Goal: Task Accomplishment & Management: Manage account settings

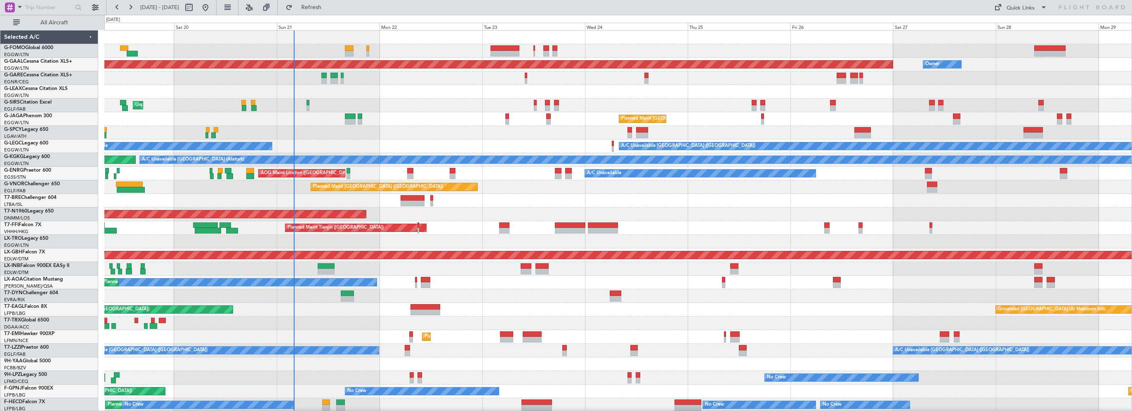
click at [416, 121] on div "Planned Maint [GEOGRAPHIC_DATA] ([GEOGRAPHIC_DATA])" at bounding box center [618, 119] width 1028 height 14
click at [479, 111] on div "Unplanned Maint [GEOGRAPHIC_DATA] ([GEOGRAPHIC_DATA])" at bounding box center [618, 106] width 1028 height 14
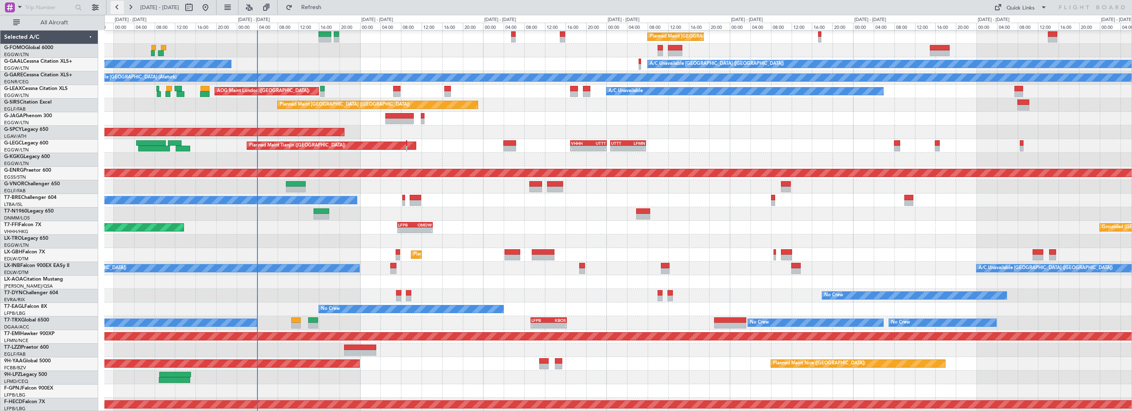
scroll to position [82, 0]
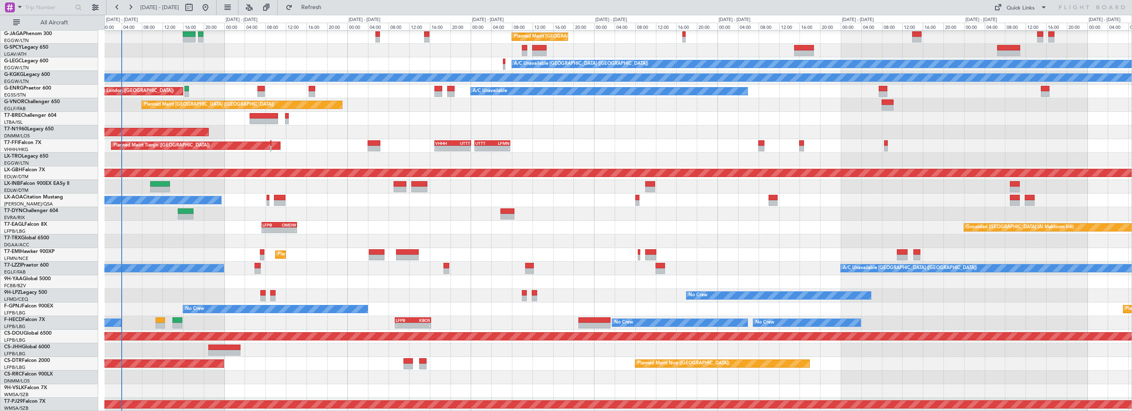
click at [370, 206] on div "Unplanned Maint London (Luton) Planned Maint London (Luton) A/C Unavailable Lon…" at bounding box center [618, 179] width 1028 height 463
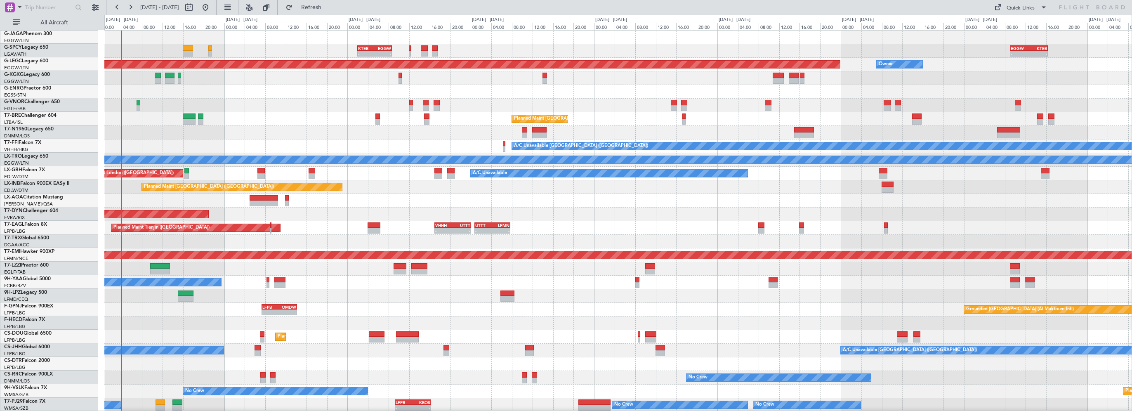
scroll to position [0, 0]
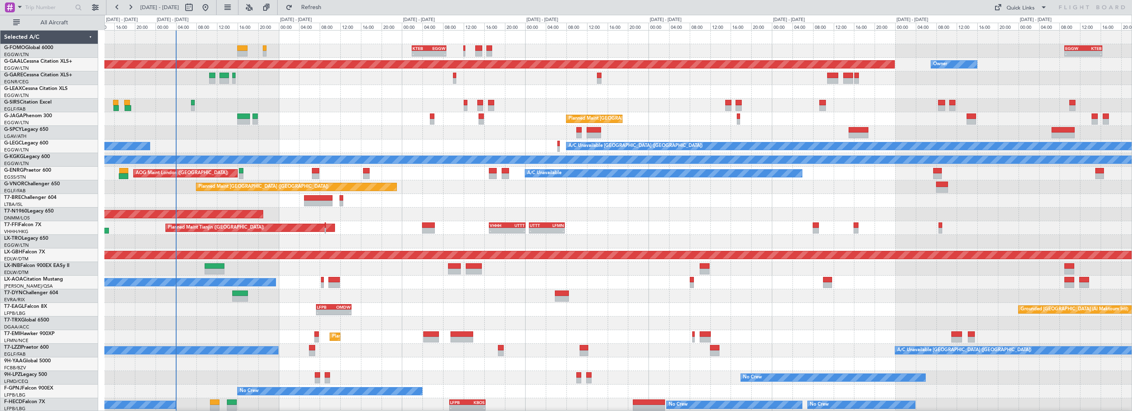
click at [349, 97] on div at bounding box center [618, 92] width 1028 height 14
click at [281, 120] on div "Planned Maint [GEOGRAPHIC_DATA] ([GEOGRAPHIC_DATA])" at bounding box center [618, 119] width 1028 height 14
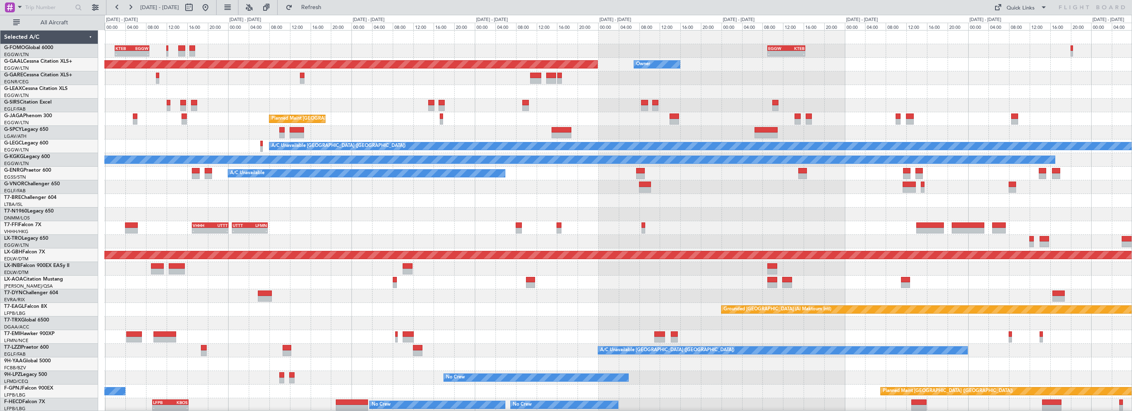
click at [267, 133] on div "- - KTEB 02:00 Z EGGW 08:40 Z - - EGGW 09:00 Z KTEB 16:20 Z Planned Maint Dusse…" at bounding box center [618, 262] width 1028 height 463
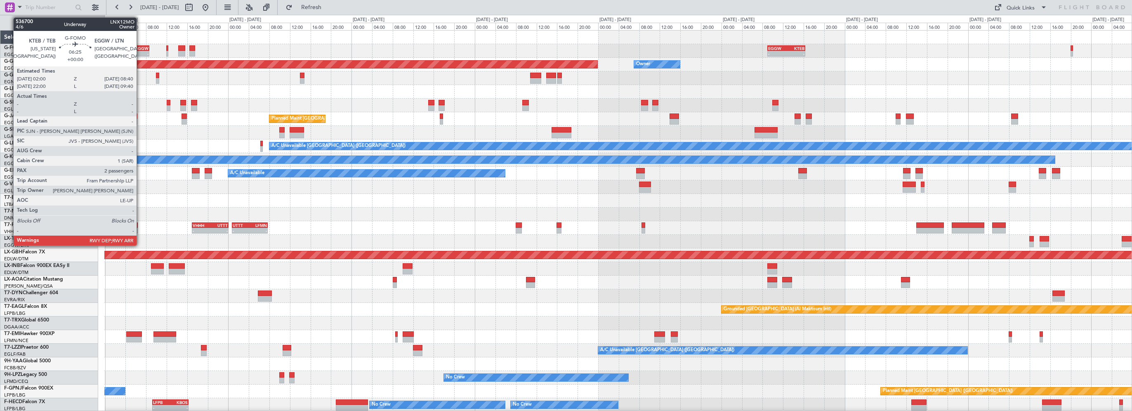
click at [142, 45] on div "- - KTEB 02:00 Z EGGW 08:40 Z - - EGGW 09:00 Z KTEB 16:20 Z" at bounding box center [618, 51] width 1028 height 14
click at [142, 46] on div "EGGW" at bounding box center [140, 48] width 17 height 5
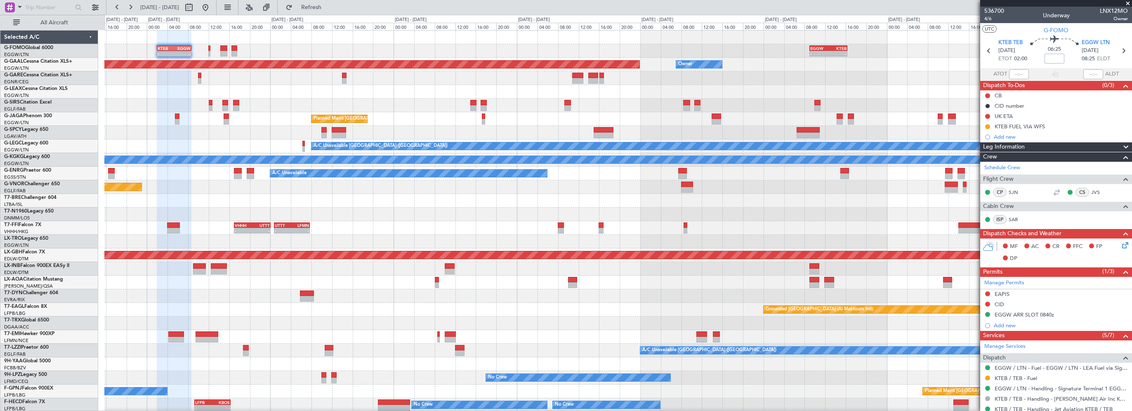
click at [293, 85] on div "- - KTEB 02:00 Z EGGW 08:40 Z - - EGGW 09:00 Z KTEB 16:20 Z Planned Maint Dusse…" at bounding box center [618, 262] width 1028 height 463
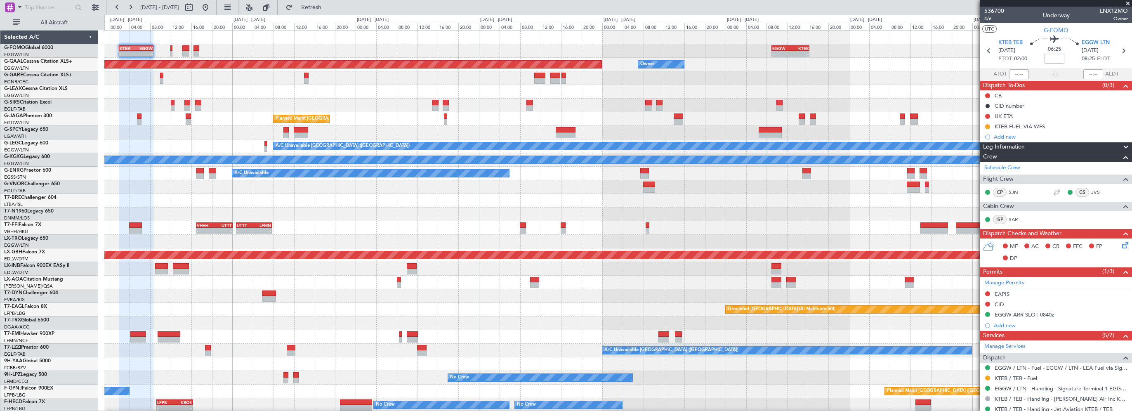
click at [275, 109] on div at bounding box center [618, 106] width 1028 height 14
click at [1043, 144] on div "Leg Information" at bounding box center [1057, 146] width 152 height 9
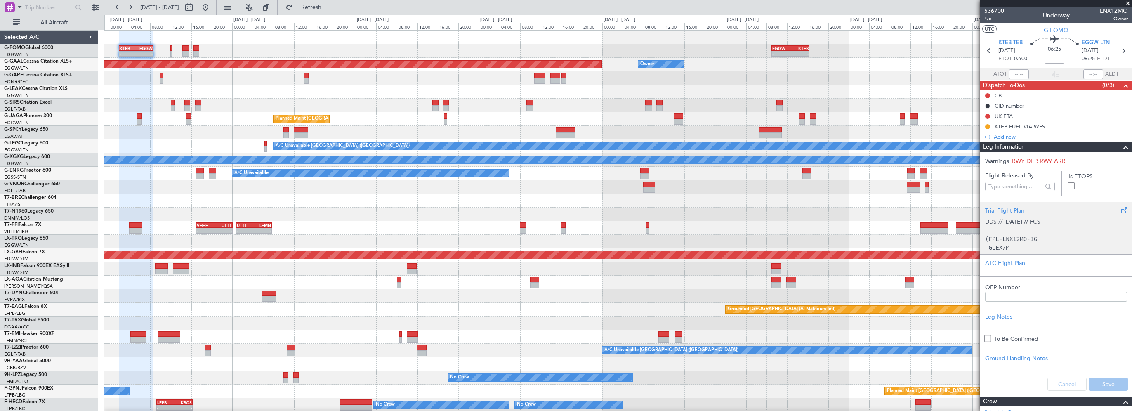
click at [1014, 209] on div "Trial Flight Plan" at bounding box center [1057, 210] width 142 height 9
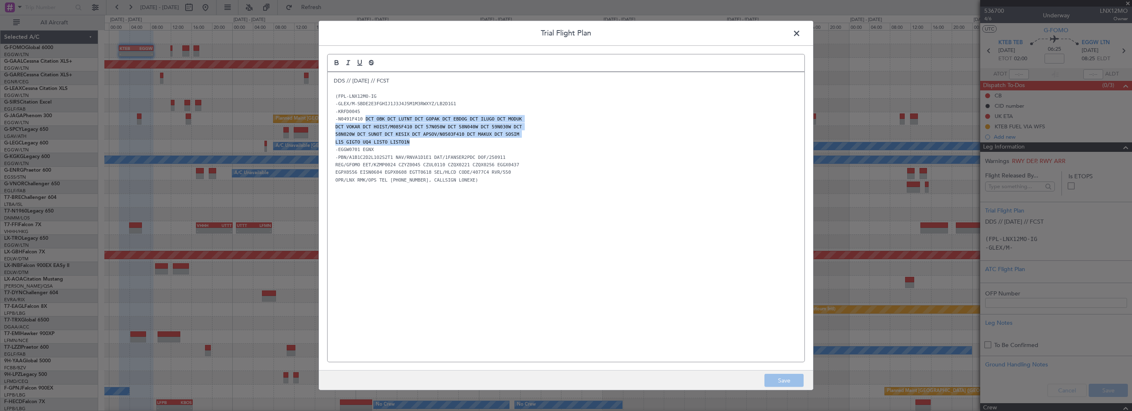
drag, startPoint x: 365, startPoint y: 117, endPoint x: 411, endPoint y: 142, distance: 52.3
click at [411, 142] on div "DDS // 10SEP // FCST (FPL-LNX12MO-IG -GLEX/M-SBDE2E3FGHIJ1J3J4J5M1M3RWXYZ/LB2D1…" at bounding box center [566, 217] width 477 height 290
copy div "DCT OBK DCT LUTNT DCT GOPAK DCT EBDOG DCT ILUGO DCT MODUK DCT VOKAR DCT HOIST/M…"
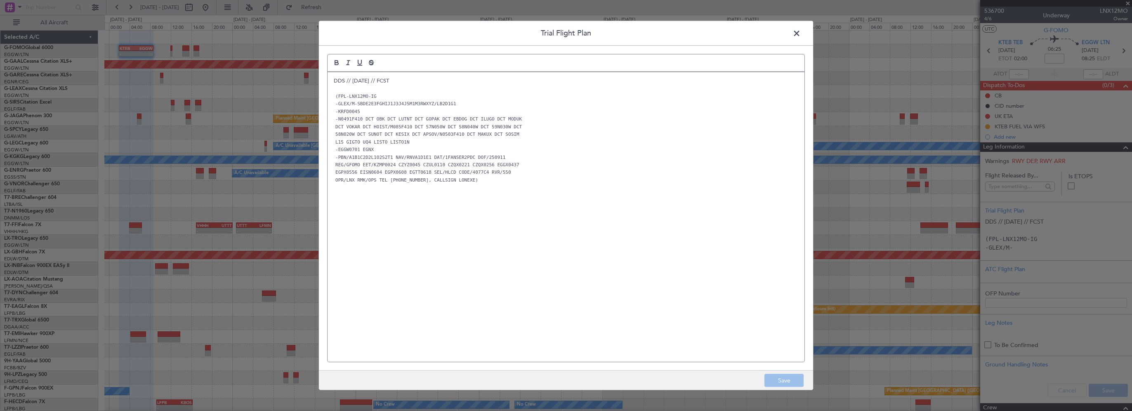
click at [801, 35] on span at bounding box center [801, 35] width 0 height 17
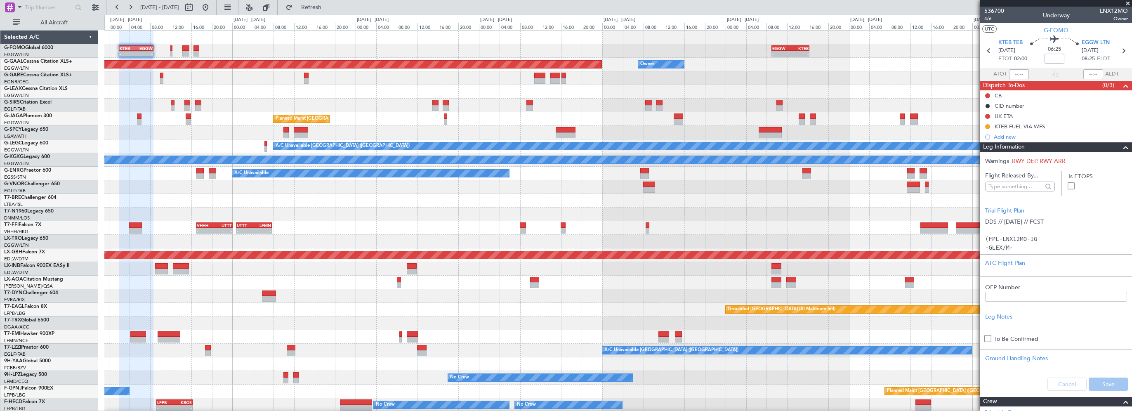
click at [1125, 147] on div "Leg Information" at bounding box center [1057, 146] width 152 height 9
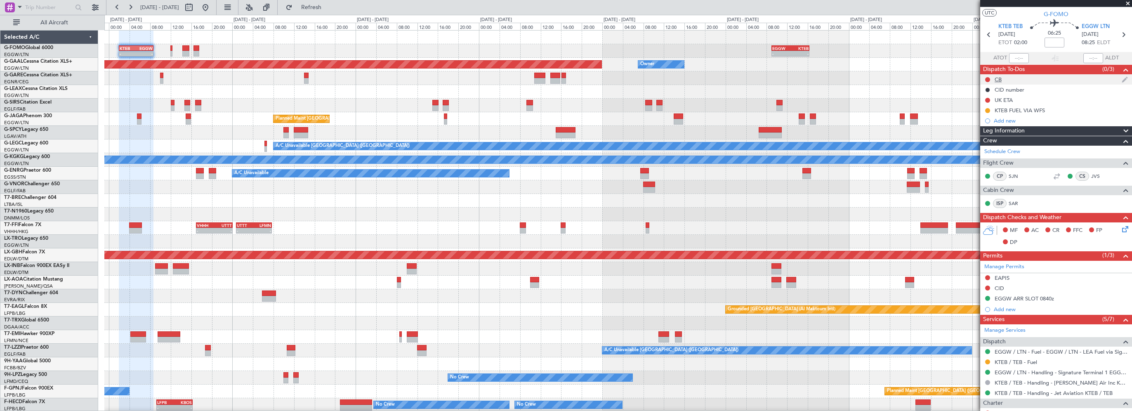
scroll to position [10, 0]
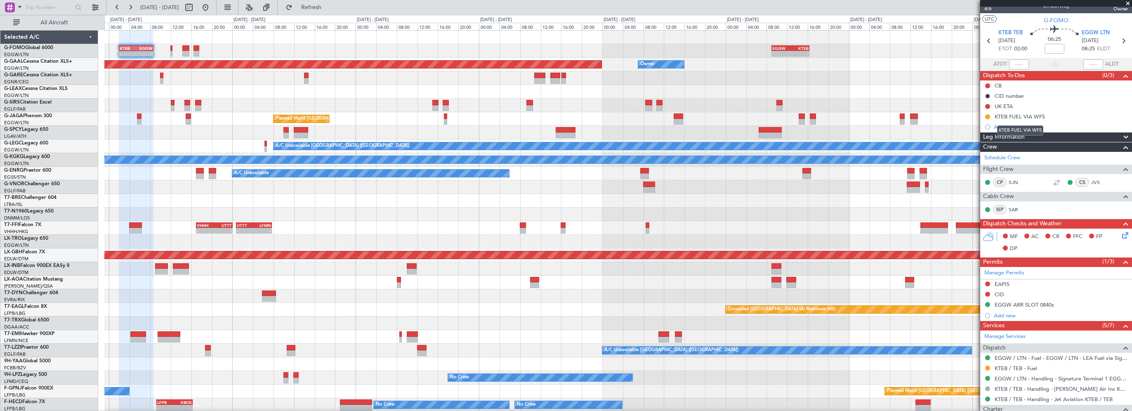
click at [1009, 137] on mat-tooltip-component "KTEB FUEL VIA WFS" at bounding box center [1021, 131] width 58 height 22
click at [1034, 135] on mat-tooltip-component "KTEB FUEL VIA WFS" at bounding box center [1021, 131] width 58 height 22
click at [1098, 137] on div "Leg Information" at bounding box center [1057, 136] width 152 height 9
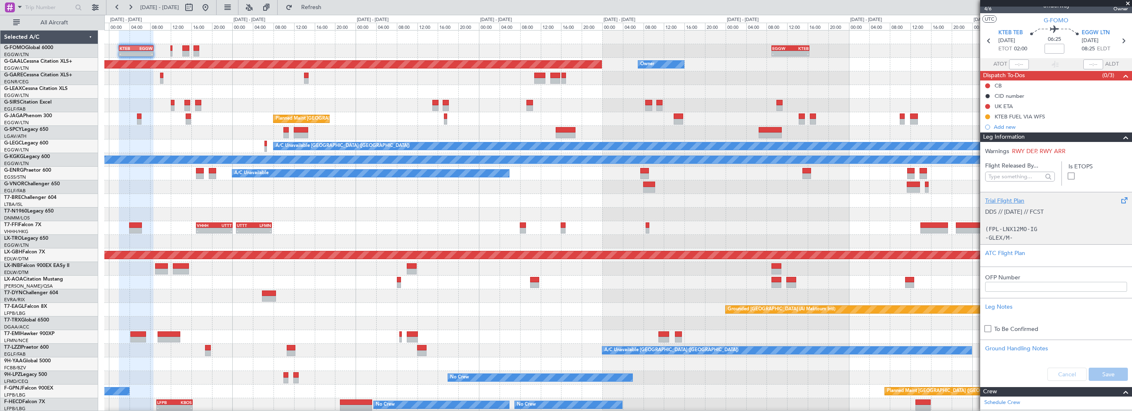
click at [1016, 199] on div "Trial Flight Plan" at bounding box center [1057, 200] width 142 height 9
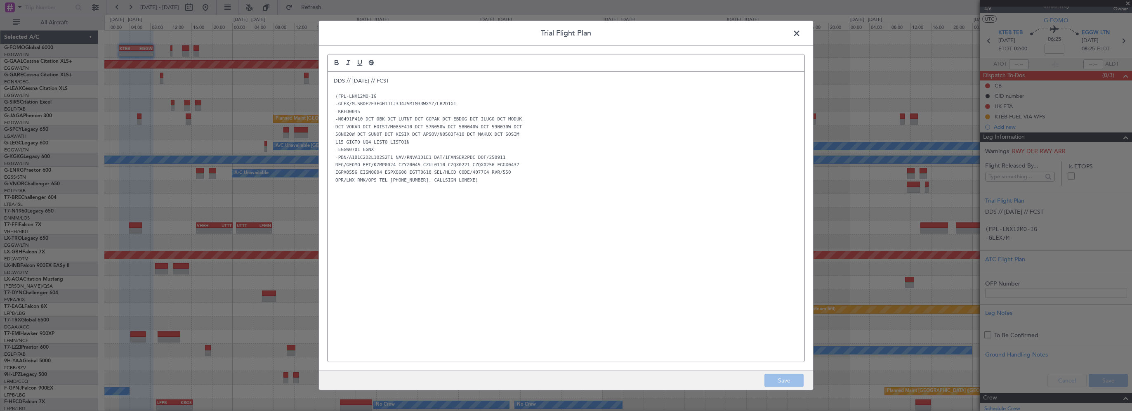
click at [801, 32] on span at bounding box center [801, 35] width 0 height 17
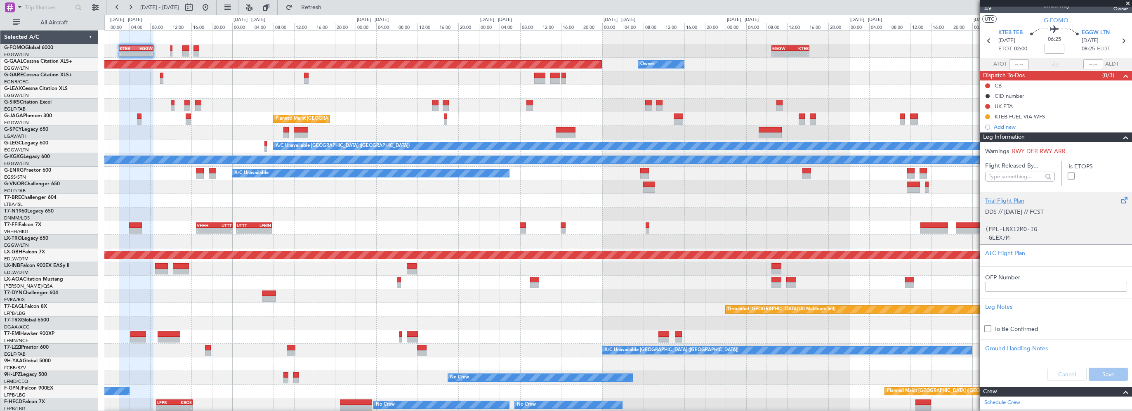
click at [1002, 192] on div "Trial Flight Plan DDS // 10SEP // FCST (FPL-LNX12MO-IG -GLEX/M-SBDE2E3FGHIJ1J3J…" at bounding box center [1057, 218] width 152 height 52
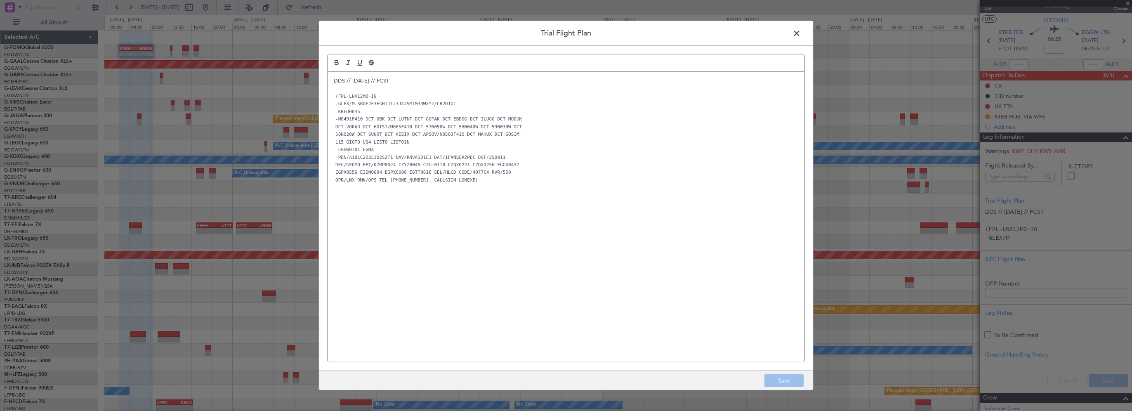
click at [331, 79] on div "DDS // 10SEP // FCST (FPL-LNX12MO-IG -GLEX/M-SBDE2E3FGHIJ1J3J4J5M1M3RWXYZ/LB2D1…" at bounding box center [566, 217] width 477 height 290
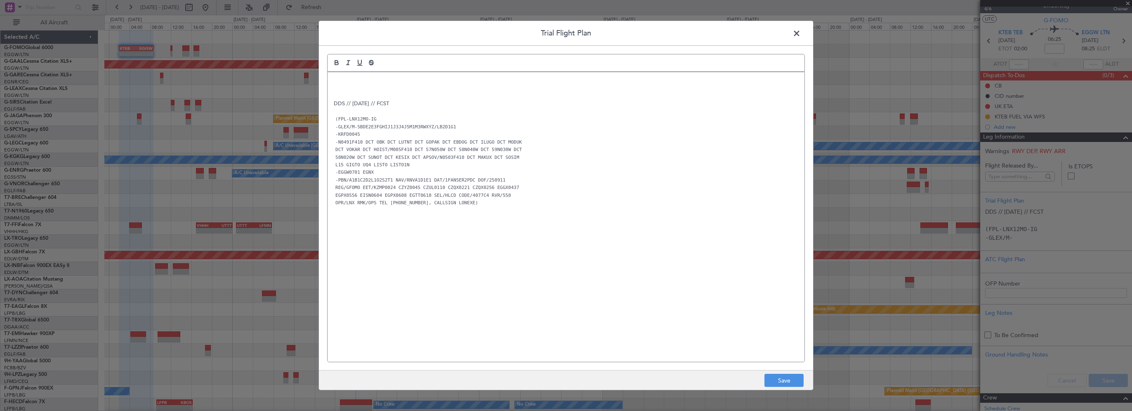
click at [354, 77] on p at bounding box center [566, 80] width 465 height 7
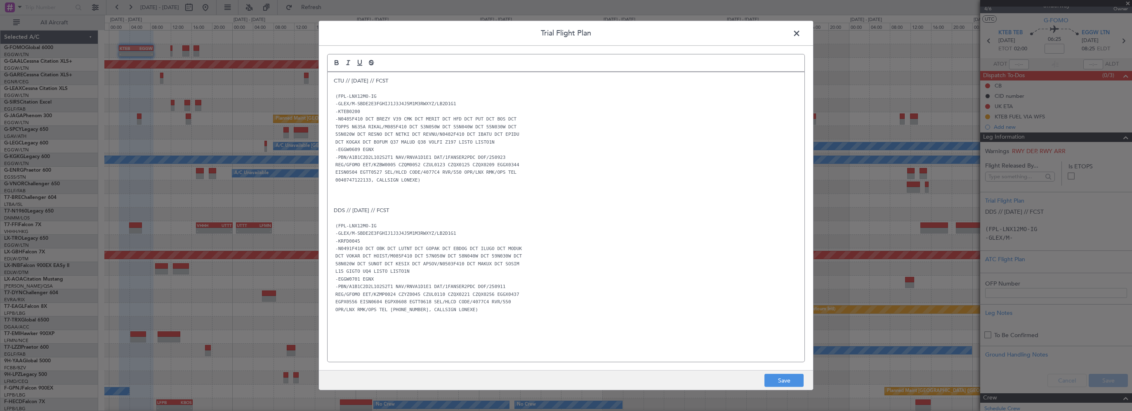
scroll to position [0, 0]
click at [787, 379] on button "Save" at bounding box center [784, 380] width 39 height 13
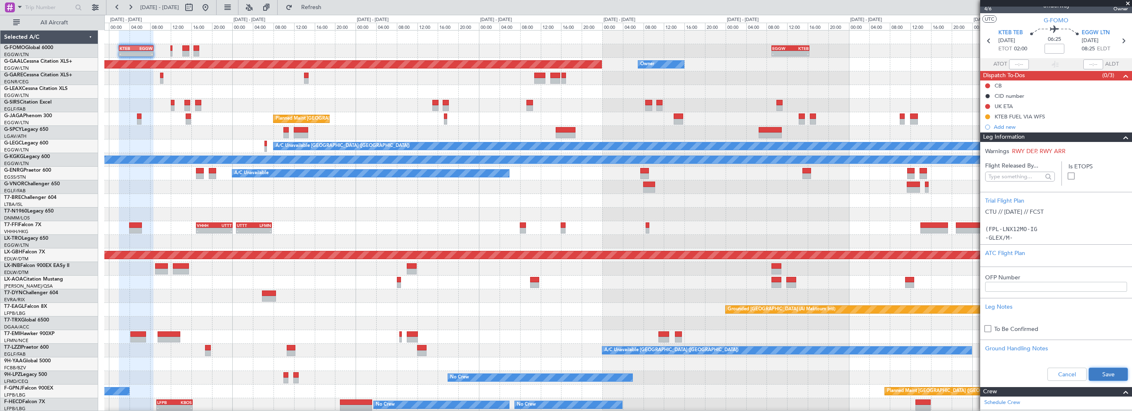
click at [1093, 376] on button "Save" at bounding box center [1108, 374] width 39 height 13
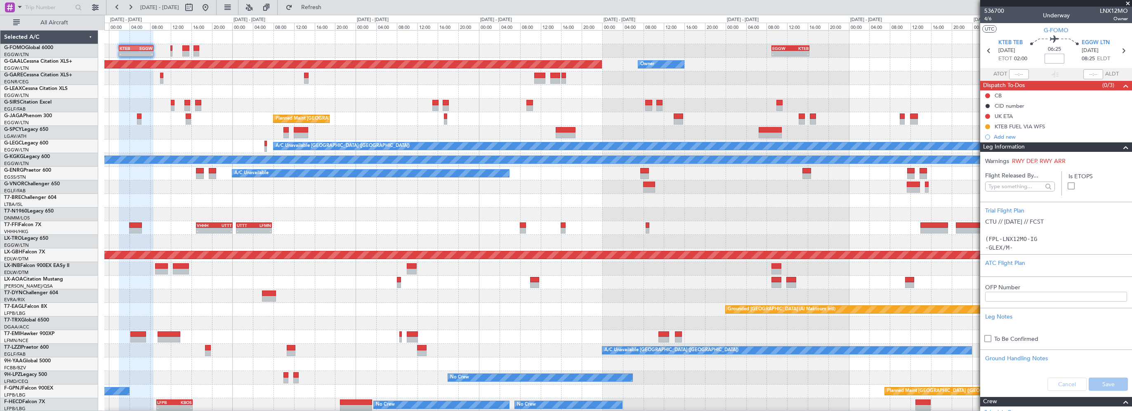
click at [1057, 59] on input at bounding box center [1055, 59] width 20 height 10
type input "-00:15"
click at [1121, 146] on span at bounding box center [1126, 147] width 10 height 10
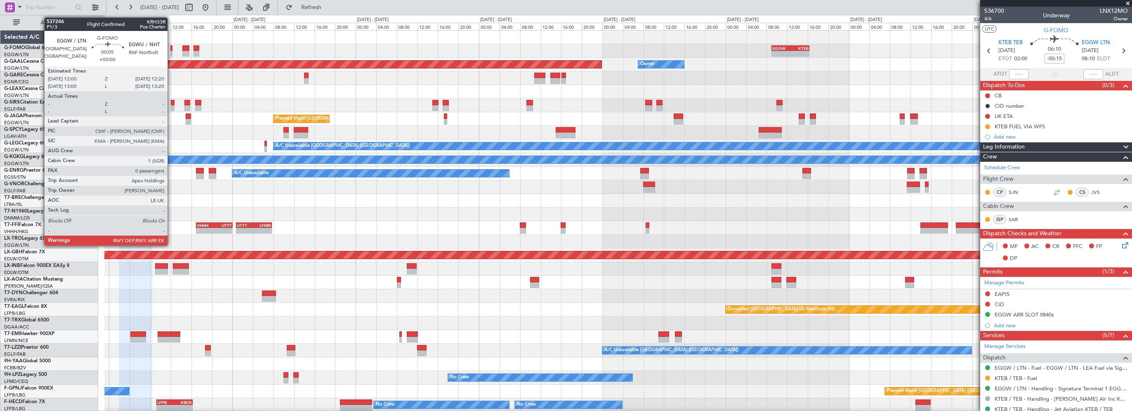
click at [171, 47] on div at bounding box center [171, 48] width 2 height 6
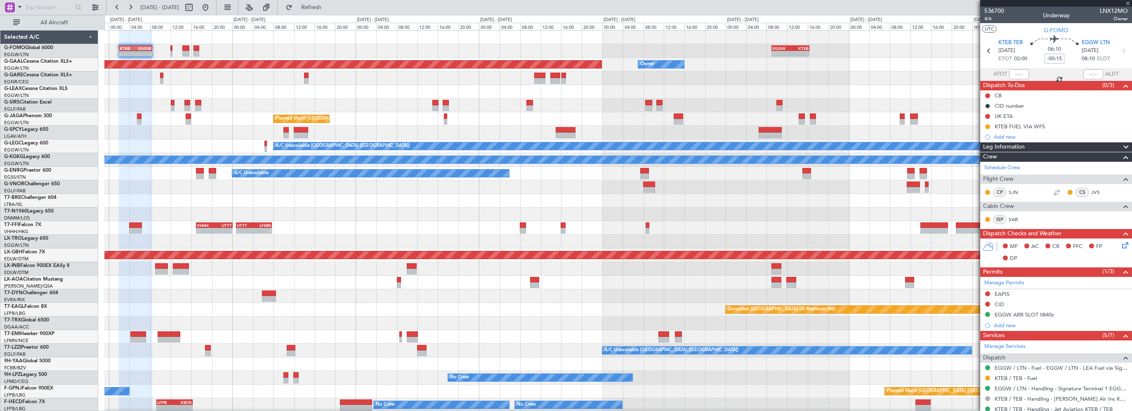
type input "0"
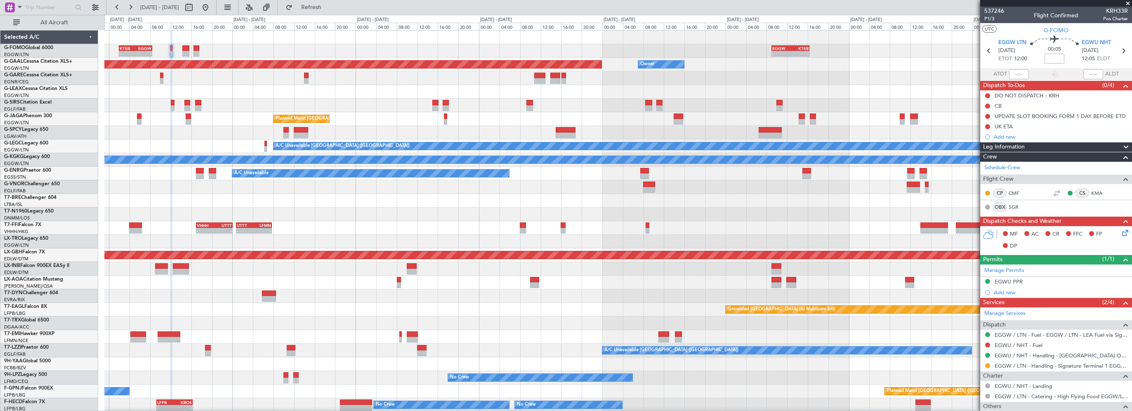
click at [241, 88] on div at bounding box center [618, 92] width 1028 height 14
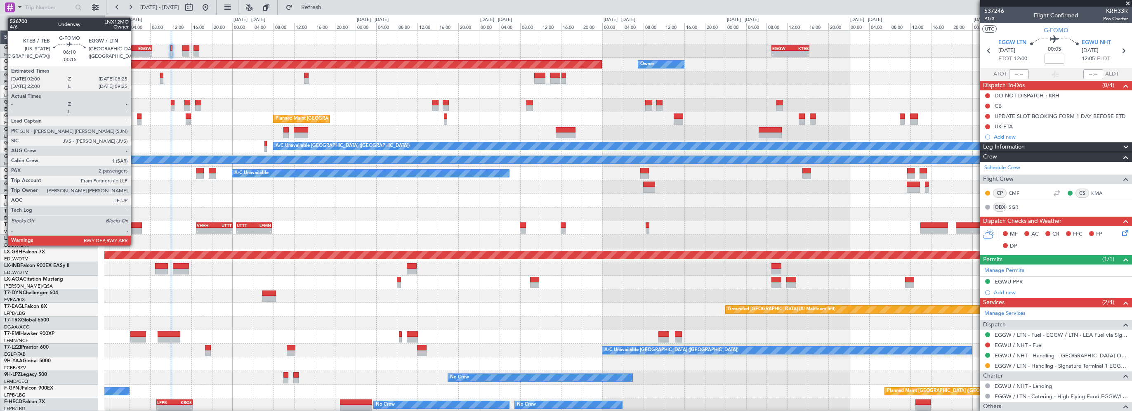
click at [135, 46] on div "KTEB" at bounding box center [128, 48] width 16 height 5
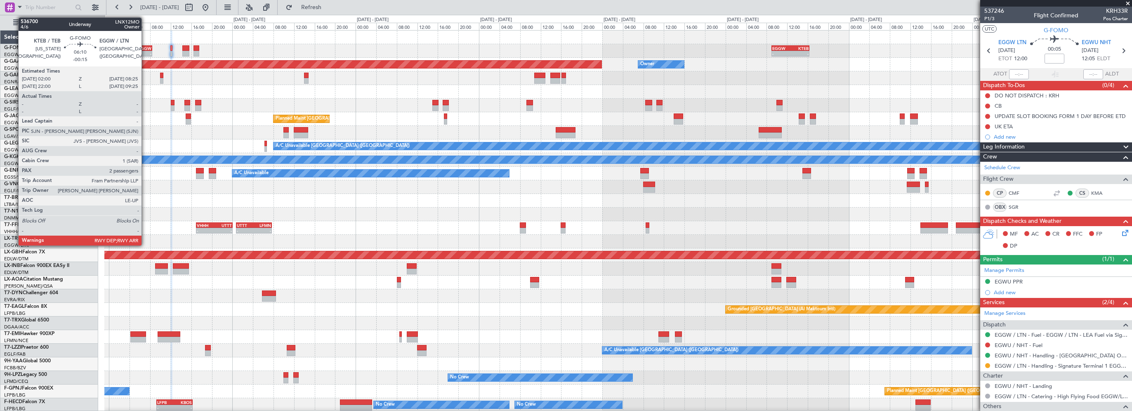
click at [145, 46] on div "EGGW" at bounding box center [144, 48] width 16 height 5
click at [143, 51] on div "-" at bounding box center [144, 53] width 16 height 5
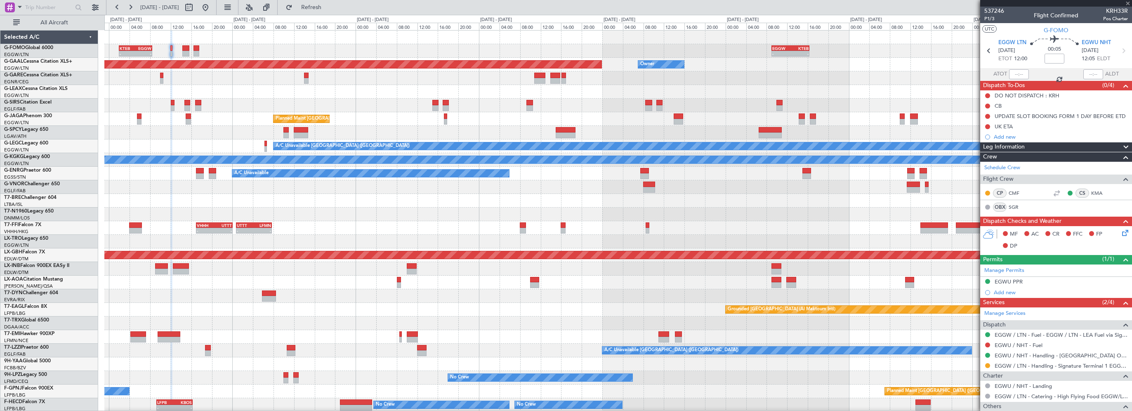
type input "-00:15"
type input "2"
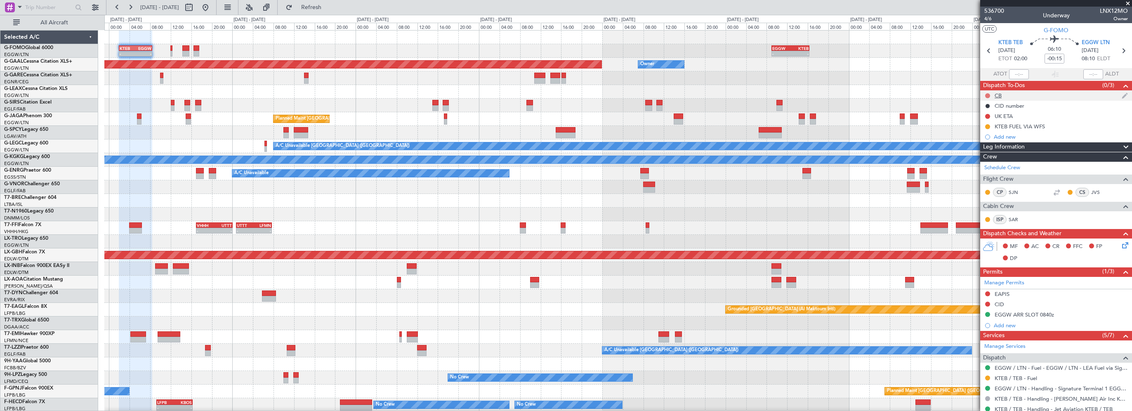
click at [988, 93] on button at bounding box center [988, 95] width 5 height 5
click at [989, 129] on span "Completed" at bounding box center [991, 132] width 27 height 8
click at [1121, 245] on icon at bounding box center [1124, 244] width 7 height 7
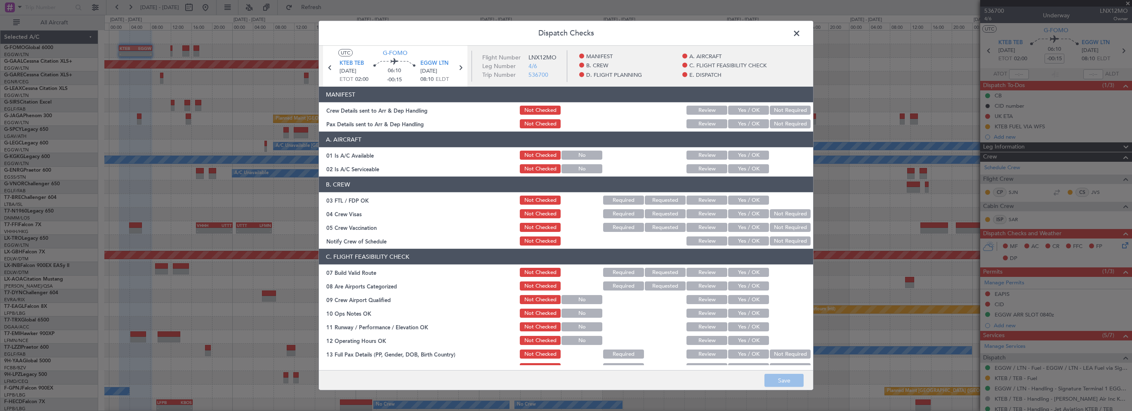
click at [760, 158] on button "Yes / OK" at bounding box center [748, 155] width 41 height 9
click at [753, 168] on button "Yes / OK" at bounding box center [748, 168] width 41 height 9
click at [746, 268] on button "Yes / OK" at bounding box center [748, 272] width 41 height 9
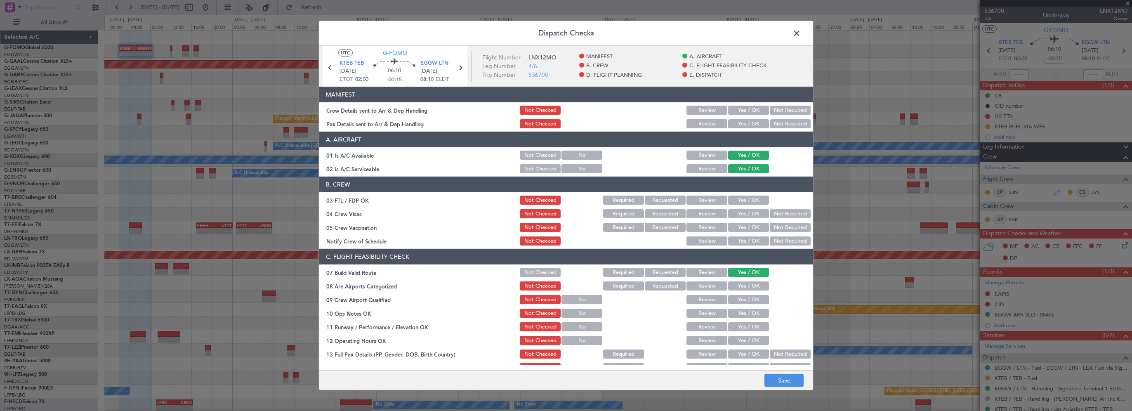
click at [746, 272] on button "Yes / OK" at bounding box center [748, 272] width 41 height 9
click at [741, 319] on div "Yes / OK" at bounding box center [748, 313] width 42 height 12
click at [744, 315] on button "Yes / OK" at bounding box center [748, 313] width 41 height 9
click at [743, 323] on button "Yes / OK" at bounding box center [748, 326] width 41 height 9
click at [743, 337] on section "C. FLIGHT FEASIBILITY CHECK 07 Build Valid Route Not Checked Required Requested…" at bounding box center [566, 359] width 494 height 220
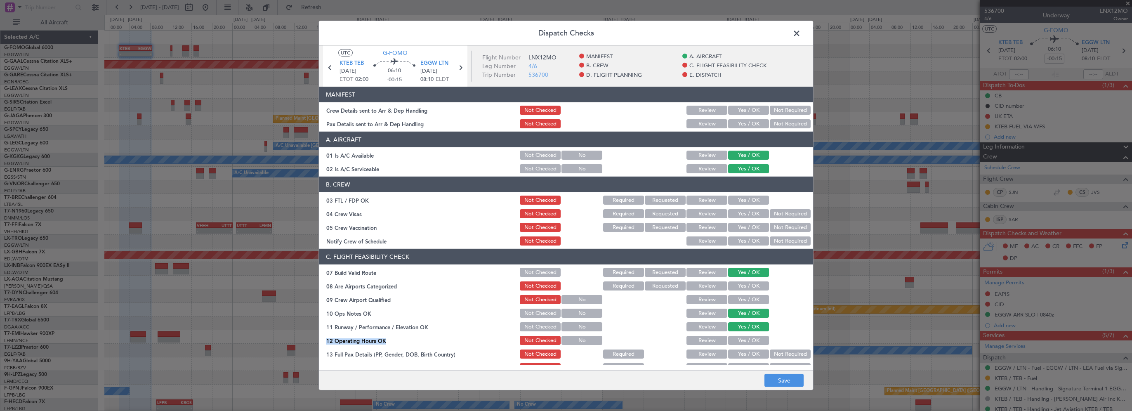
drag, startPoint x: 743, startPoint y: 337, endPoint x: 742, endPoint y: 341, distance: 4.3
click at [742, 341] on button "Yes / OK" at bounding box center [748, 340] width 41 height 9
click at [740, 352] on button "Yes / OK" at bounding box center [748, 354] width 41 height 9
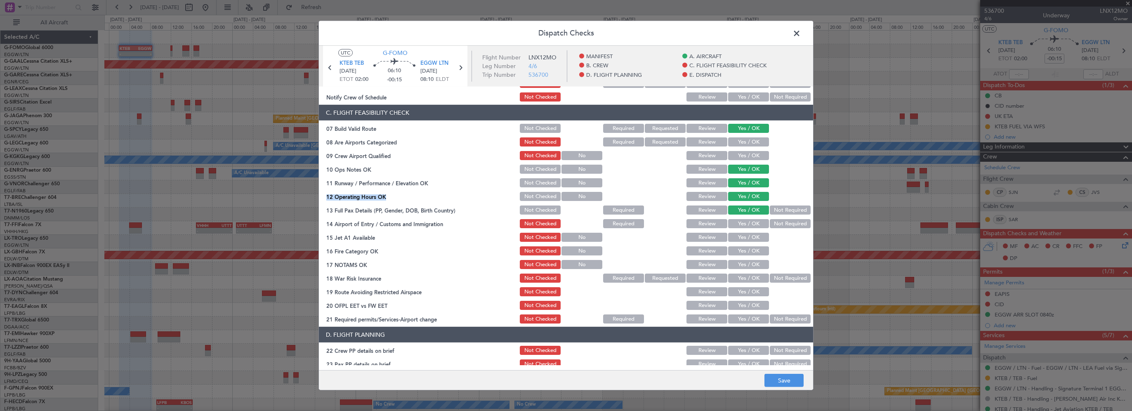
scroll to position [165, 0]
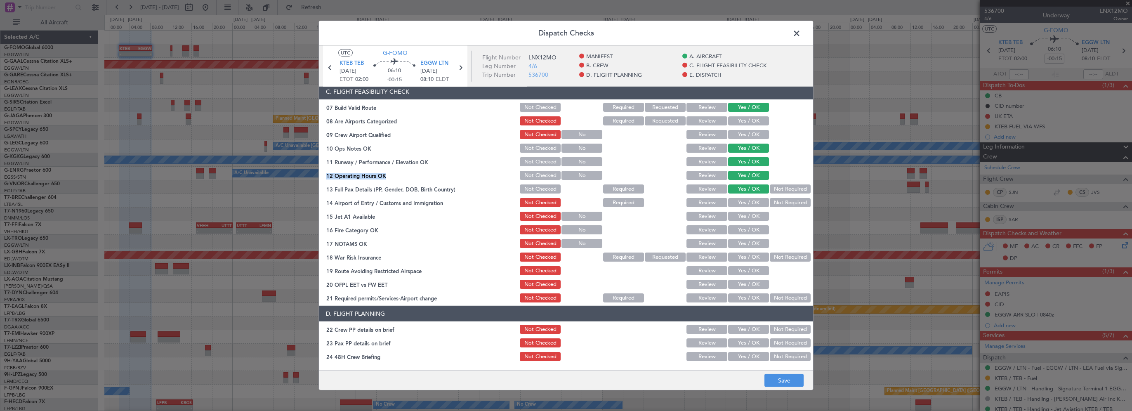
click at [749, 202] on button "Yes / OK" at bounding box center [748, 202] width 41 height 9
click at [746, 217] on button "Yes / OK" at bounding box center [748, 216] width 41 height 9
click at [743, 233] on button "Yes / OK" at bounding box center [748, 229] width 41 height 9
click at [743, 244] on button "Yes / OK" at bounding box center [748, 243] width 41 height 9
click at [770, 255] on button "Not Required" at bounding box center [790, 257] width 41 height 9
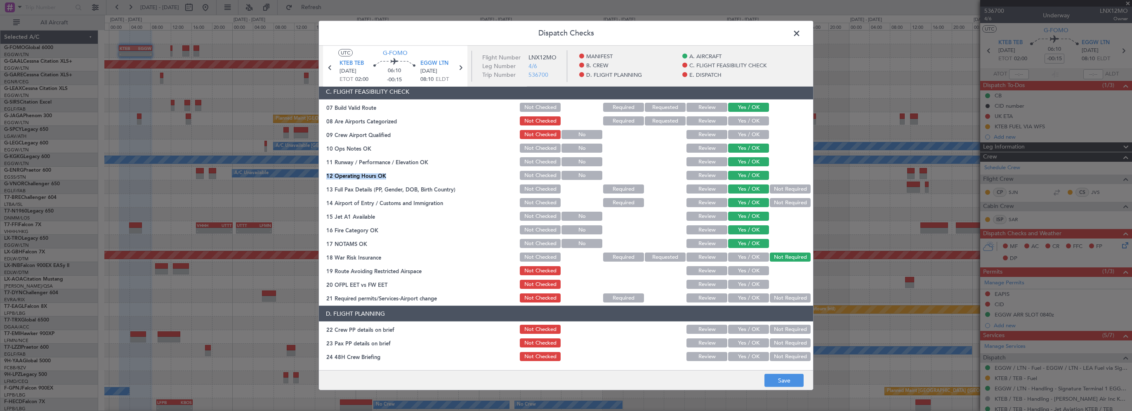
drag, startPoint x: 754, startPoint y: 269, endPoint x: 754, endPoint y: 275, distance: 6.2
click at [754, 269] on button "Yes / OK" at bounding box center [748, 270] width 41 height 9
click at [753, 284] on button "Yes / OK" at bounding box center [748, 284] width 41 height 9
drag, startPoint x: 748, startPoint y: 296, endPoint x: 752, endPoint y: 285, distance: 11.9
click at [748, 296] on button "Yes / OK" at bounding box center [748, 297] width 41 height 9
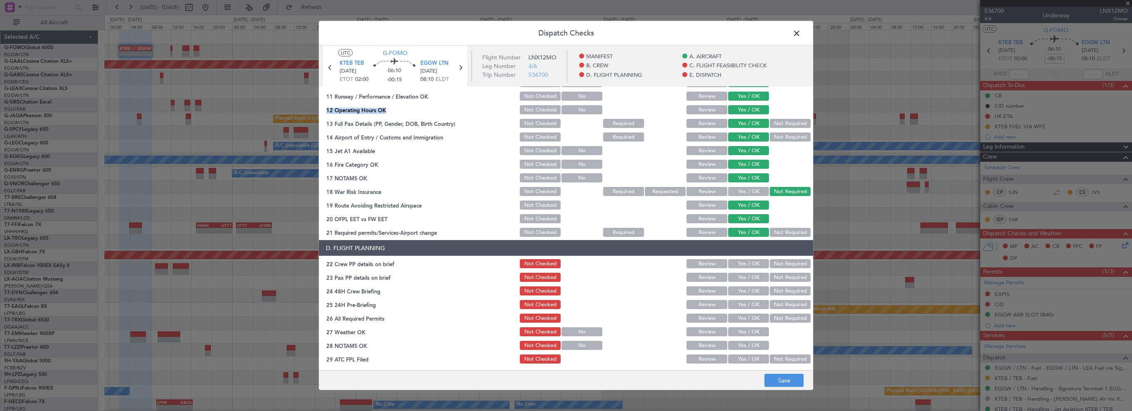
scroll to position [289, 0]
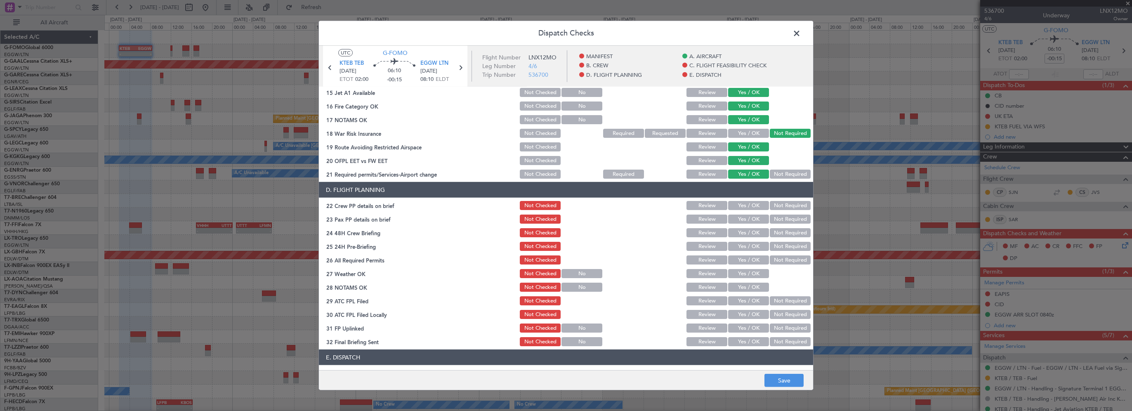
click at [745, 206] on button "Yes / OK" at bounding box center [748, 205] width 41 height 9
click at [740, 220] on button "Yes / OK" at bounding box center [748, 219] width 41 height 9
click at [740, 233] on button "Yes / OK" at bounding box center [748, 232] width 41 height 9
click at [792, 246] on button "Not Required" at bounding box center [790, 246] width 41 height 9
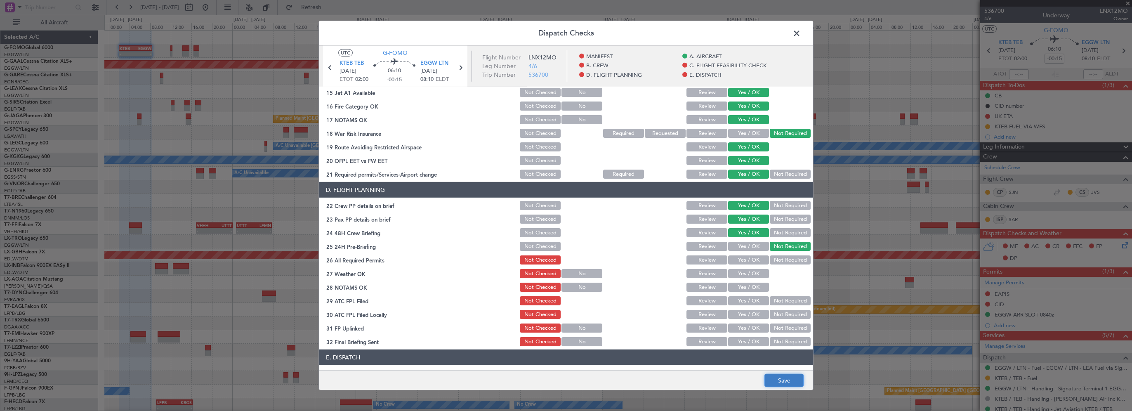
click at [782, 379] on button "Save" at bounding box center [784, 380] width 39 height 13
click at [801, 31] on span at bounding box center [801, 35] width 0 height 17
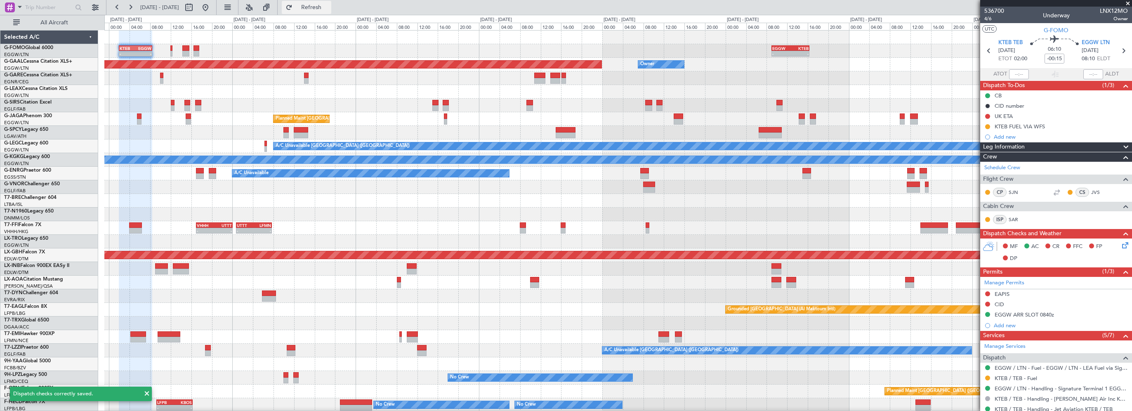
click at [329, 8] on span "Refresh" at bounding box center [311, 8] width 35 height 6
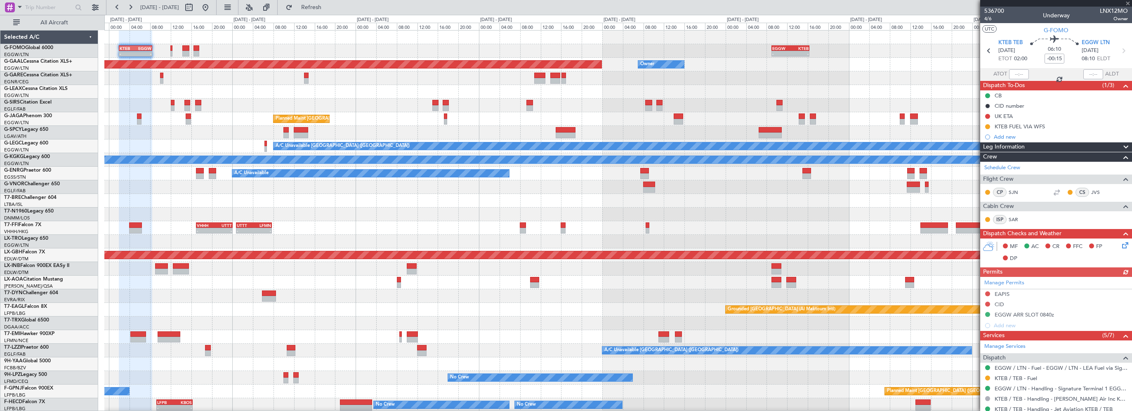
click at [243, 84] on div at bounding box center [618, 78] width 1028 height 14
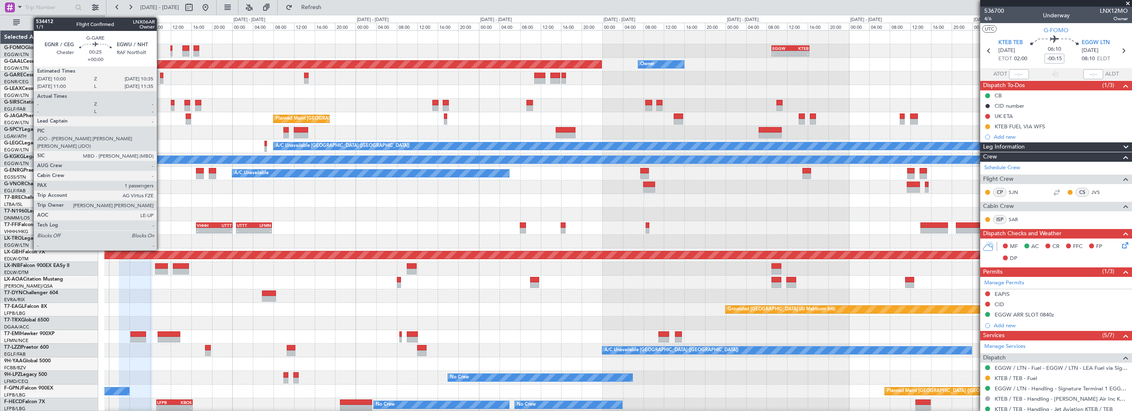
click at [161, 75] on div at bounding box center [161, 76] width 3 height 6
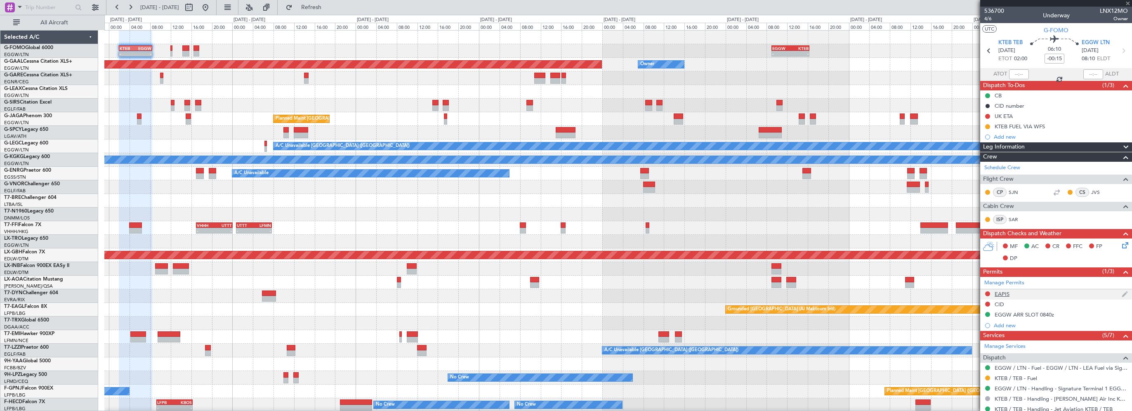
type input "1"
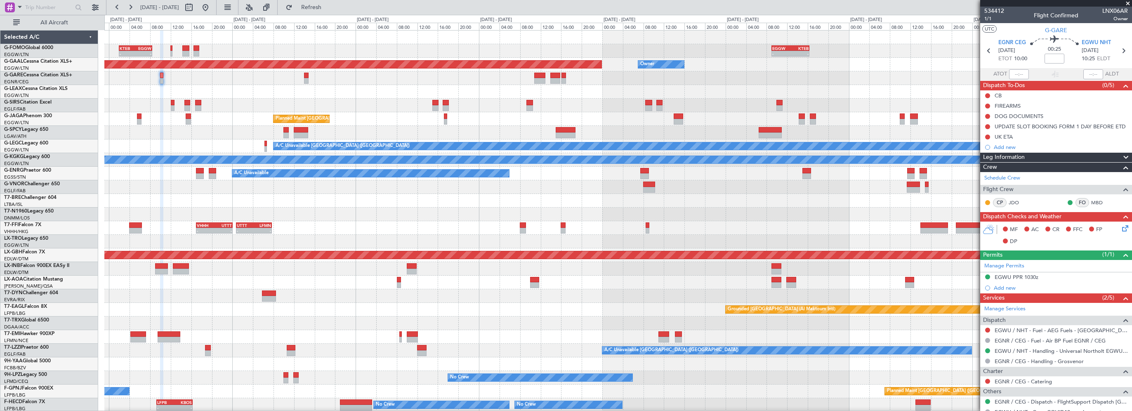
click at [170, 82] on div at bounding box center [618, 78] width 1028 height 14
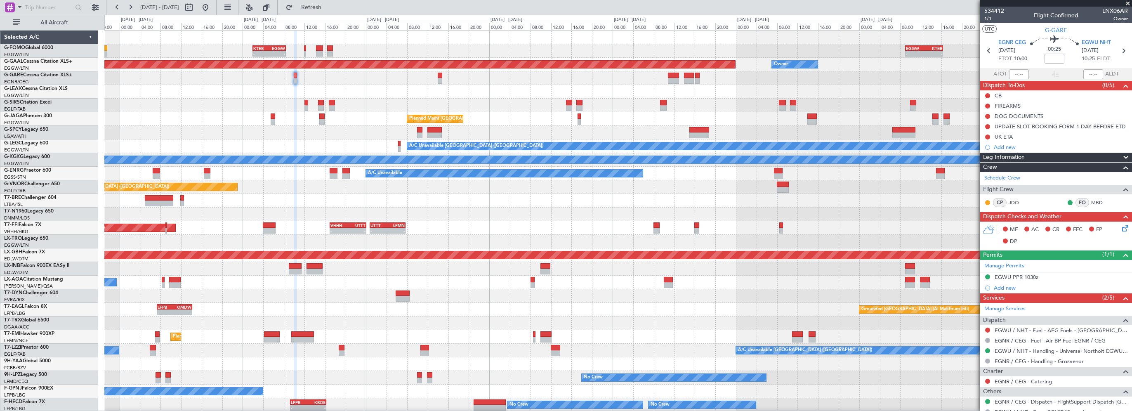
click at [331, 95] on div "- - KTEB 02:00 Z EGGW 08:25 Z - - EGGW 09:00 Z KTEB 16:20 Z Planned Maint Dusse…" at bounding box center [618, 262] width 1028 height 463
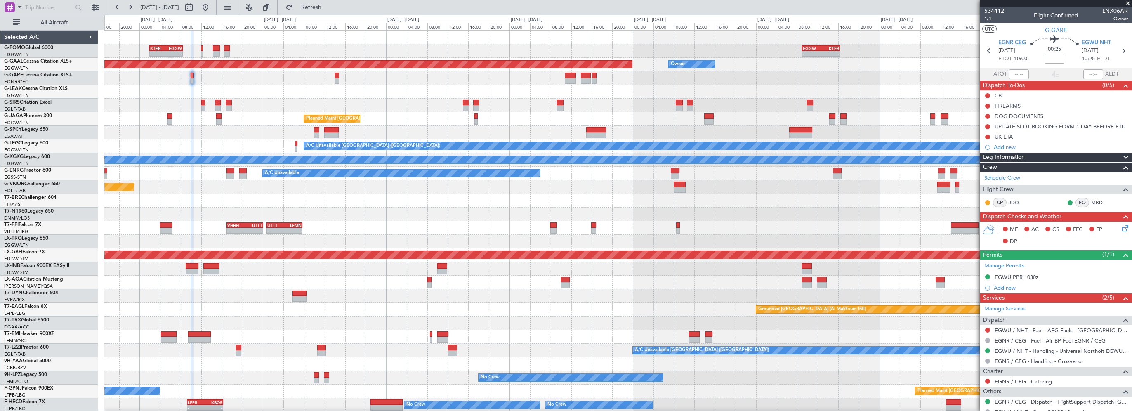
click at [294, 114] on div "- - KTEB 02:00 Z EGGW 08:25 Z - - EGGW 09:00 Z KTEB 16:20 Z Planned Maint Dusse…" at bounding box center [618, 262] width 1028 height 463
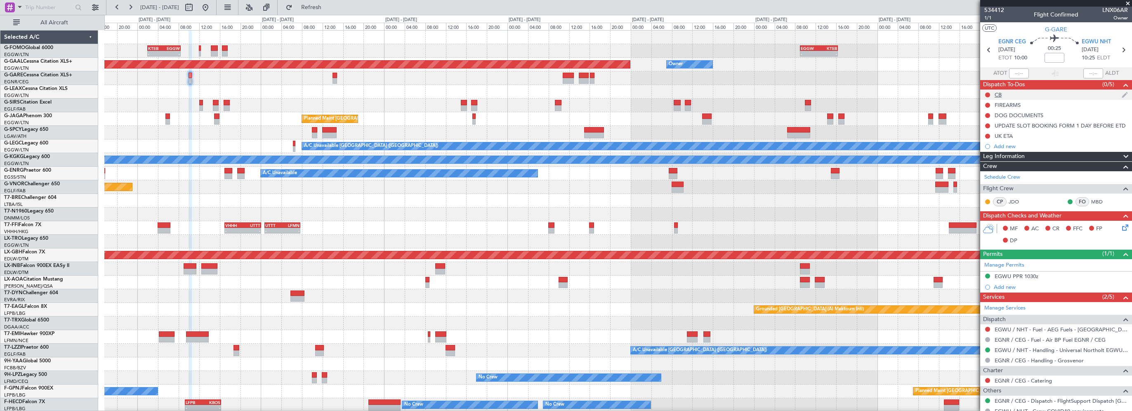
scroll to position [0, 0]
click at [1026, 155] on div "Leg Information" at bounding box center [1057, 157] width 152 height 9
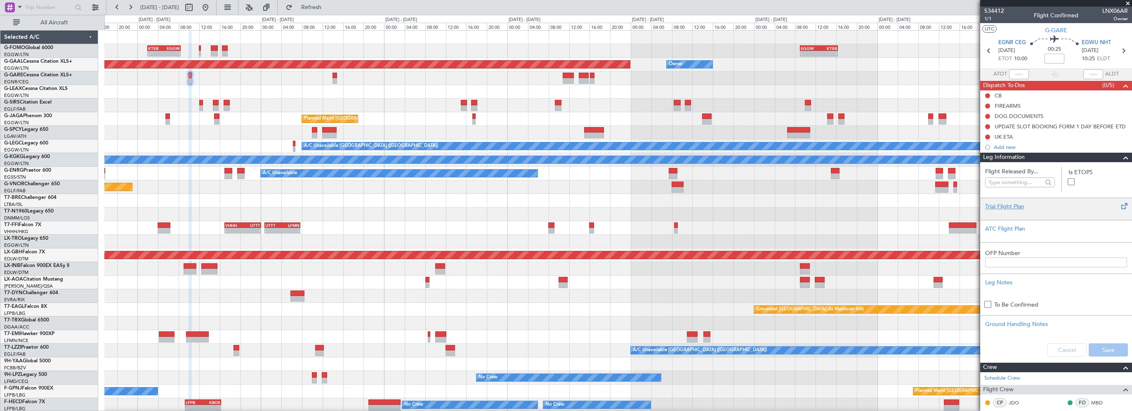
click at [1000, 205] on div "Trial Flight Plan" at bounding box center [1057, 206] width 142 height 9
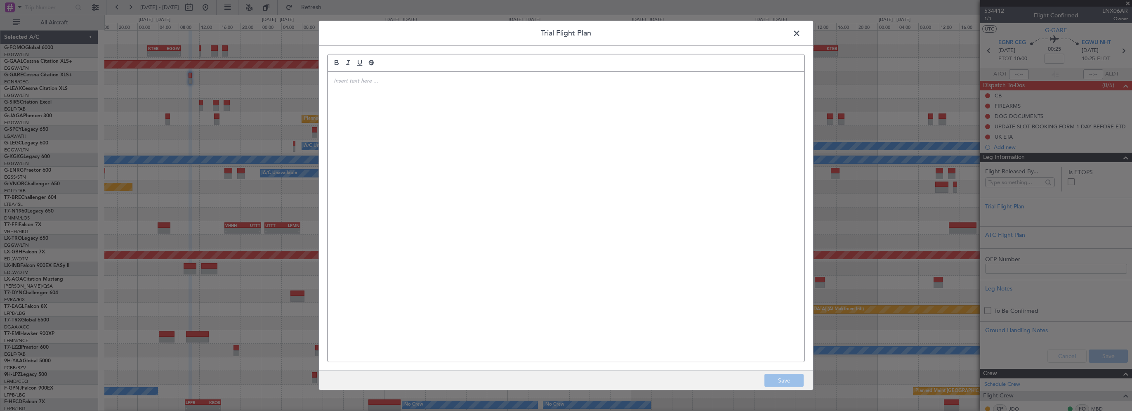
click at [616, 134] on div at bounding box center [566, 217] width 477 height 290
click at [791, 376] on button "Save" at bounding box center [784, 380] width 39 height 13
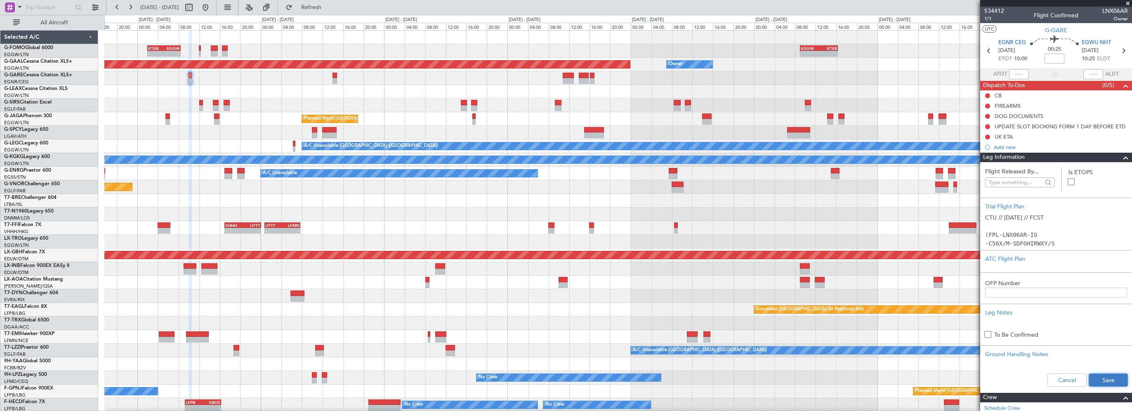
click at [1093, 379] on button "Save" at bounding box center [1108, 379] width 39 height 13
drag, startPoint x: 1050, startPoint y: 59, endPoint x: 1093, endPoint y: 61, distance: 42.9
click at [1050, 59] on input at bounding box center [1055, 59] width 20 height 10
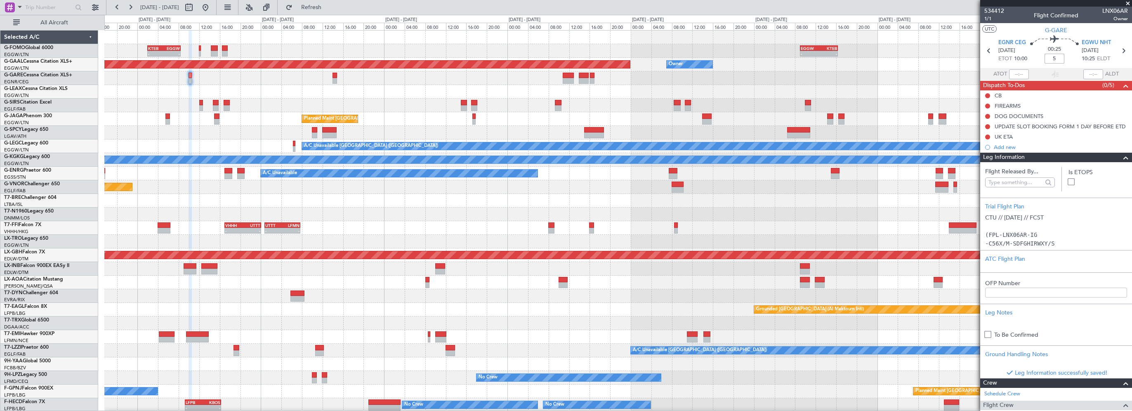
type input "+00:05"
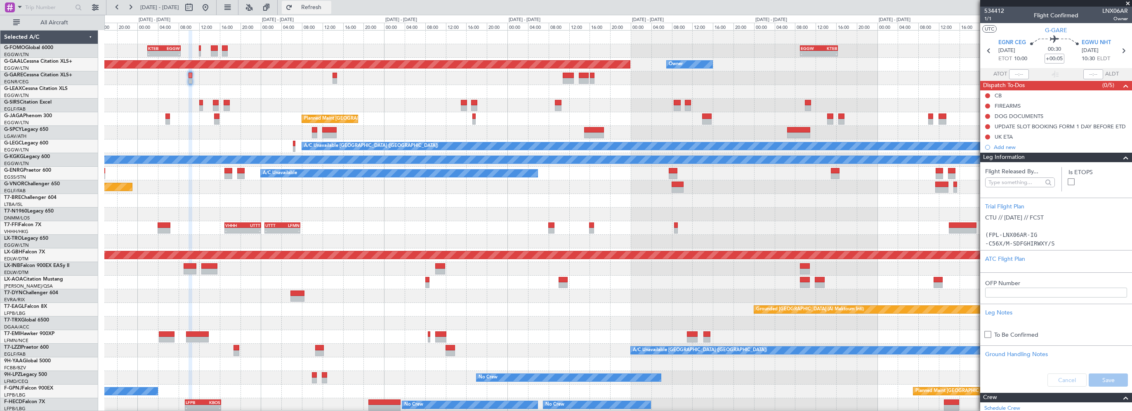
click at [329, 10] on span "Refresh" at bounding box center [311, 8] width 35 height 6
click at [989, 94] on button at bounding box center [988, 95] width 5 height 5
click at [991, 131] on span "Completed" at bounding box center [991, 132] width 27 height 8
click at [1121, 156] on span at bounding box center [1126, 158] width 10 height 10
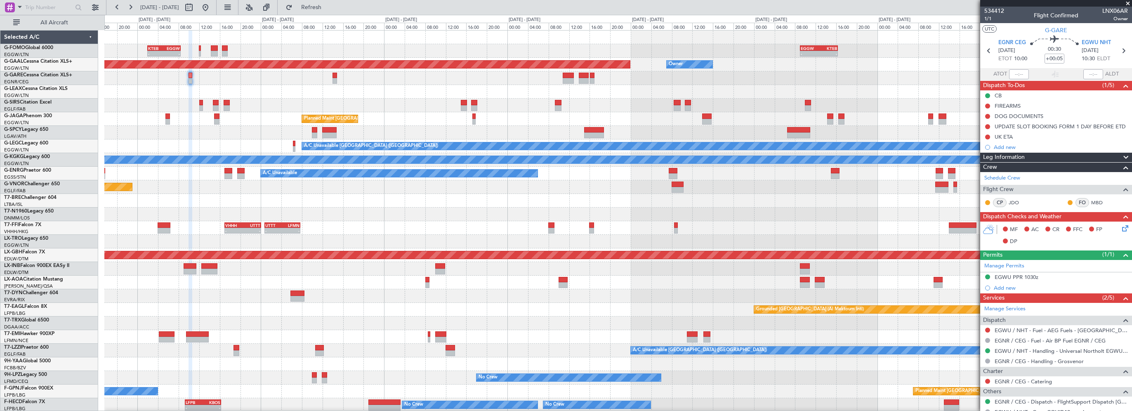
click at [1121, 229] on icon at bounding box center [1124, 227] width 7 height 7
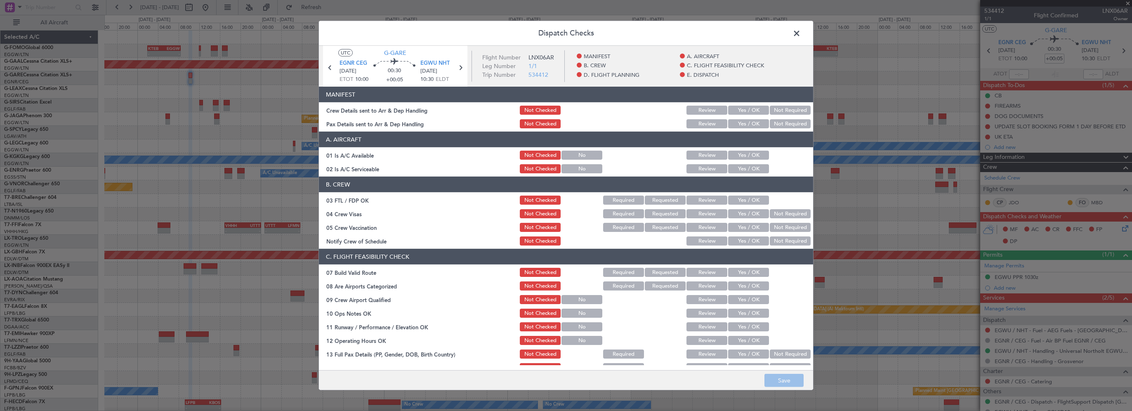
click at [740, 151] on button "Yes / OK" at bounding box center [748, 155] width 41 height 9
drag, startPoint x: 742, startPoint y: 169, endPoint x: 748, endPoint y: 185, distance: 17.0
click at [743, 169] on button "Yes / OK" at bounding box center [748, 168] width 41 height 9
click at [733, 274] on button "Yes / OK" at bounding box center [748, 272] width 41 height 9
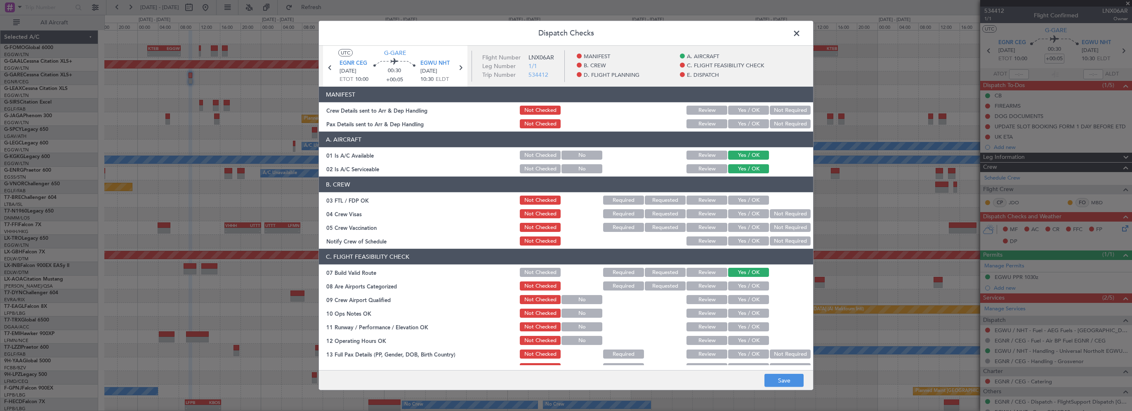
click at [729, 312] on button "Yes / OK" at bounding box center [748, 313] width 41 height 9
click at [733, 327] on button "Yes / OK" at bounding box center [748, 326] width 41 height 9
click at [735, 342] on button "Yes / OK" at bounding box center [748, 340] width 41 height 9
drag, startPoint x: 737, startPoint y: 354, endPoint x: 738, endPoint y: 327, distance: 26.4
click at [737, 354] on button "Yes / OK" at bounding box center [748, 354] width 41 height 9
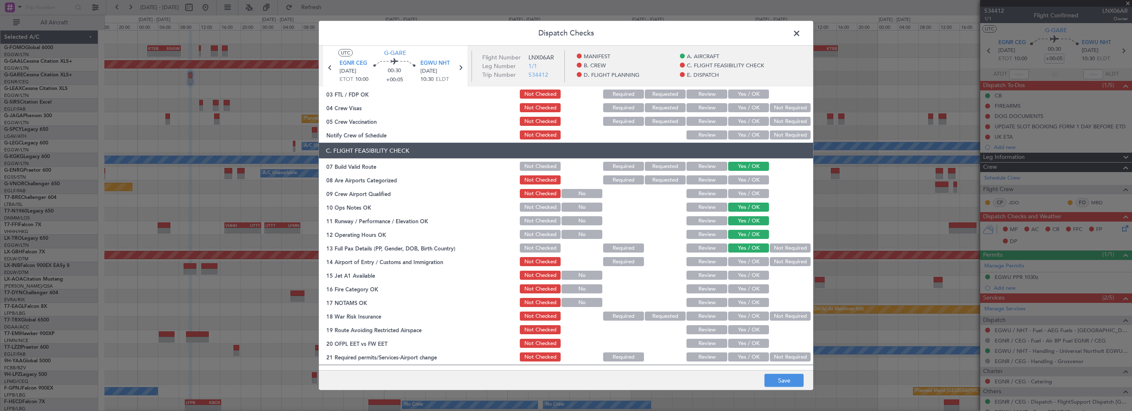
scroll to position [206, 0]
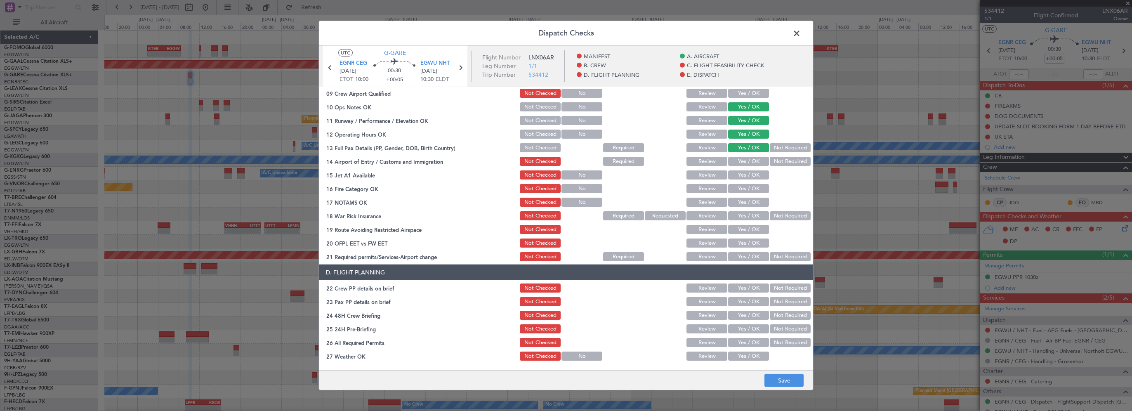
click at [749, 164] on button "Yes / OK" at bounding box center [748, 161] width 41 height 9
drag, startPoint x: 748, startPoint y: 175, endPoint x: 746, endPoint y: 191, distance: 16.2
click at [748, 176] on button "Yes / OK" at bounding box center [748, 174] width 41 height 9
click at [746, 191] on button "Yes / OK" at bounding box center [748, 188] width 41 height 9
drag, startPoint x: 743, startPoint y: 203, endPoint x: 749, endPoint y: 206, distance: 7.0
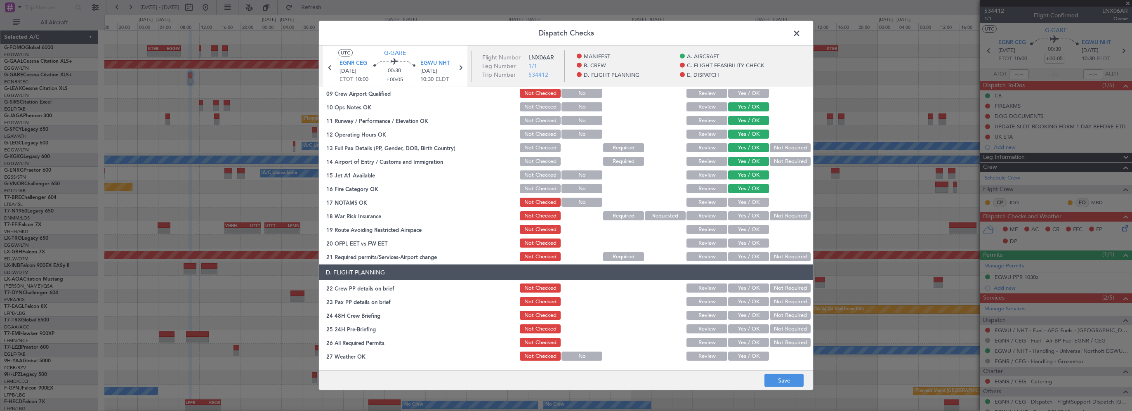
click at [743, 203] on button "Yes / OK" at bounding box center [748, 202] width 41 height 9
drag, startPoint x: 774, startPoint y: 211, endPoint x: 759, endPoint y: 229, distance: 22.9
click at [774, 212] on button "Not Required" at bounding box center [790, 215] width 41 height 9
drag, startPoint x: 753, startPoint y: 234, endPoint x: 752, endPoint y: 241, distance: 6.2
click at [753, 235] on div "Yes / OK" at bounding box center [748, 230] width 42 height 12
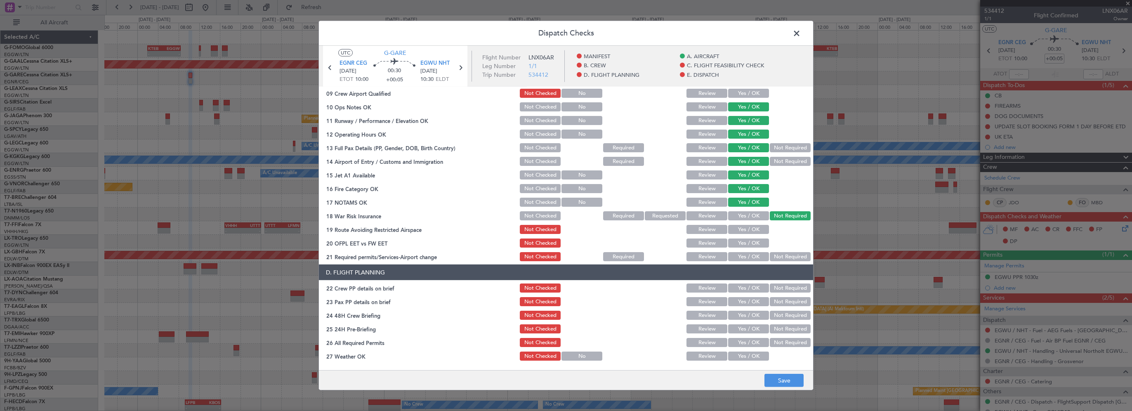
drag, startPoint x: 754, startPoint y: 229, endPoint x: 752, endPoint y: 243, distance: 13.4
click at [754, 230] on button "Yes / OK" at bounding box center [748, 229] width 41 height 9
drag, startPoint x: 752, startPoint y: 243, endPoint x: 751, endPoint y: 255, distance: 11.6
click at [752, 244] on button "Yes / OK" at bounding box center [748, 243] width 41 height 9
drag, startPoint x: 751, startPoint y: 255, endPoint x: 750, endPoint y: 264, distance: 9.5
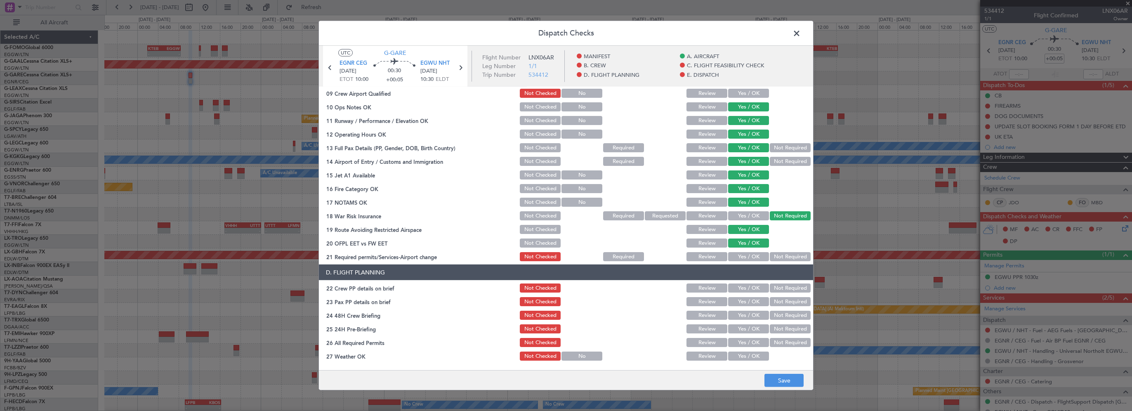
click at [751, 255] on button "Yes / OK" at bounding box center [748, 256] width 41 height 9
click at [746, 284] on button "Yes / OK" at bounding box center [748, 288] width 41 height 9
drag, startPoint x: 745, startPoint y: 300, endPoint x: 745, endPoint y: 306, distance: 5.4
click at [745, 301] on button "Yes / OK" at bounding box center [748, 301] width 41 height 9
click at [743, 318] on button "Yes / OK" at bounding box center [748, 315] width 41 height 9
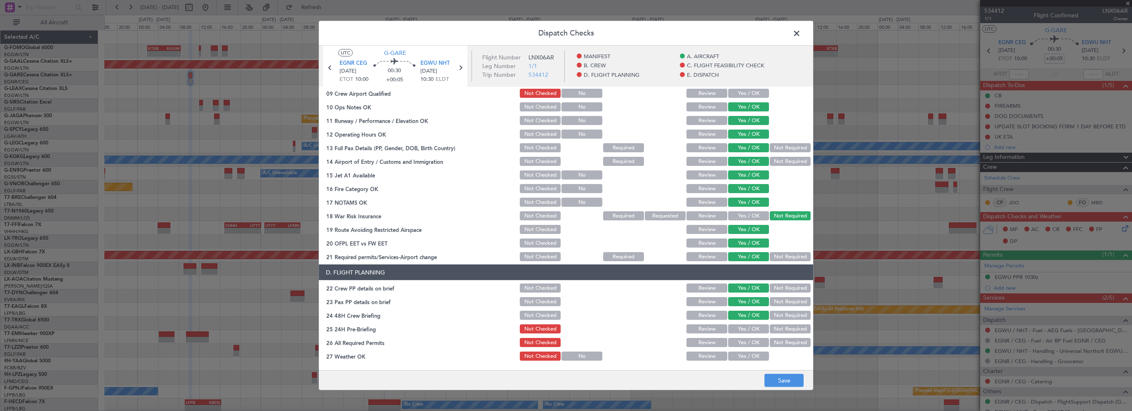
drag, startPoint x: 785, startPoint y: 328, endPoint x: 784, endPoint y: 333, distance: 4.7
click at [785, 329] on button "Not Required" at bounding box center [790, 328] width 41 height 9
drag, startPoint x: 779, startPoint y: 391, endPoint x: 785, endPoint y: 386, distance: 7.6
click at [781, 390] on div "Dispatch Checks UTC G-GARE EGNR CEG 23/09/2025 ETOT 10:00 00:30 +00:05 EGWU NHT…" at bounding box center [566, 205] width 1132 height 411
click at [788, 381] on button "Save" at bounding box center [784, 380] width 39 height 13
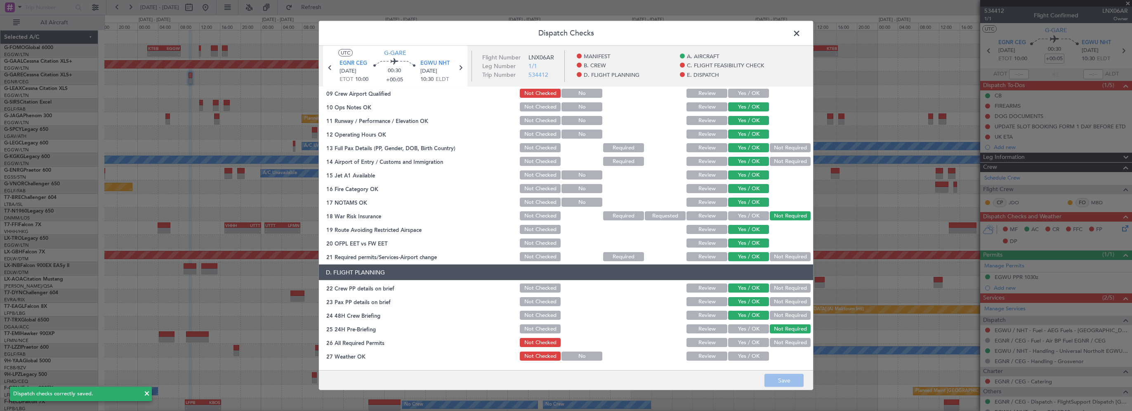
click at [801, 32] on span at bounding box center [801, 35] width 0 height 17
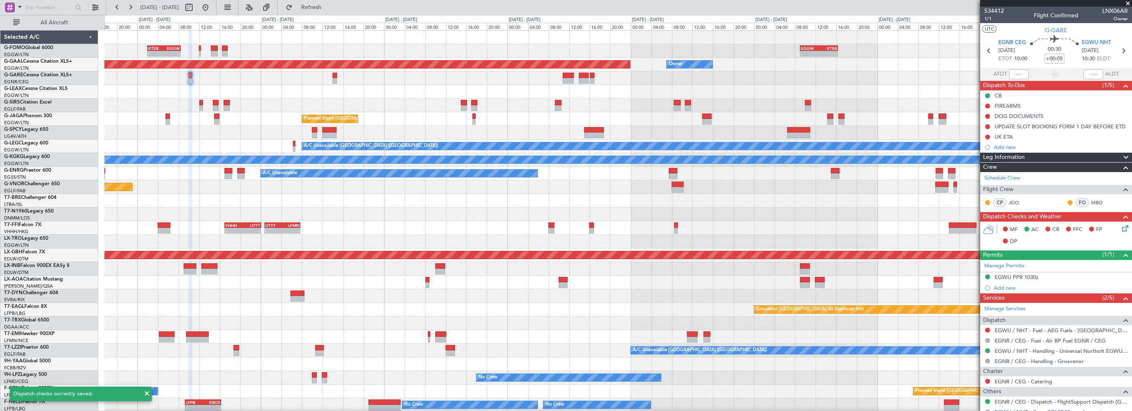
click at [272, 90] on div at bounding box center [618, 92] width 1028 height 14
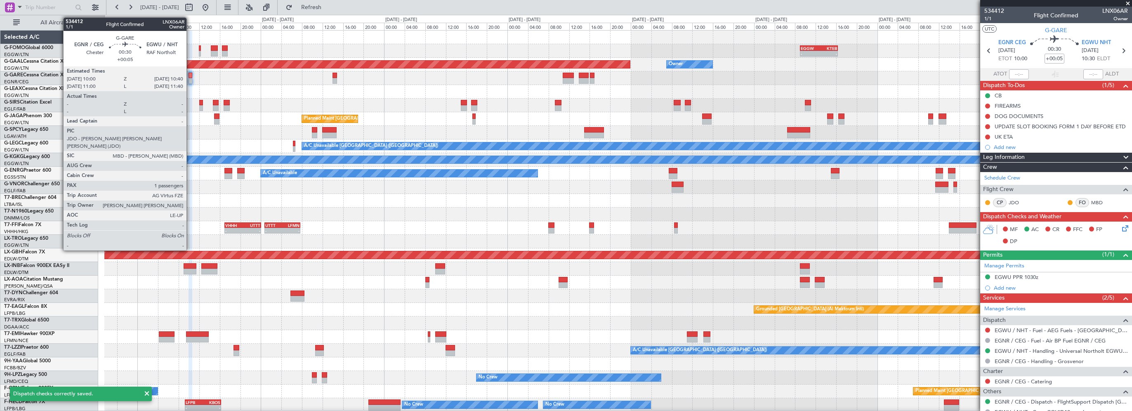
click at [190, 75] on div at bounding box center [191, 76] width 4 height 6
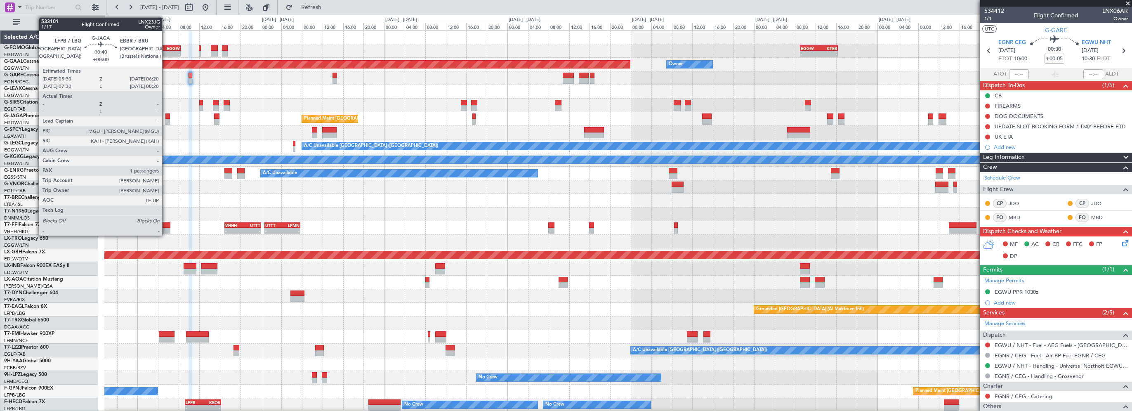
click at [166, 116] on div at bounding box center [167, 116] width 5 height 6
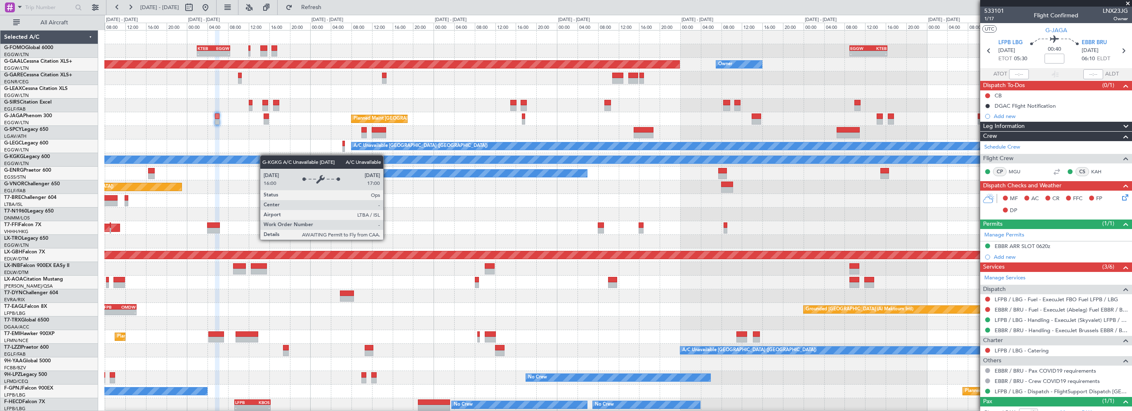
click at [248, 157] on div "- - KTEB 02:00 Z EGGW 08:25 Z - - EGGW 09:00 Z KTEB 16:20 Z Planned Maint Dusse…" at bounding box center [618, 262] width 1028 height 463
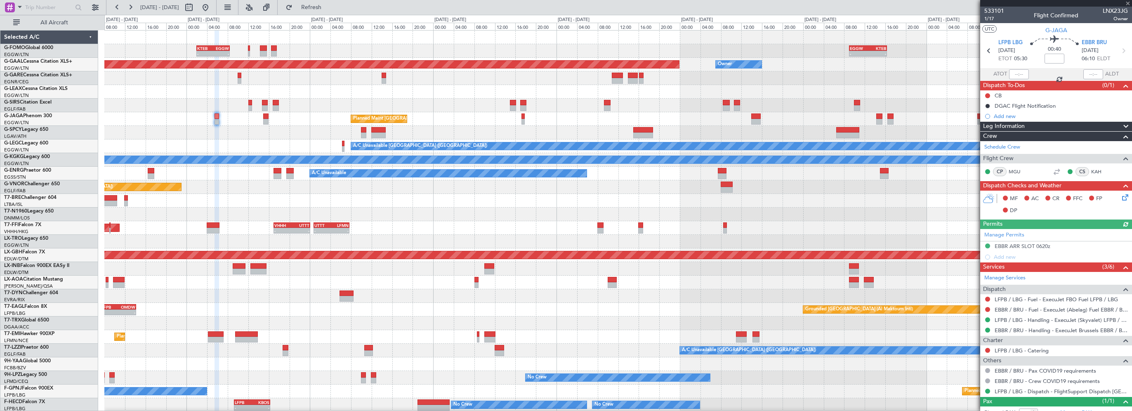
drag, startPoint x: 1019, startPoint y: 128, endPoint x: 1024, endPoint y: 127, distance: 5.8
click at [1019, 128] on span "Leg Information" at bounding box center [1004, 126] width 42 height 9
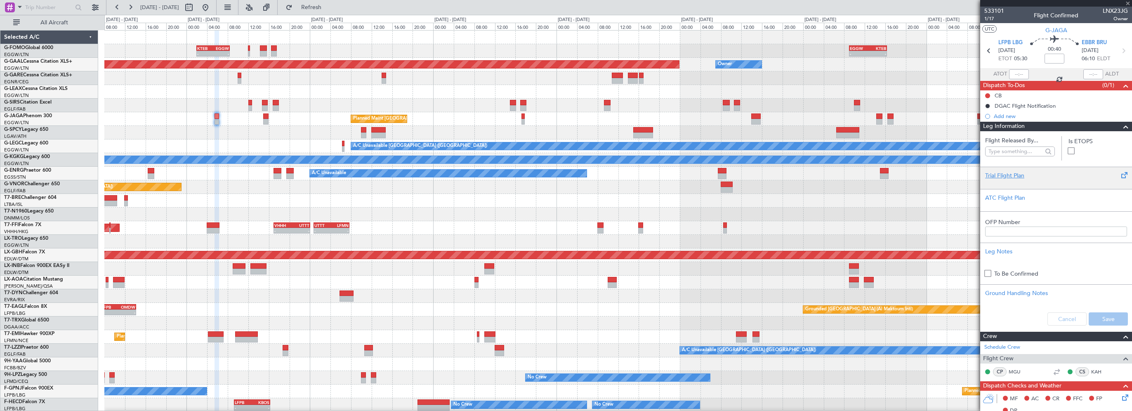
click at [1005, 177] on div "Trial Flight Plan" at bounding box center [1057, 175] width 142 height 9
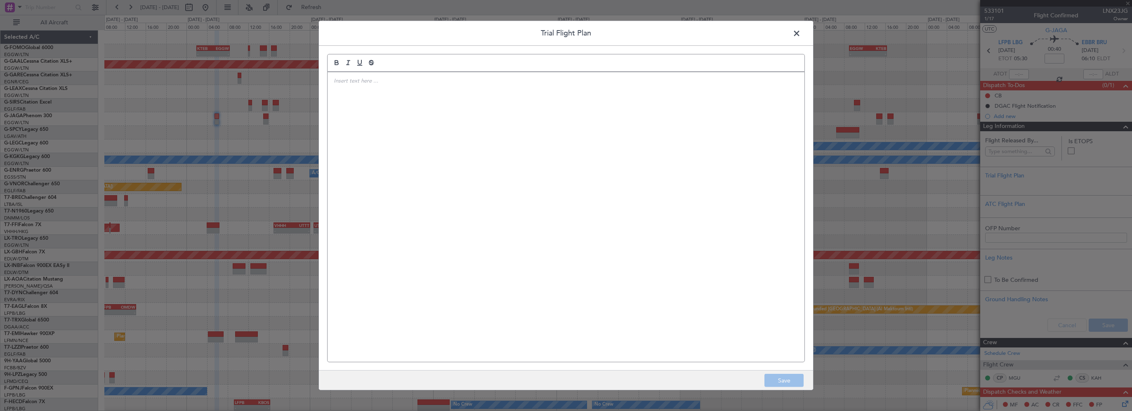
click at [601, 129] on div at bounding box center [566, 217] width 477 height 290
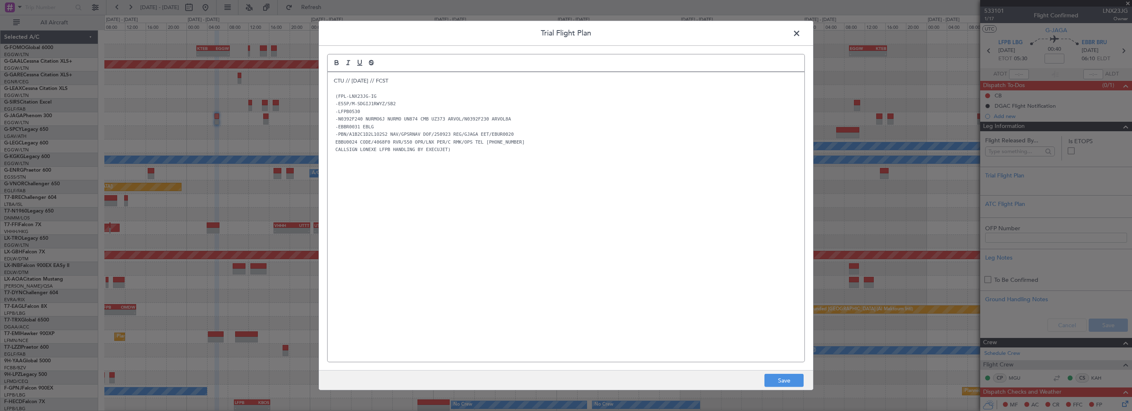
drag, startPoint x: 665, startPoint y: 125, endPoint x: 584, endPoint y: 259, distance: 157.0
click at [584, 259] on div "CTU // [DATE] // FCST (FPL-LNX23JG-IG -E55P/M-SDGIJ1RWYZ/SB2 -LFPB0530 -N0392F2…" at bounding box center [566, 217] width 477 height 290
click at [783, 380] on button "Save" at bounding box center [784, 380] width 39 height 13
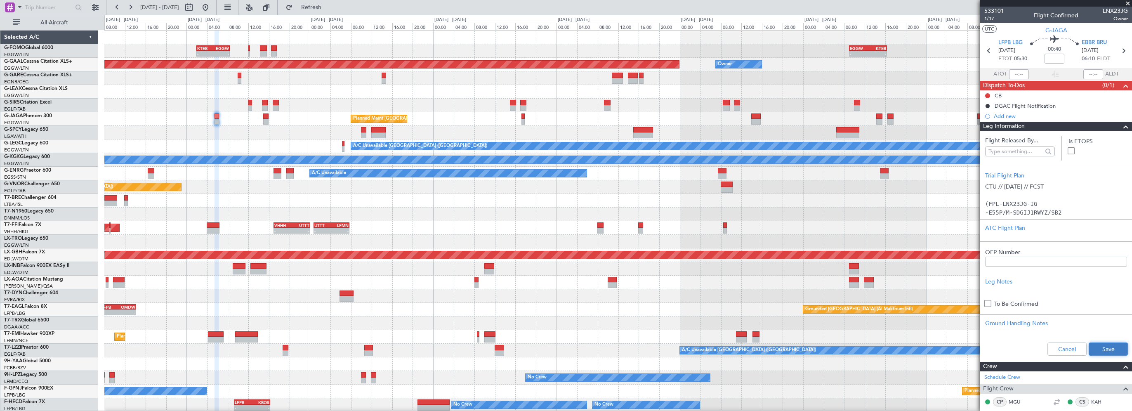
click at [1095, 350] on button "Save" at bounding box center [1108, 349] width 39 height 13
click at [1052, 60] on mat-tooltip-component "Flight Time" at bounding box center [1053, 65] width 38 height 22
click at [1055, 58] on mat-tooltip-component "Flight Time" at bounding box center [1053, 65] width 38 height 22
drag, startPoint x: 1048, startPoint y: 60, endPoint x: 1055, endPoint y: 59, distance: 6.7
click at [1048, 60] on input at bounding box center [1055, 59] width 20 height 10
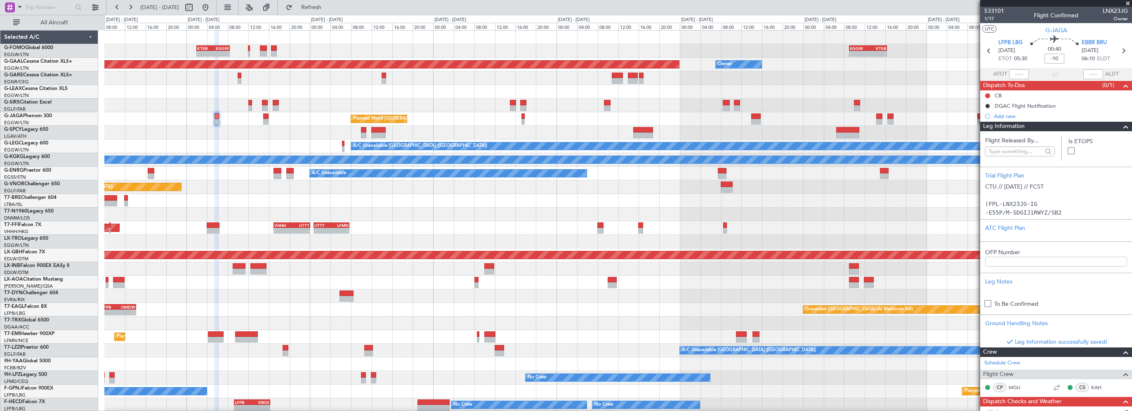
type input "-00:10"
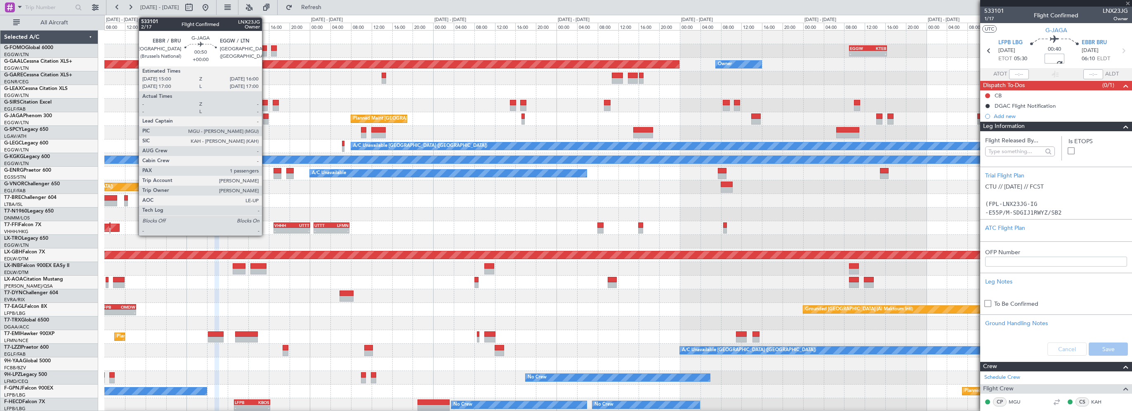
click at [266, 116] on div at bounding box center [265, 116] width 5 height 6
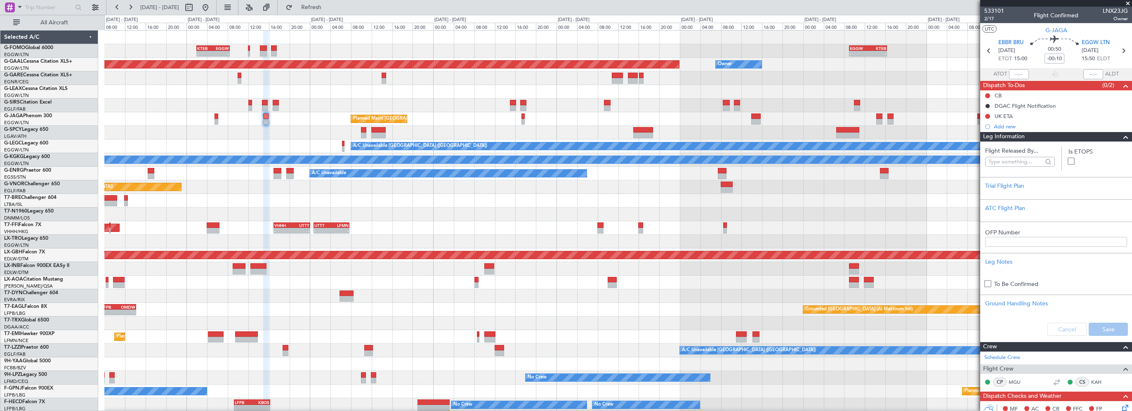
click at [1115, 137] on div at bounding box center [1123, 137] width 17 height 10
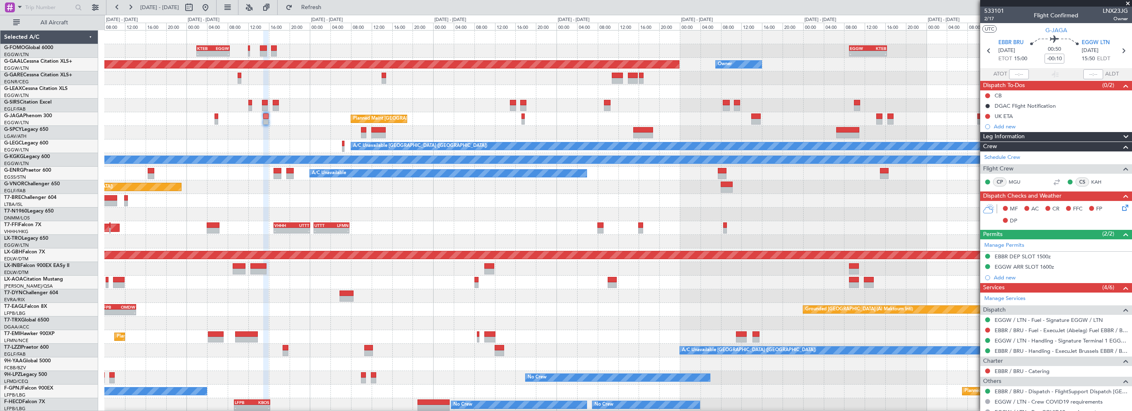
click at [1019, 137] on span "Leg Information" at bounding box center [1004, 136] width 42 height 9
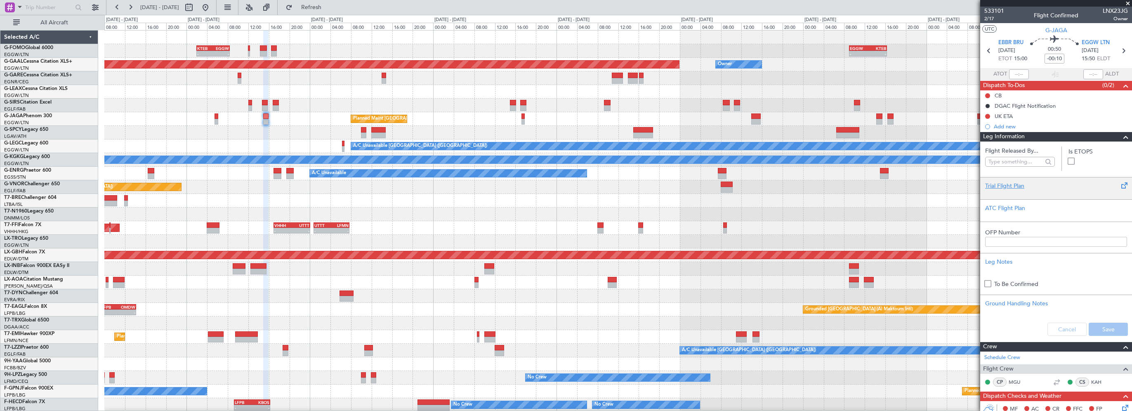
click at [1013, 187] on div "Trial Flight Plan" at bounding box center [1057, 186] width 142 height 9
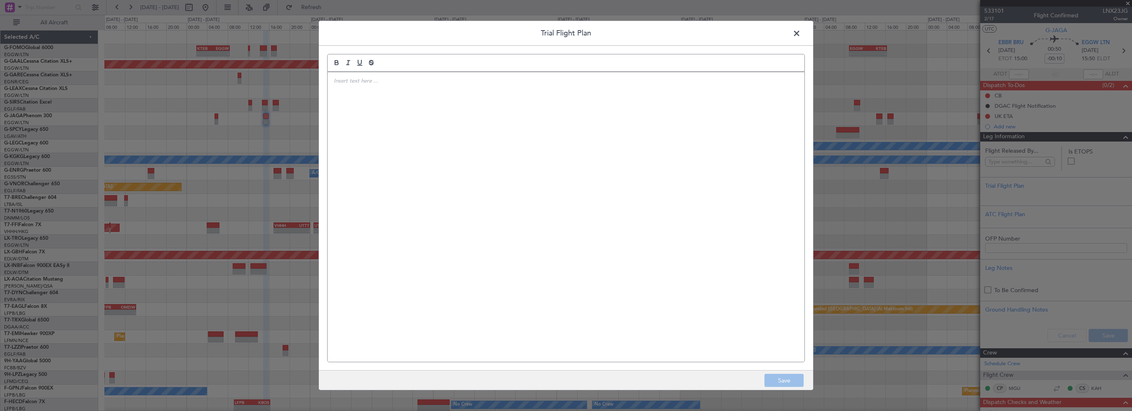
click at [572, 185] on div at bounding box center [566, 217] width 477 height 290
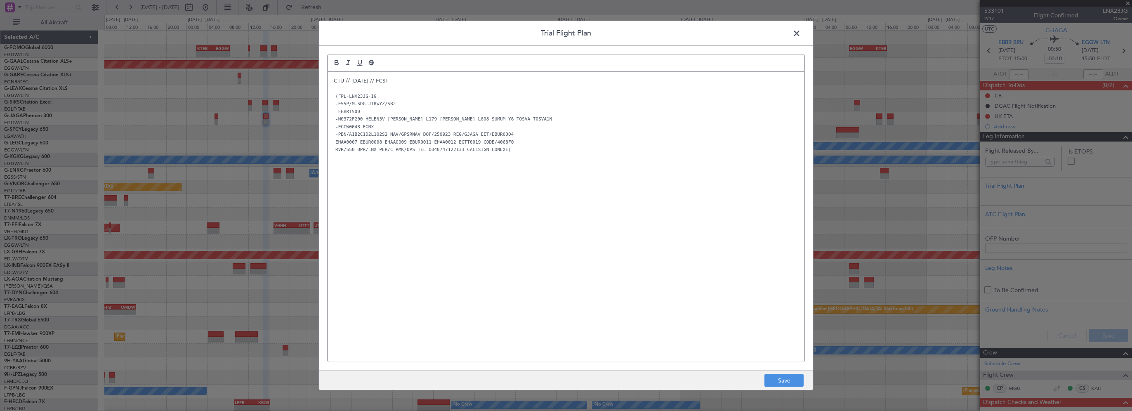
click at [461, 285] on div "CTU // [DATE] // FCST (FPL-LNX23JG-IG -E55P/M-SDGIJ1RWYZ/SB2 -EBBR1500 -N0372F2…" at bounding box center [566, 217] width 477 height 290
click at [771, 380] on button "Save" at bounding box center [784, 380] width 39 height 13
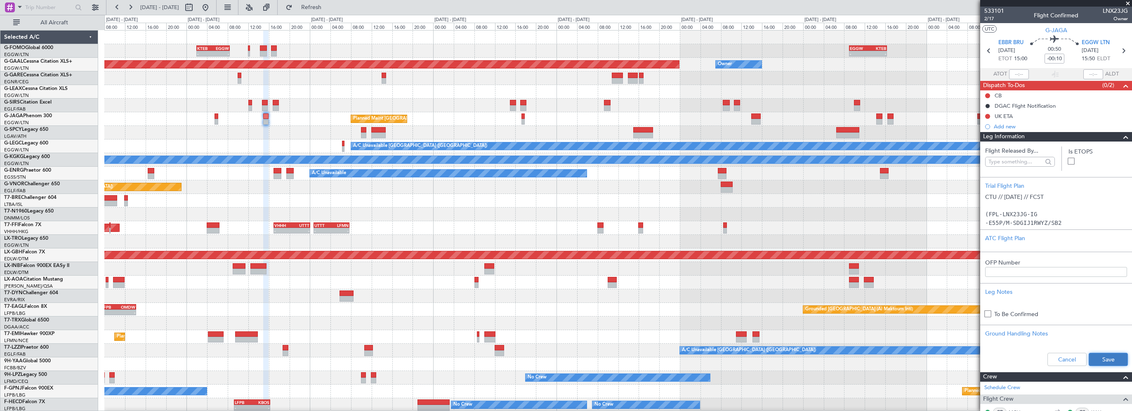
click at [1110, 358] on button "Save" at bounding box center [1108, 359] width 39 height 13
click at [1121, 137] on span at bounding box center [1126, 137] width 10 height 10
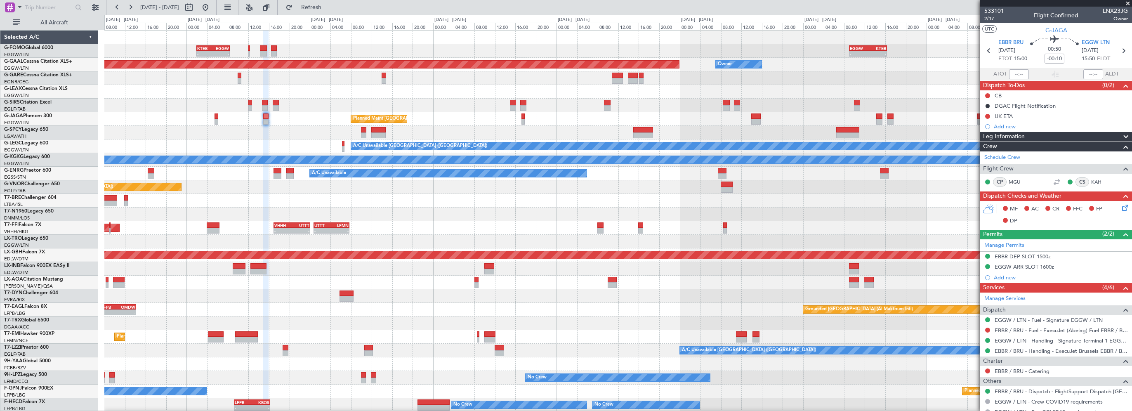
click at [1071, 137] on div "Leg Information" at bounding box center [1057, 136] width 152 height 9
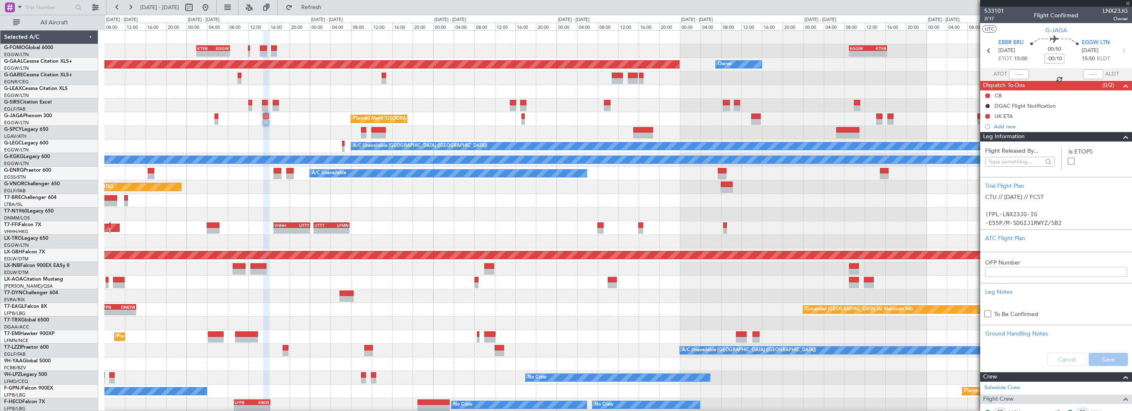
click at [1127, 2] on div at bounding box center [1057, 3] width 152 height 7
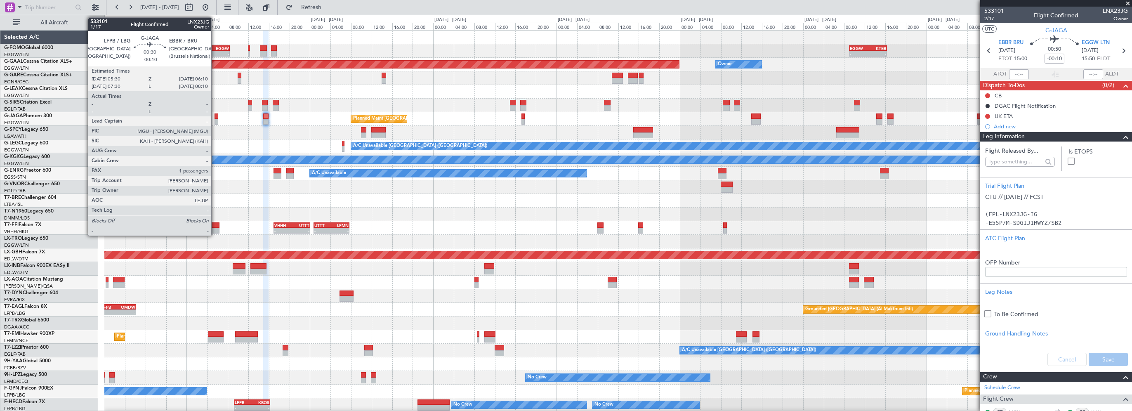
click at [215, 114] on div at bounding box center [217, 116] width 4 height 6
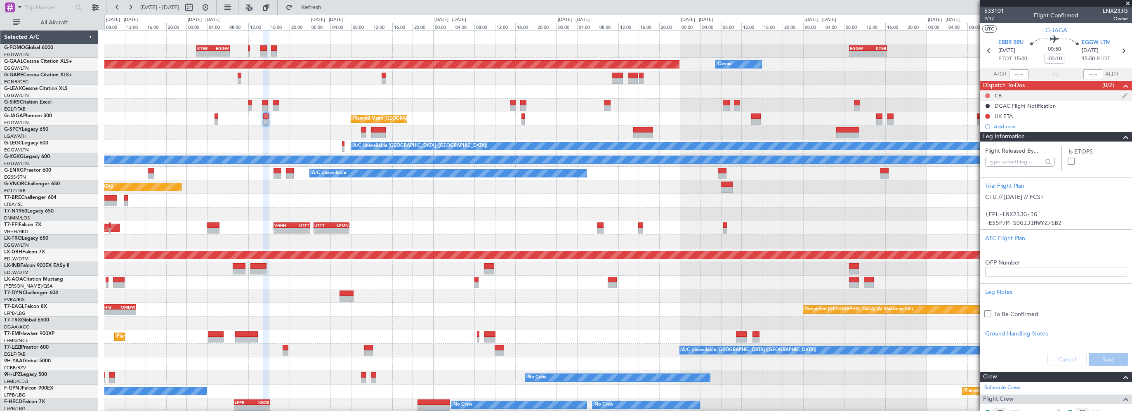
click at [987, 93] on button at bounding box center [988, 95] width 5 height 5
click at [993, 131] on span "Completed" at bounding box center [991, 132] width 27 height 8
click at [1121, 135] on span at bounding box center [1126, 137] width 10 height 10
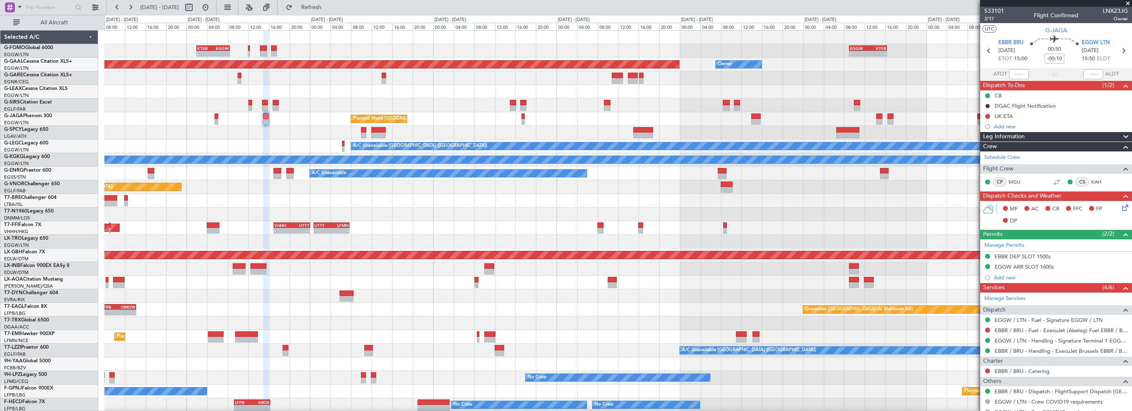
click at [1121, 206] on icon at bounding box center [1124, 206] width 7 height 7
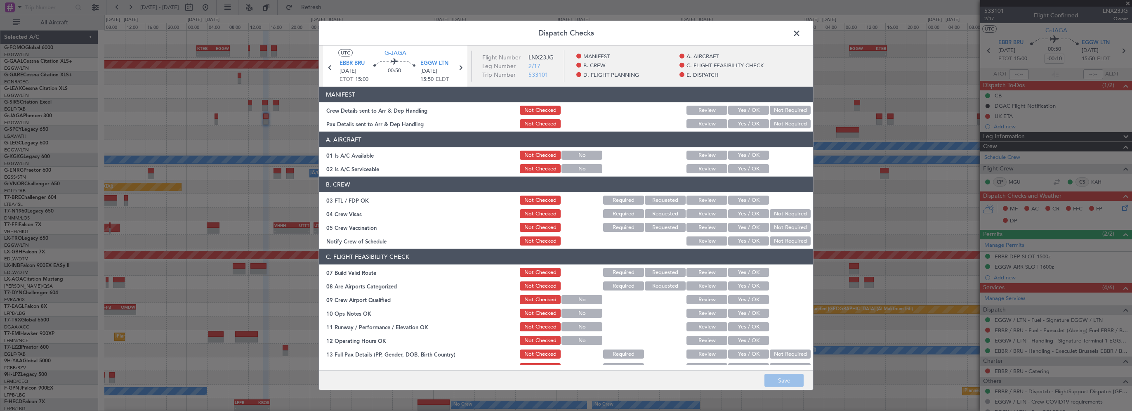
click at [740, 156] on button "Yes / OK" at bounding box center [748, 155] width 41 height 9
click at [737, 170] on button "Yes / OK" at bounding box center [748, 168] width 41 height 9
click at [747, 273] on button "Yes / OK" at bounding box center [748, 272] width 41 height 9
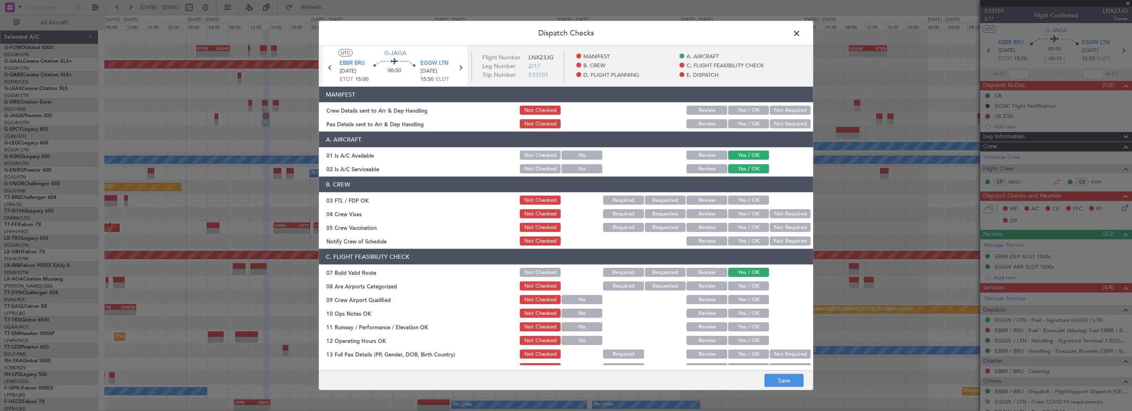
drag, startPoint x: 740, startPoint y: 312, endPoint x: 738, endPoint y: 329, distance: 17.0
click at [740, 312] on button "Yes / OK" at bounding box center [748, 313] width 41 height 9
click at [739, 330] on button "Yes / OK" at bounding box center [748, 326] width 41 height 9
click at [740, 340] on button "Yes / OK" at bounding box center [748, 340] width 41 height 9
click at [739, 355] on button "Yes / OK" at bounding box center [748, 354] width 41 height 9
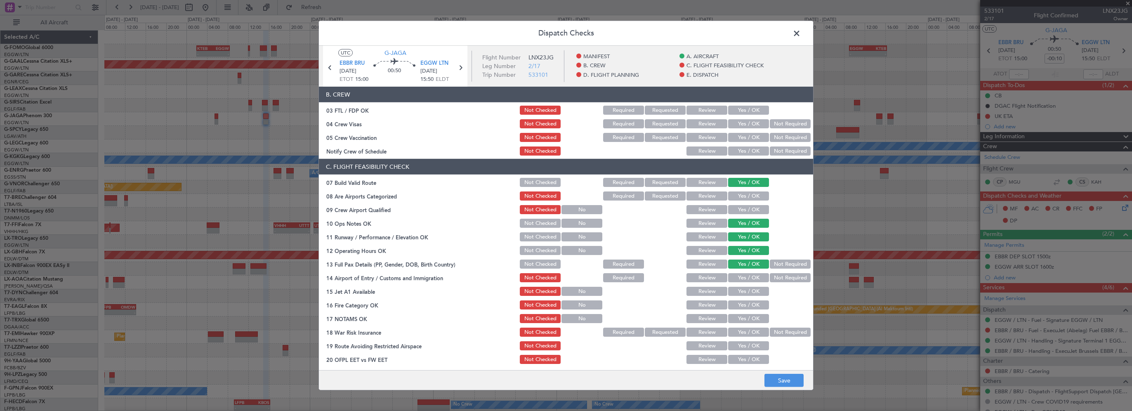
scroll to position [124, 0]
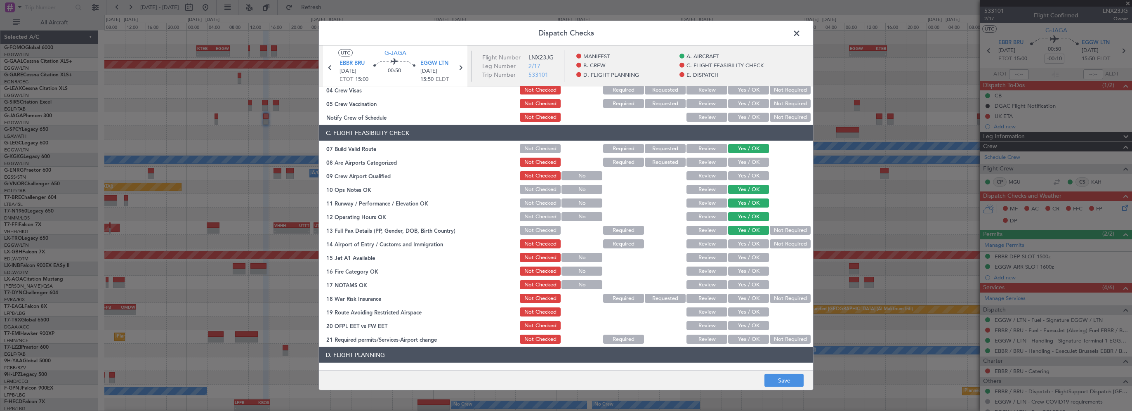
click at [743, 249] on div "Yes / OK" at bounding box center [748, 244] width 42 height 12
click at [747, 243] on button "Yes / OK" at bounding box center [748, 243] width 41 height 9
click at [746, 258] on button "Yes / OK" at bounding box center [748, 257] width 41 height 9
click at [747, 270] on button "Yes / OK" at bounding box center [748, 271] width 41 height 9
click at [749, 284] on button "Yes / OK" at bounding box center [748, 284] width 41 height 9
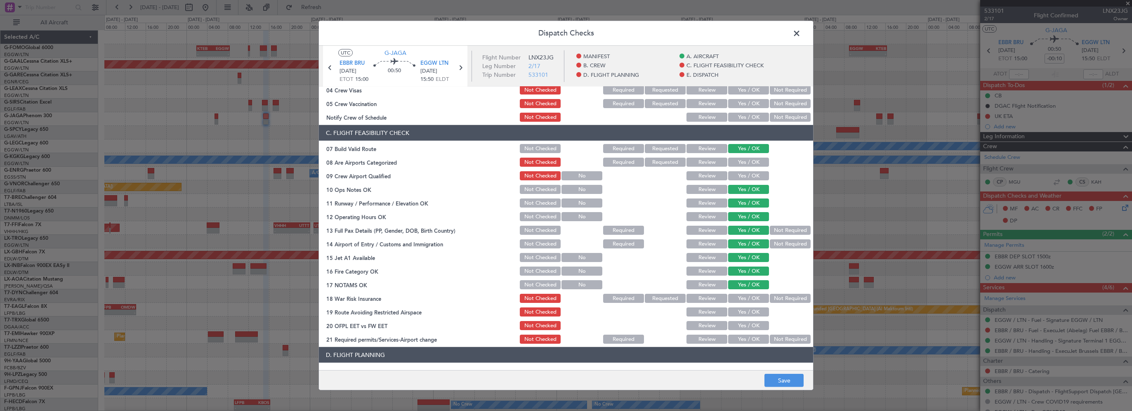
click at [775, 297] on button "Not Required" at bounding box center [790, 298] width 41 height 9
drag, startPoint x: 753, startPoint y: 310, endPoint x: 750, endPoint y: 316, distance: 6.7
click at [753, 311] on button "Yes / OK" at bounding box center [748, 311] width 41 height 9
click at [746, 326] on button "Yes / OK" at bounding box center [748, 325] width 41 height 9
click at [745, 340] on button "Yes / OK" at bounding box center [748, 339] width 41 height 9
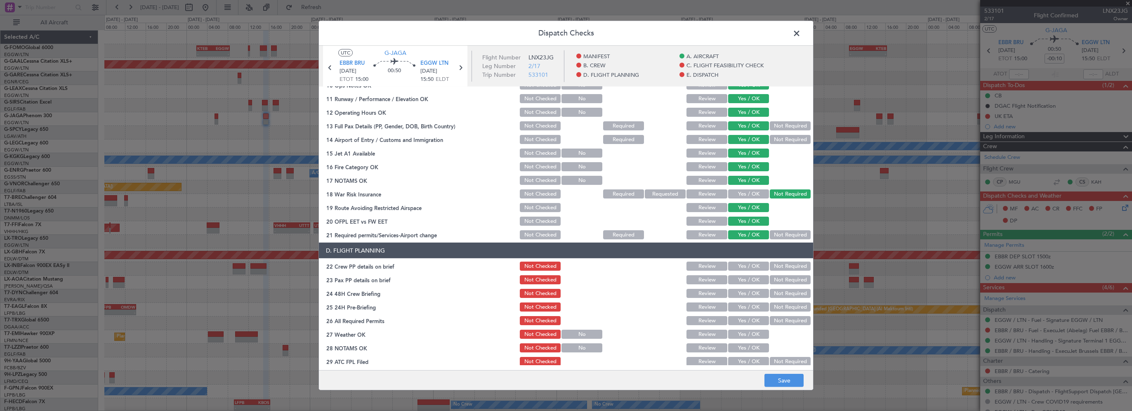
scroll to position [248, 0]
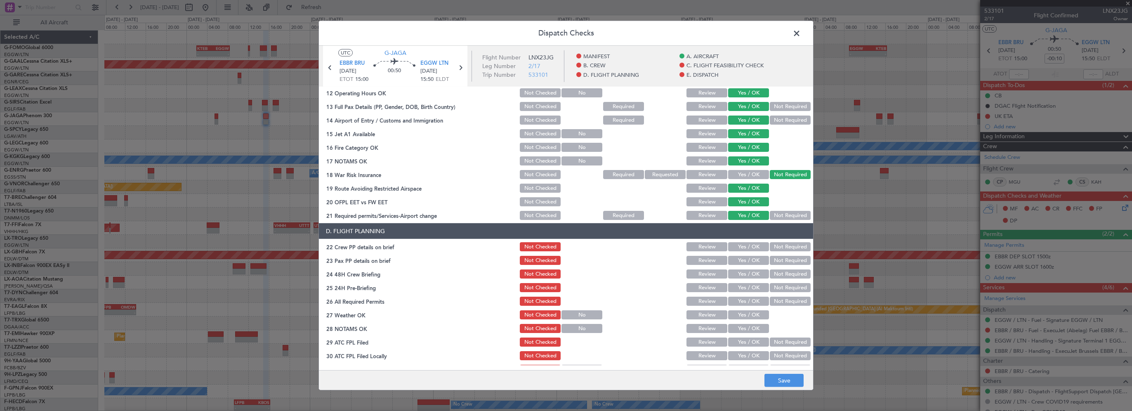
drag, startPoint x: 743, startPoint y: 244, endPoint x: 743, endPoint y: 254, distance: 9.9
click at [743, 244] on button "Yes / OK" at bounding box center [748, 246] width 41 height 9
click at [742, 262] on button "Yes / OK" at bounding box center [748, 260] width 41 height 9
drag, startPoint x: 743, startPoint y: 272, endPoint x: 760, endPoint y: 279, distance: 19.0
click at [743, 272] on button "Yes / OK" at bounding box center [748, 273] width 41 height 9
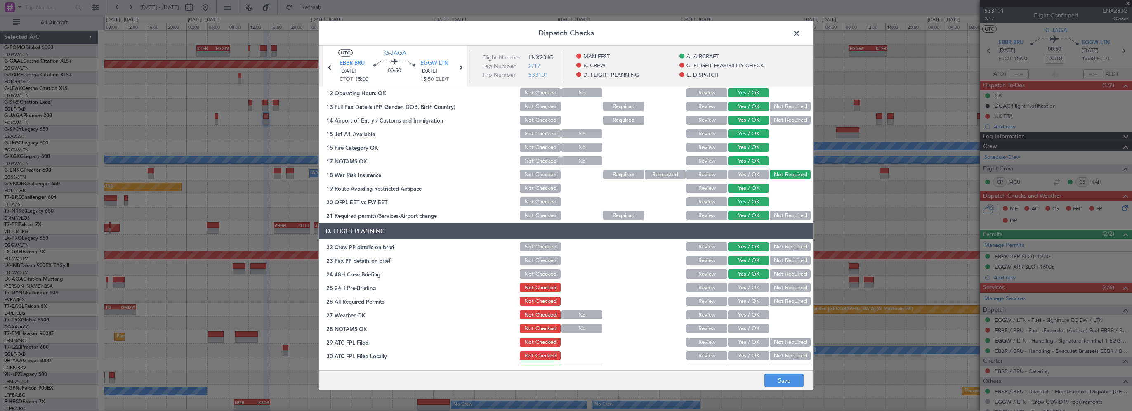
click at [775, 290] on button "Not Required" at bounding box center [790, 287] width 41 height 9
click at [779, 379] on button "Save" at bounding box center [784, 380] width 39 height 13
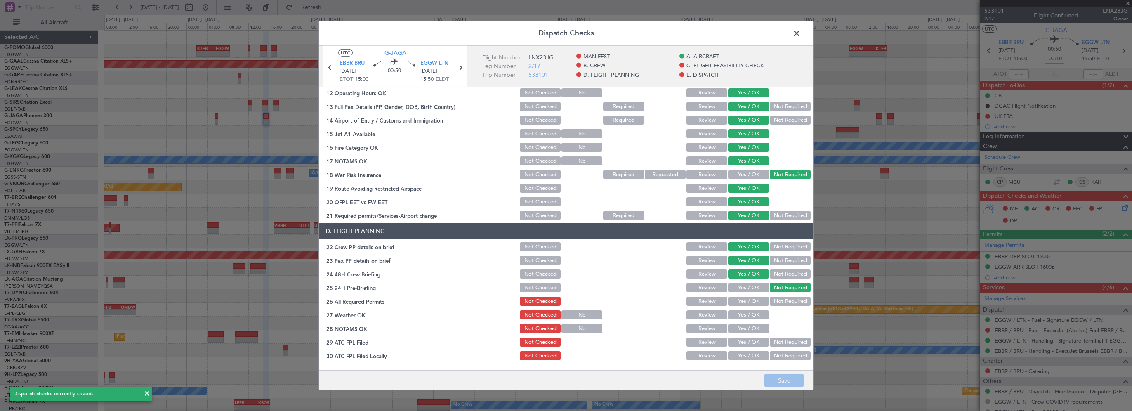
click at [801, 35] on span at bounding box center [801, 35] width 0 height 17
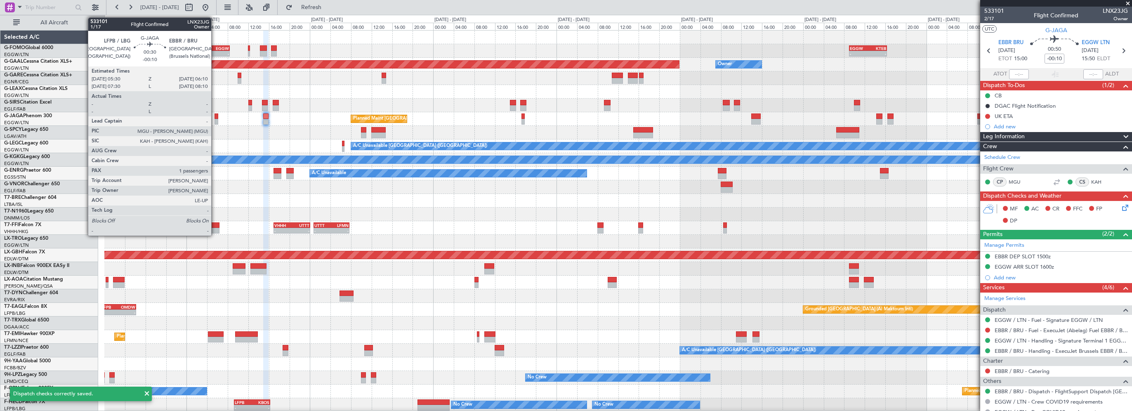
click at [216, 116] on div at bounding box center [217, 116] width 4 height 6
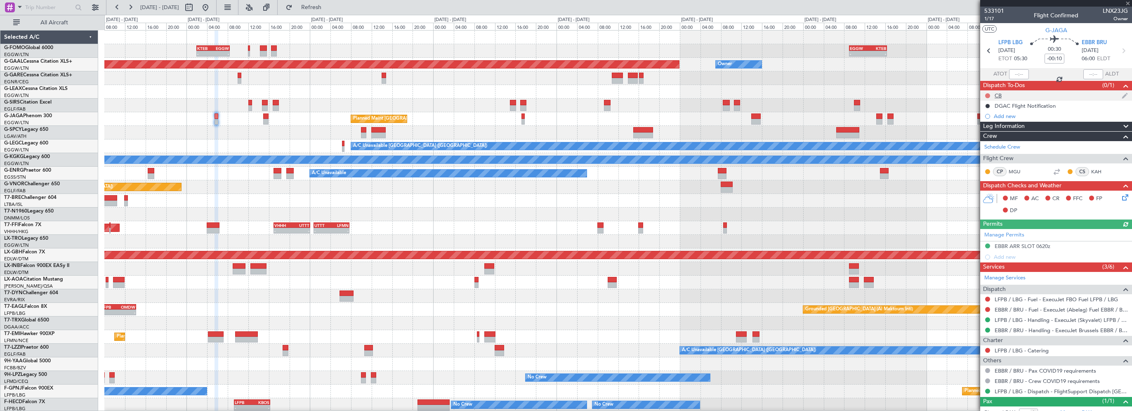
click at [990, 95] on button at bounding box center [988, 95] width 5 height 5
click at [981, 132] on span "Completed" at bounding box center [991, 132] width 27 height 8
click at [1121, 196] on icon at bounding box center [1124, 196] width 7 height 7
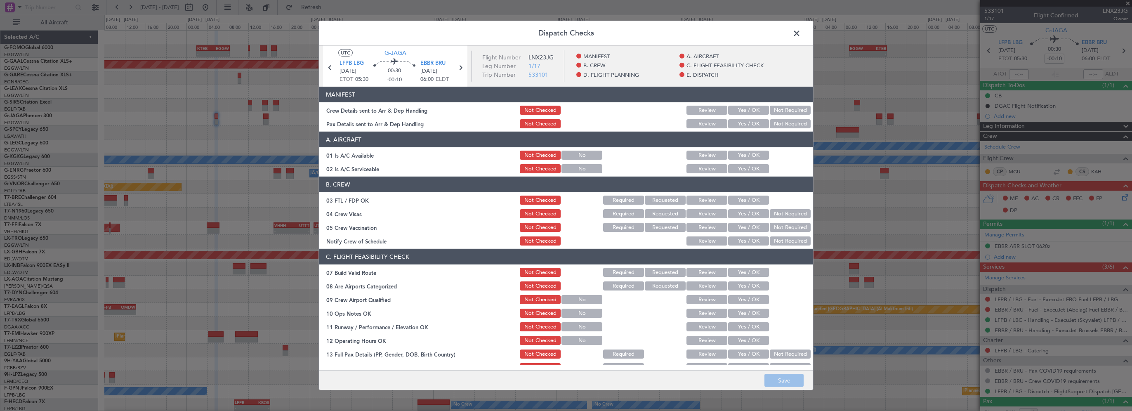
drag, startPoint x: 756, startPoint y: 154, endPoint x: 756, endPoint y: 163, distance: 9.9
click at [756, 154] on button "Yes / OK" at bounding box center [748, 155] width 41 height 9
click at [756, 166] on button "Yes / OK" at bounding box center [748, 168] width 41 height 9
click at [752, 276] on div "Yes / OK" at bounding box center [748, 273] width 42 height 12
click at [746, 269] on button "Yes / OK" at bounding box center [748, 272] width 41 height 9
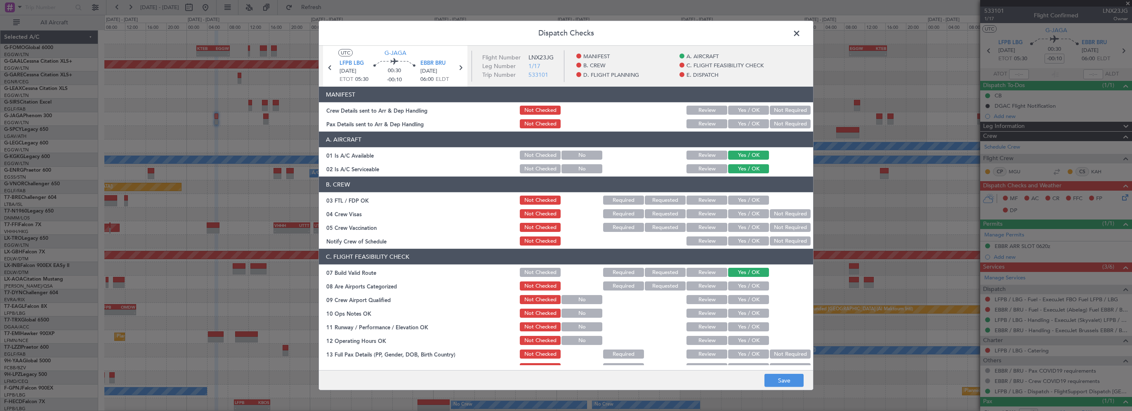
click at [736, 310] on button "Yes / OK" at bounding box center [748, 313] width 41 height 9
click at [735, 327] on button "Yes / OK" at bounding box center [748, 326] width 41 height 9
click at [732, 340] on button "Yes / OK" at bounding box center [748, 340] width 41 height 9
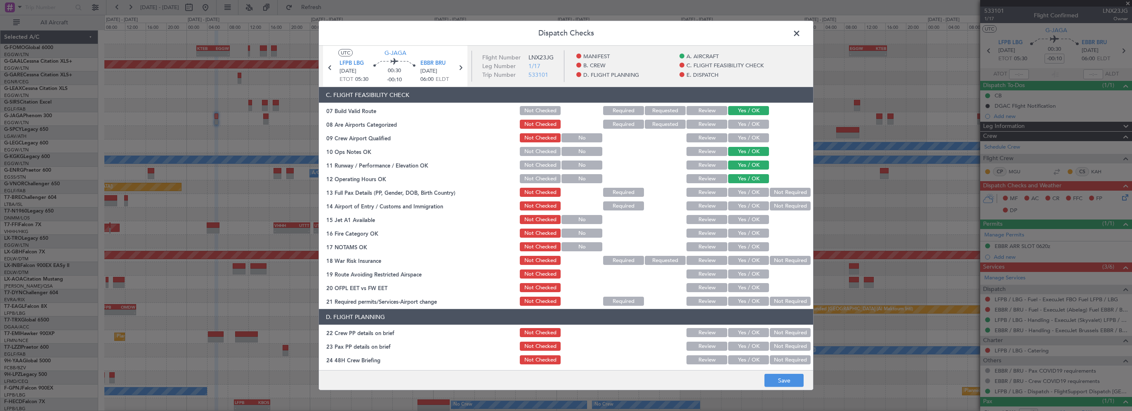
scroll to position [165, 0]
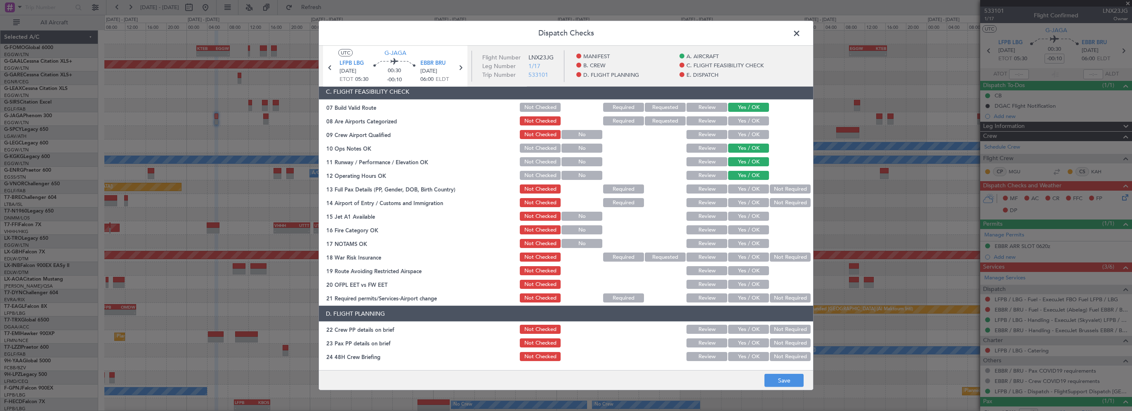
click at [751, 187] on button "Yes / OK" at bounding box center [748, 188] width 41 height 9
click at [746, 199] on button "Yes / OK" at bounding box center [748, 202] width 41 height 9
click at [740, 218] on button "Yes / OK" at bounding box center [748, 216] width 41 height 9
click at [740, 228] on button "Yes / OK" at bounding box center [748, 229] width 41 height 9
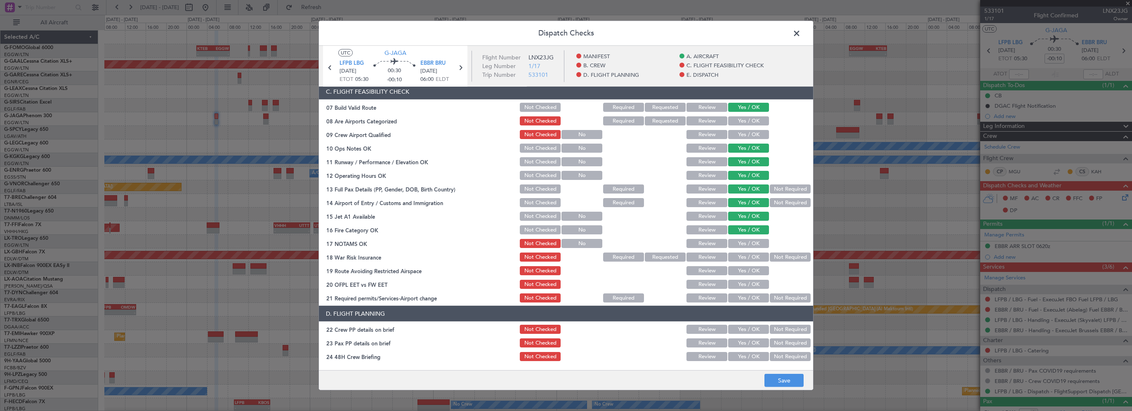
click at [745, 238] on div "Yes / OK" at bounding box center [748, 244] width 42 height 12
click at [754, 244] on button "Yes / OK" at bounding box center [748, 243] width 41 height 9
drag, startPoint x: 774, startPoint y: 260, endPoint x: 750, endPoint y: 273, distance: 27.0
click at [774, 260] on button "Not Required" at bounding box center [790, 257] width 41 height 9
click at [749, 274] on button "Yes / OK" at bounding box center [748, 270] width 41 height 9
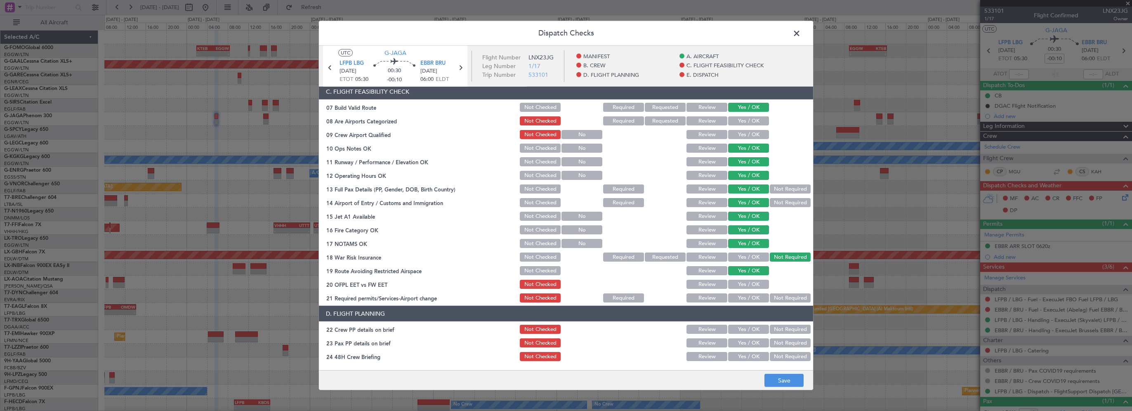
click at [747, 286] on button "Yes / OK" at bounding box center [748, 284] width 41 height 9
click at [745, 299] on button "Yes / OK" at bounding box center [748, 297] width 41 height 9
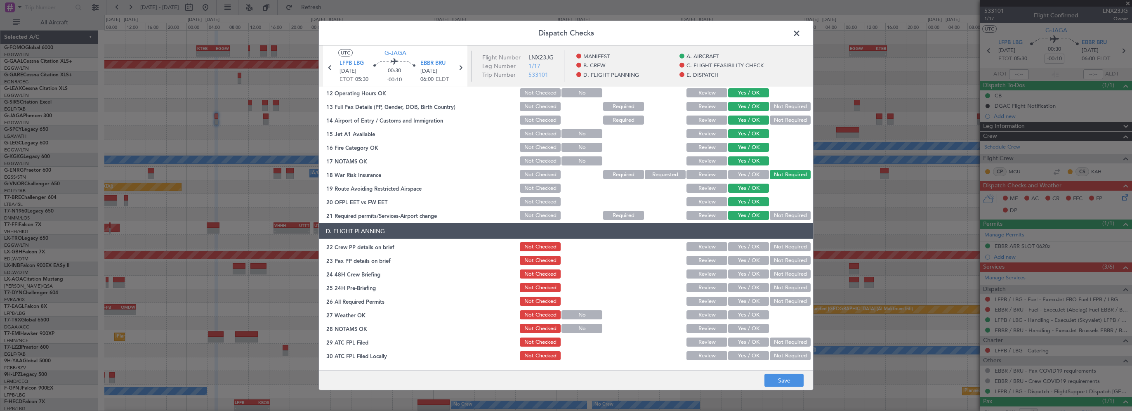
click at [743, 247] on button "Yes / OK" at bounding box center [748, 246] width 41 height 9
click at [743, 260] on button "Yes / OK" at bounding box center [748, 260] width 41 height 9
drag, startPoint x: 742, startPoint y: 272, endPoint x: 761, endPoint y: 283, distance: 21.8
click at [742, 272] on button "Yes / OK" at bounding box center [748, 273] width 41 height 9
drag, startPoint x: 768, startPoint y: 287, endPoint x: 771, endPoint y: 299, distance: 12.0
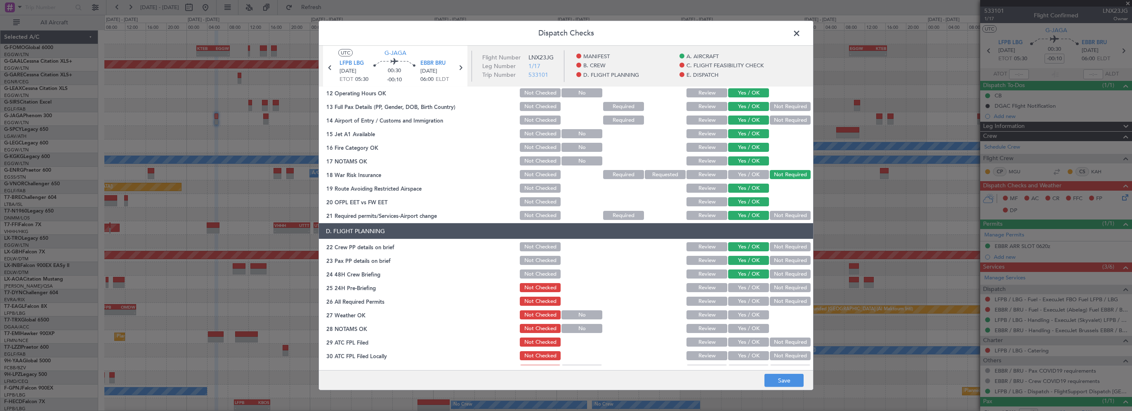
click at [770, 288] on button "Not Required" at bounding box center [790, 287] width 41 height 9
click at [769, 385] on button "Save" at bounding box center [784, 380] width 39 height 13
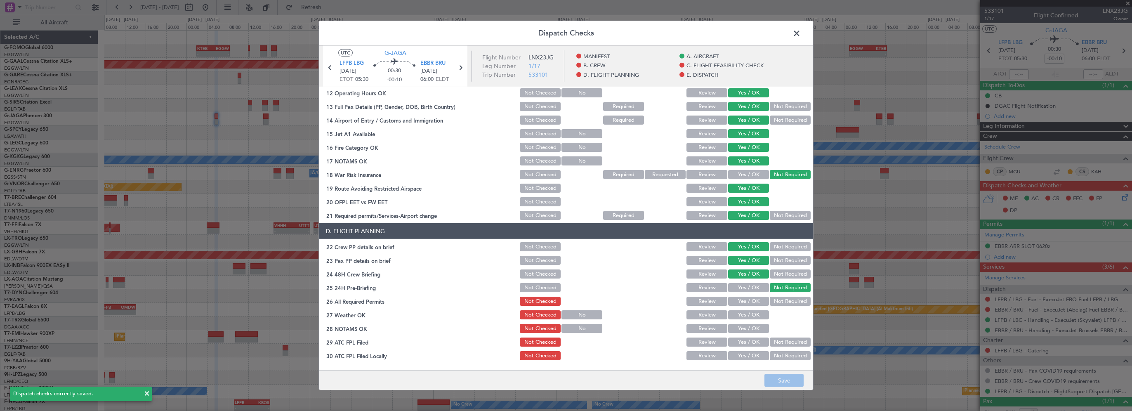
click at [801, 33] on span at bounding box center [801, 35] width 0 height 17
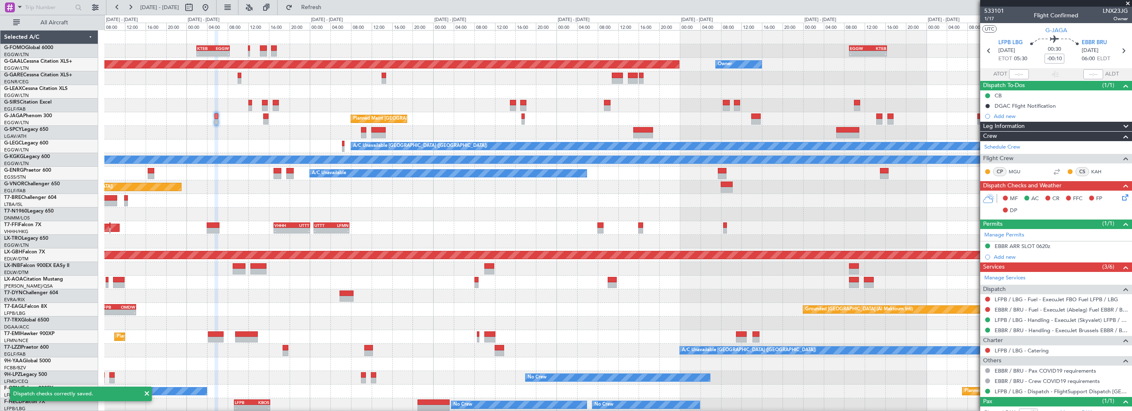
click at [251, 197] on div at bounding box center [618, 201] width 1028 height 14
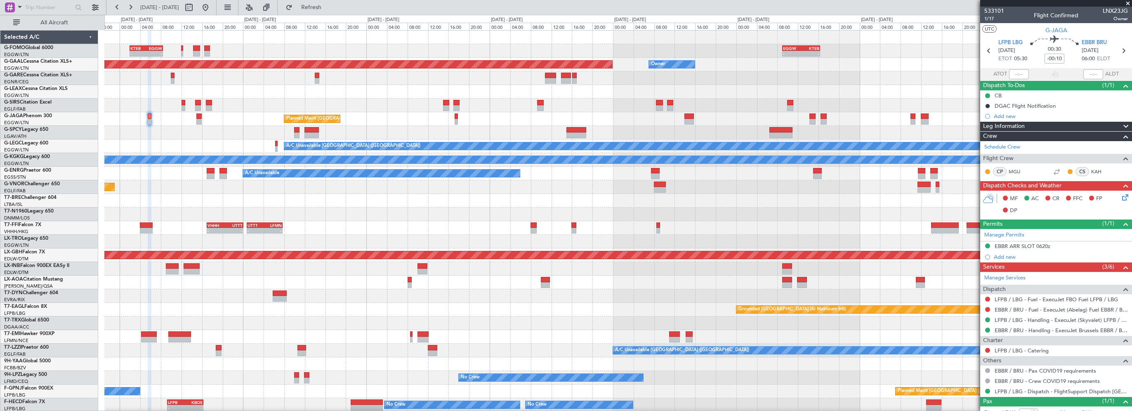
scroll to position [0, 0]
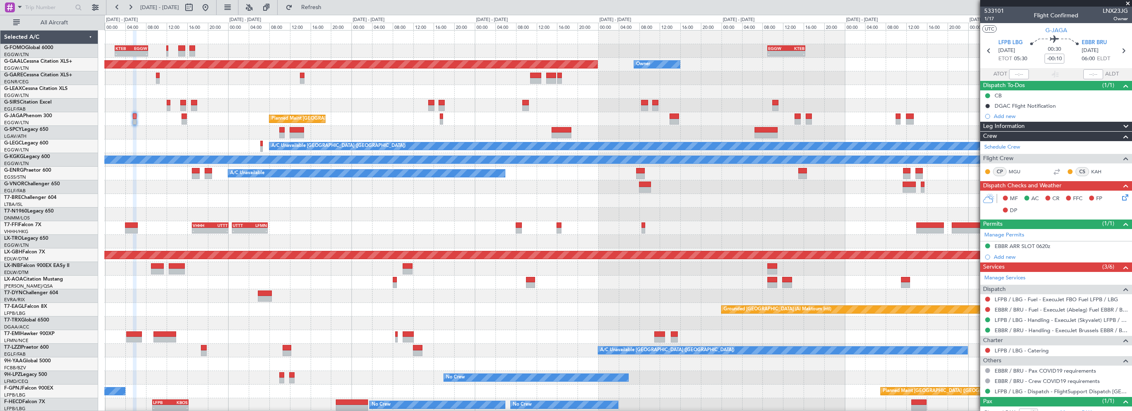
click at [338, 206] on div at bounding box center [618, 201] width 1028 height 14
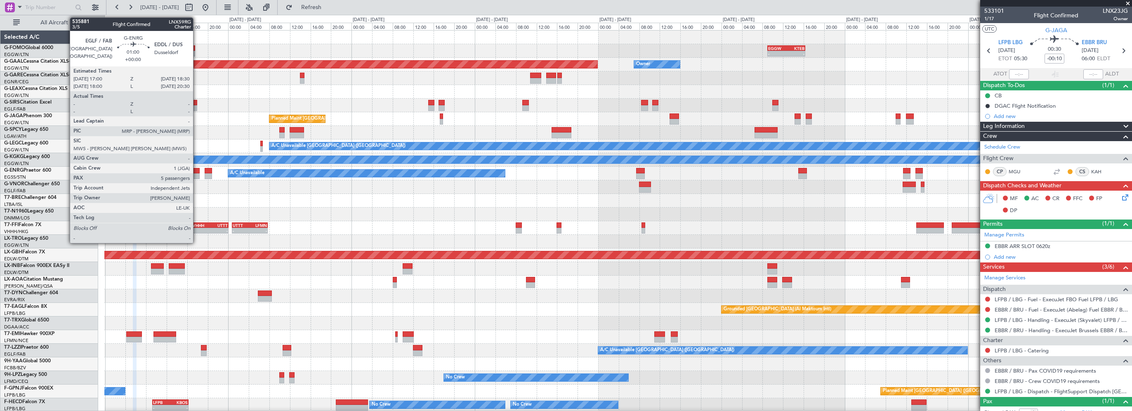
click at [197, 172] on div at bounding box center [196, 171] width 8 height 6
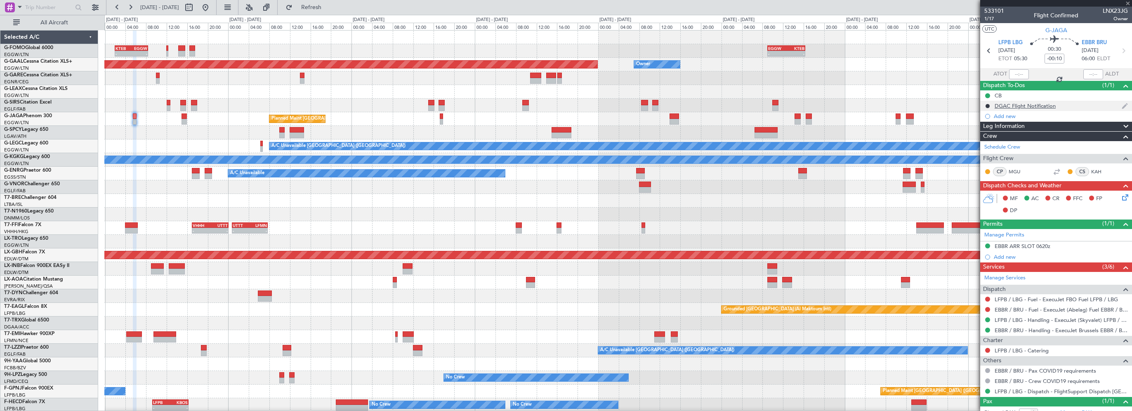
type input "5"
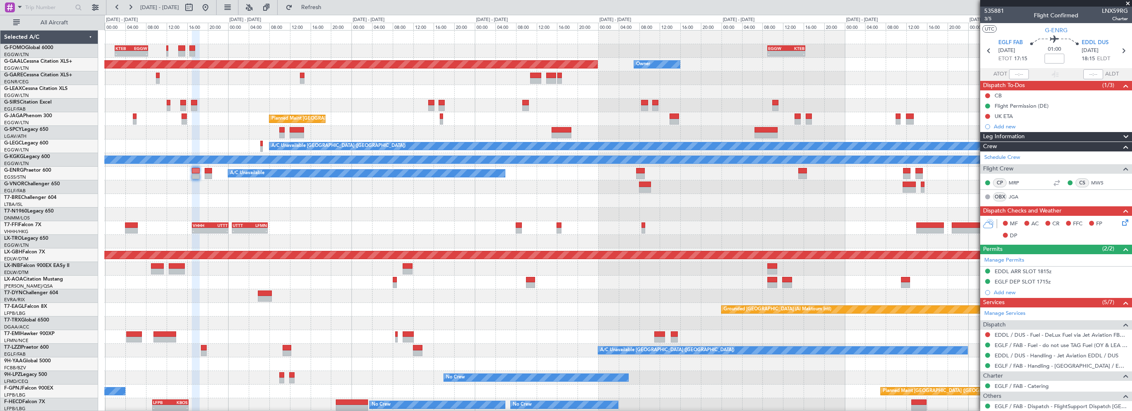
click at [187, 205] on div at bounding box center [618, 201] width 1028 height 14
click at [1035, 136] on div "Leg Information" at bounding box center [1057, 136] width 152 height 9
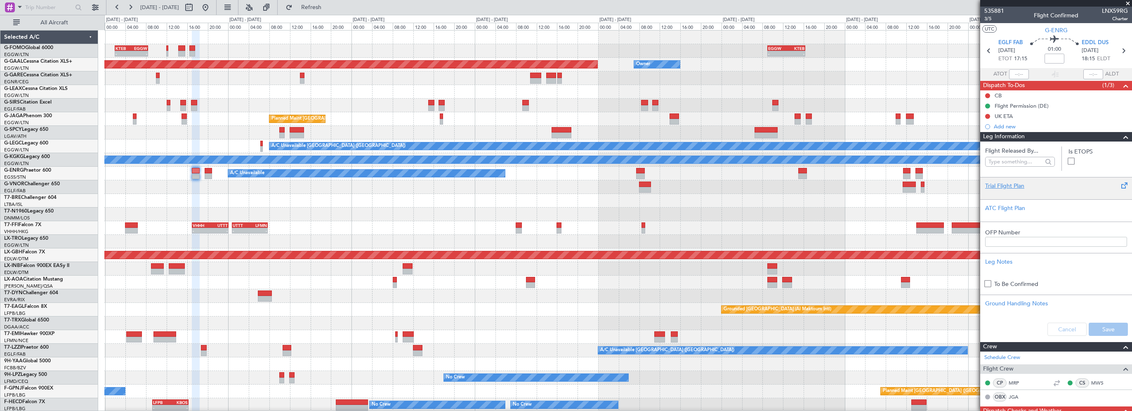
click at [1016, 187] on div "Trial Flight Plan" at bounding box center [1057, 186] width 142 height 9
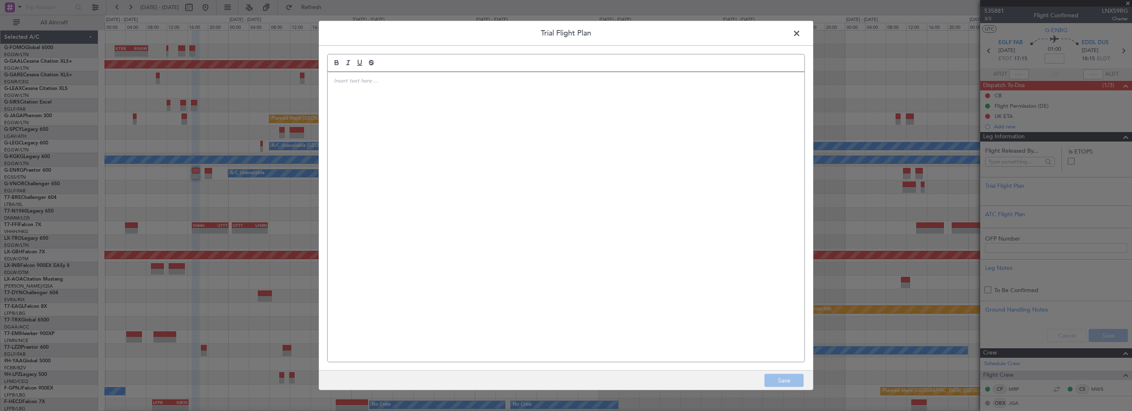
drag, startPoint x: 1016, startPoint y: 187, endPoint x: 570, endPoint y: 144, distance: 448.2
click at [528, 149] on div at bounding box center [566, 217] width 477 height 290
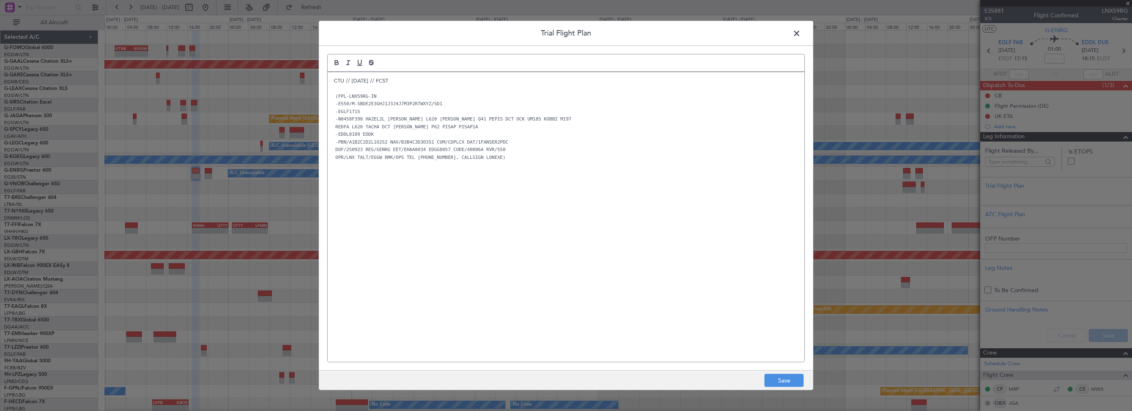
click at [363, 235] on div "CTU // [DATE] // FCST (FPL-LNX59RG-IN -E550/M-SBDE2E3GHJ1J3J4J7M3P2RTWXYZ/SD1 -…" at bounding box center [566, 217] width 477 height 290
click at [784, 381] on button "Save" at bounding box center [784, 380] width 39 height 13
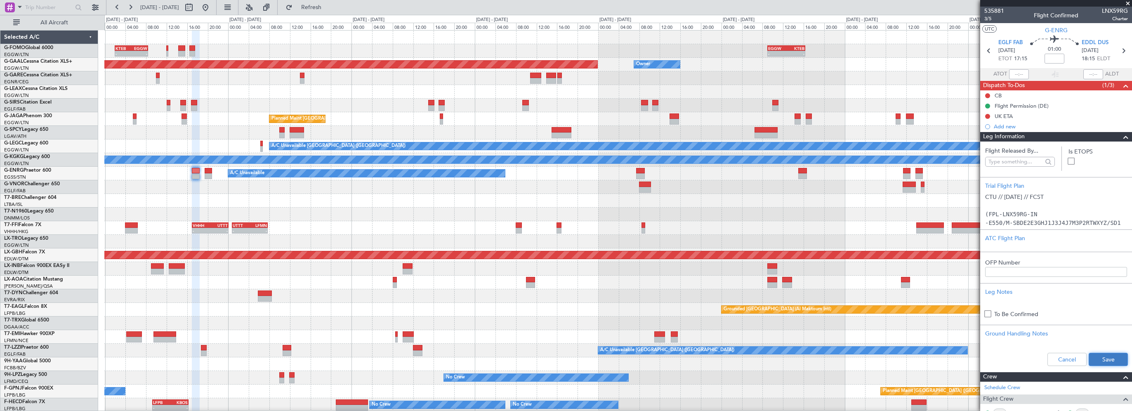
click at [1098, 360] on button "Save" at bounding box center [1108, 359] width 39 height 13
drag, startPoint x: 1047, startPoint y: 59, endPoint x: 1081, endPoint y: 58, distance: 33.9
click at [1047, 59] on input at bounding box center [1055, 59] width 20 height 10
type input "+00:10"
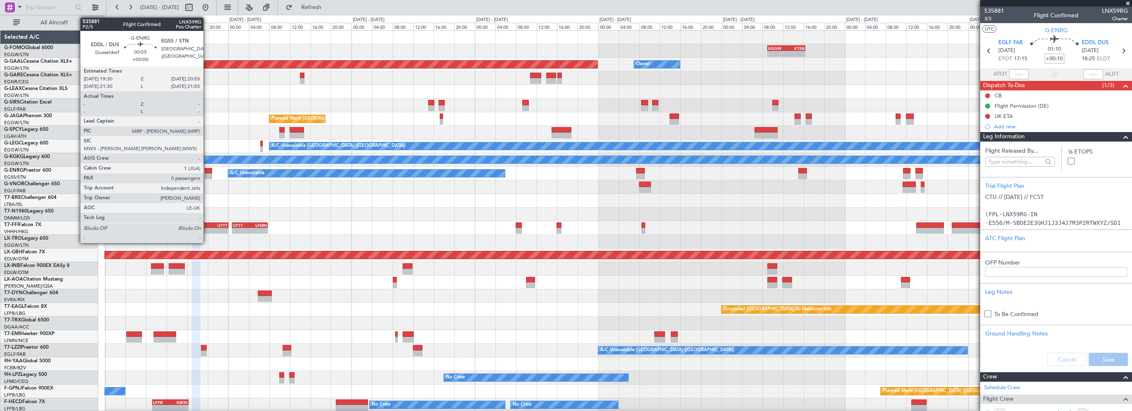
click at [207, 170] on div at bounding box center [208, 171] width 7 height 6
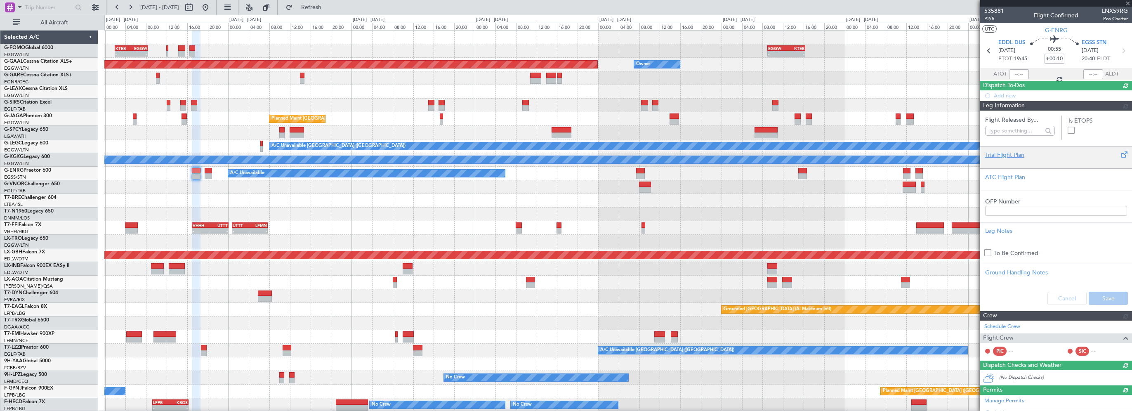
type input "0"
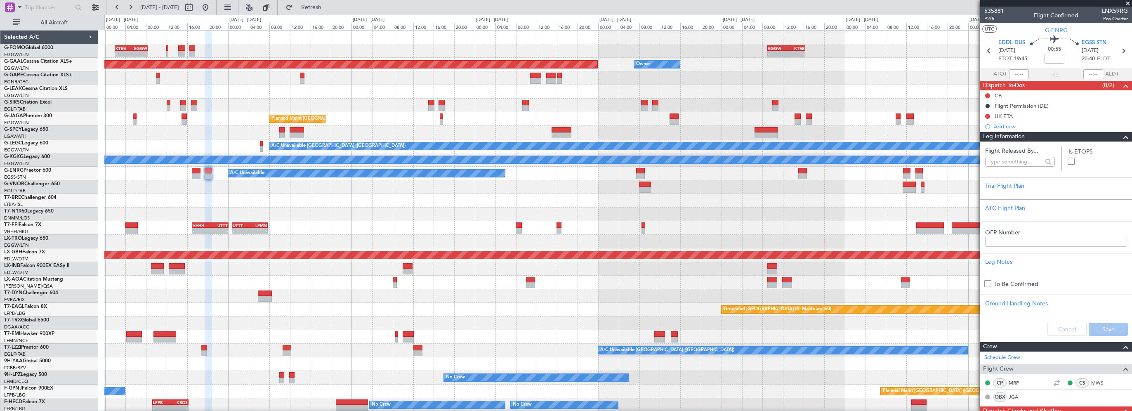
click at [1121, 137] on span at bounding box center [1126, 137] width 10 height 10
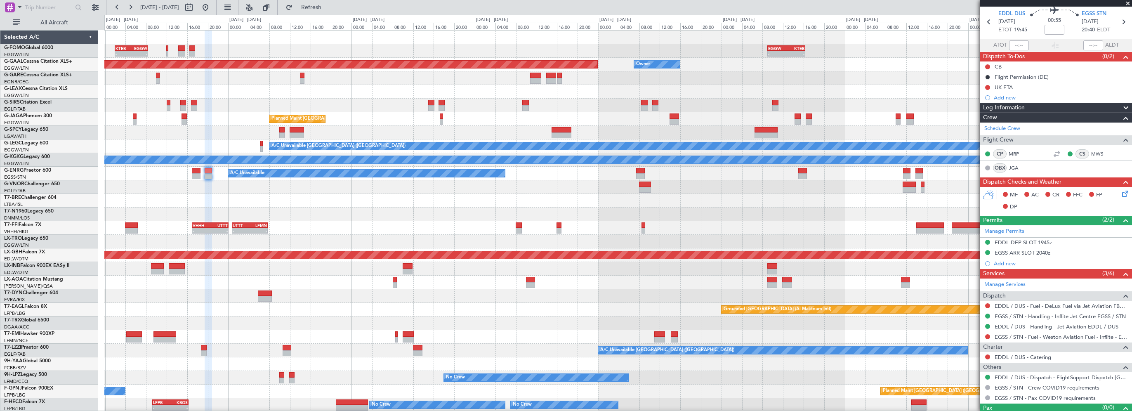
scroll to position [43, 0]
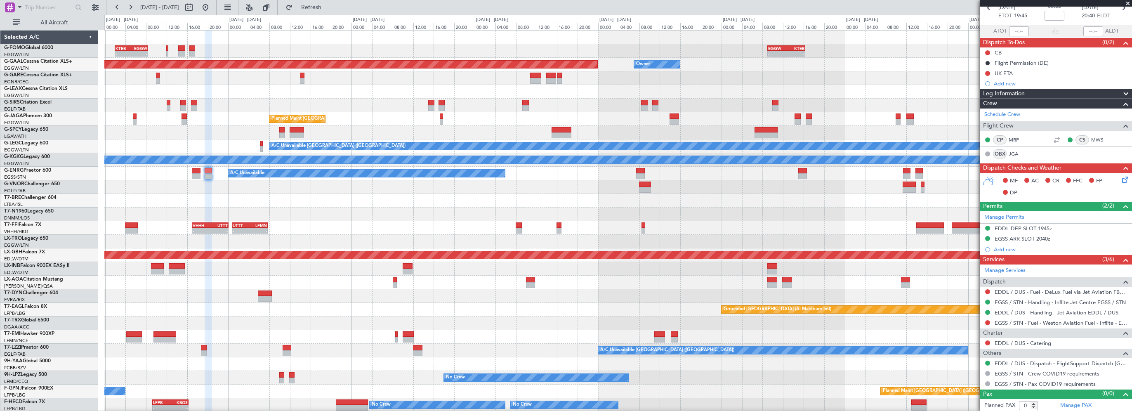
click at [1033, 95] on div "Leg Information" at bounding box center [1057, 93] width 152 height 9
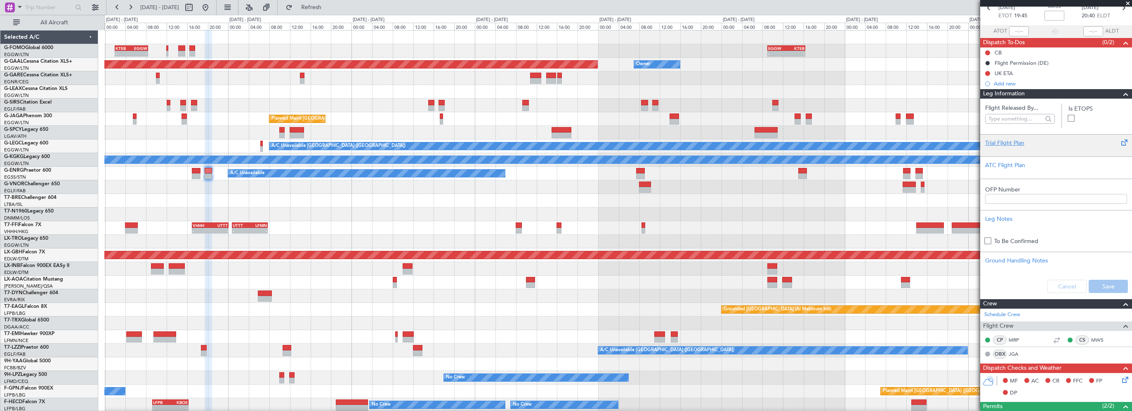
click at [1007, 144] on div "Trial Flight Plan" at bounding box center [1057, 143] width 142 height 9
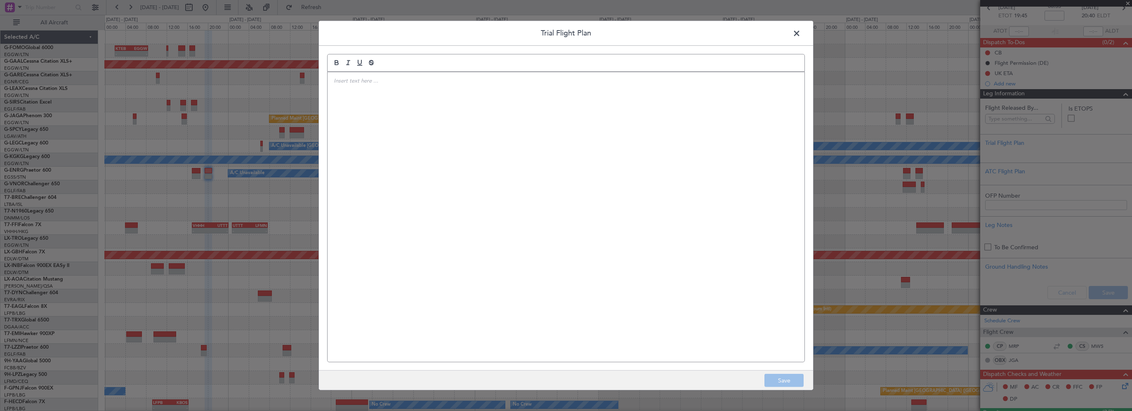
click at [613, 127] on div at bounding box center [566, 217] width 477 height 290
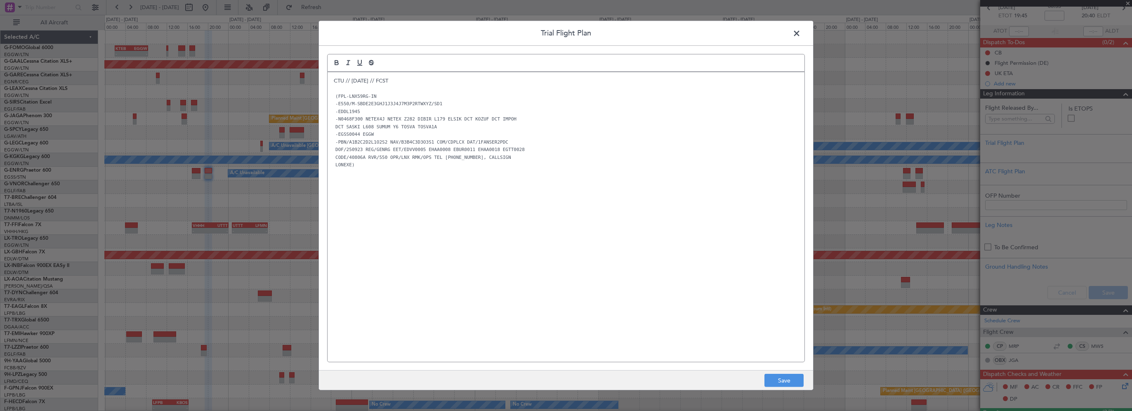
scroll to position [0, 0]
click at [591, 234] on div "CTU // [DATE] // FCST (FPL-LNX59RG-IN -E550/M-SBDE2E3GHJ1J3J4J7M3P2RTWXYZ/SD1 -…" at bounding box center [566, 217] width 477 height 290
click at [797, 386] on button "Save" at bounding box center [784, 380] width 39 height 13
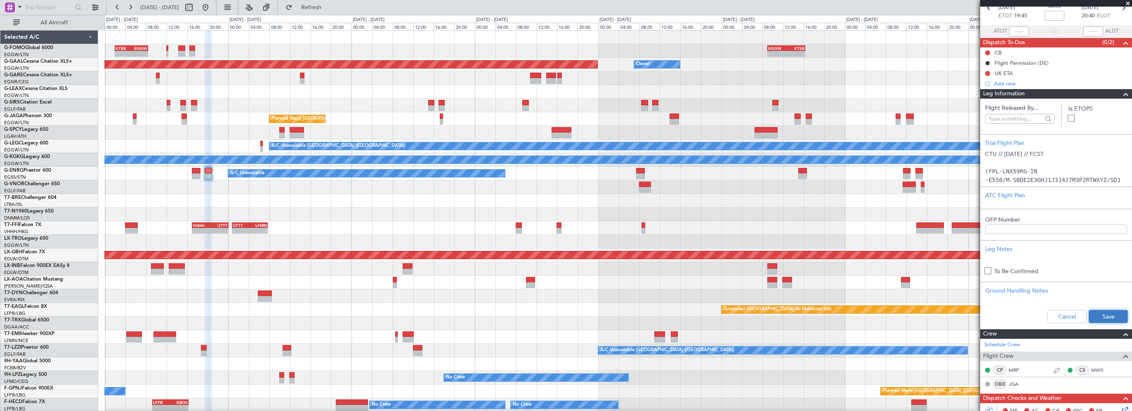
click at [1105, 315] on button "Save" at bounding box center [1108, 316] width 39 height 13
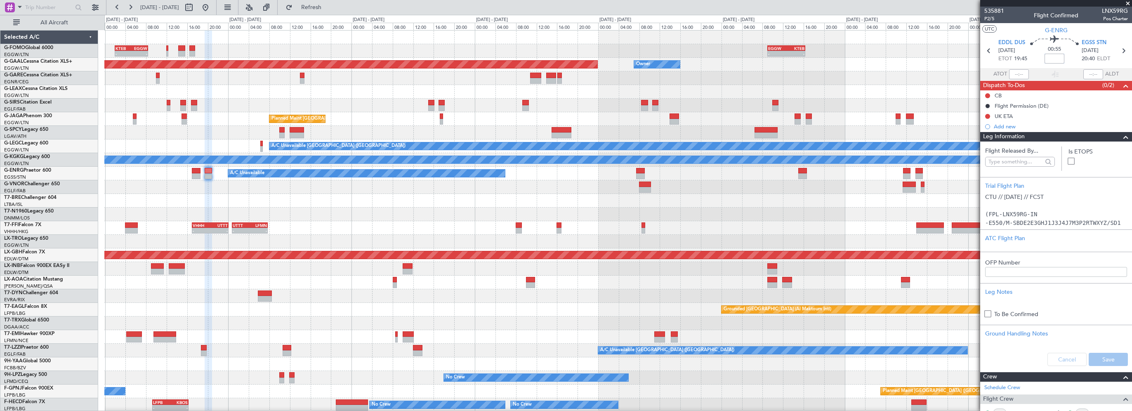
drag, startPoint x: 1058, startPoint y: 61, endPoint x: 1070, endPoint y: 57, distance: 12.7
click at [1058, 61] on input at bounding box center [1055, 59] width 20 height 10
click at [1121, 134] on span at bounding box center [1126, 137] width 10 height 10
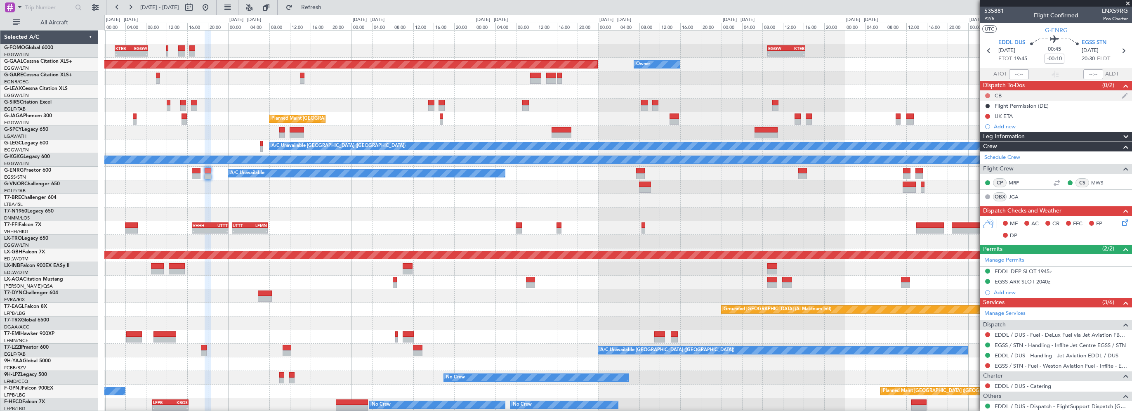
click at [987, 94] on button at bounding box center [988, 95] width 5 height 5
click at [989, 131] on span "Completed" at bounding box center [991, 132] width 27 height 8
click at [1121, 223] on icon at bounding box center [1124, 221] width 7 height 7
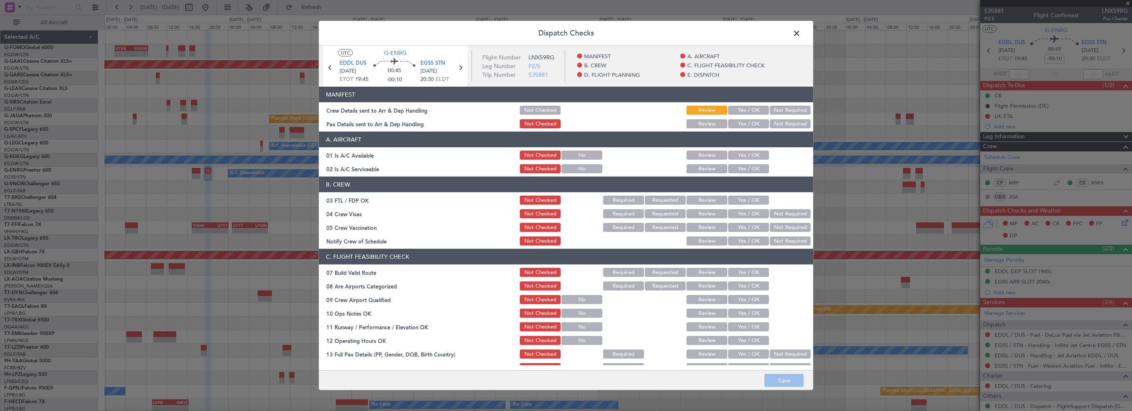
drag, startPoint x: 764, startPoint y: 152, endPoint x: 754, endPoint y: 159, distance: 12.8
click at [769, 153] on div at bounding box center [790, 155] width 42 height 12
drag, startPoint x: 752, startPoint y: 158, endPoint x: 751, endPoint y: 169, distance: 10.8
click at [752, 158] on button "Yes / OK" at bounding box center [748, 155] width 41 height 9
click at [751, 169] on button "Yes / OK" at bounding box center [748, 168] width 41 height 9
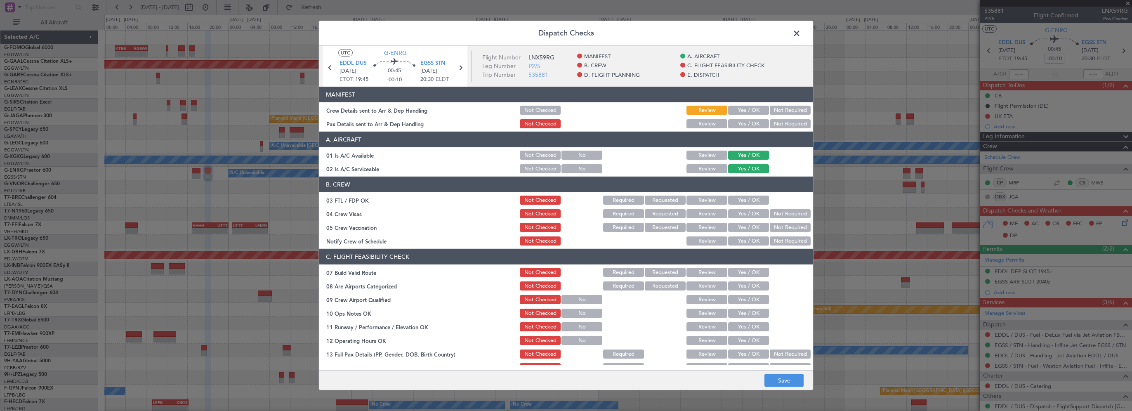
click at [738, 279] on section "C. FLIGHT FEASIBILITY CHECK 07 Build Valid Route Not Checked Required Requested…" at bounding box center [566, 359] width 494 height 220
click at [741, 272] on button "Yes / OK" at bounding box center [748, 272] width 41 height 9
click at [744, 308] on div "Yes / OK" at bounding box center [748, 313] width 42 height 12
click at [743, 316] on button "Yes / OK" at bounding box center [748, 313] width 41 height 9
click at [738, 327] on button "Yes / OK" at bounding box center [748, 326] width 41 height 9
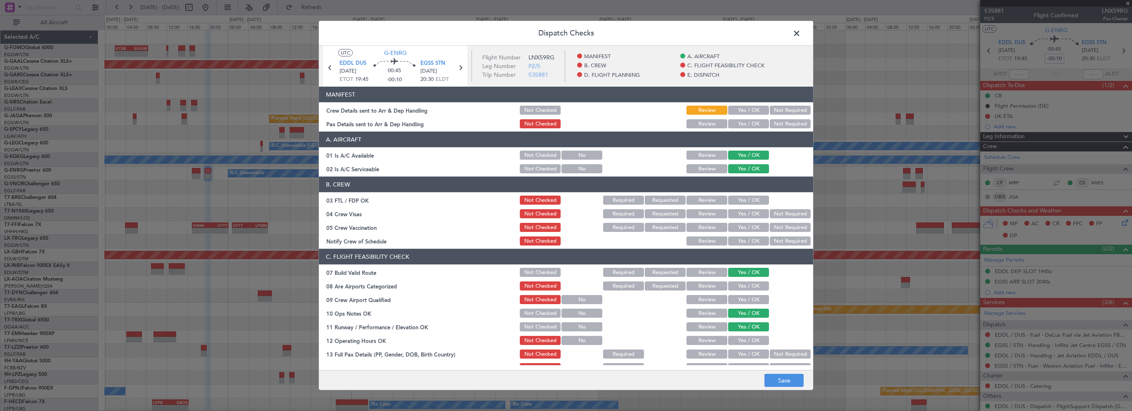
click at [739, 339] on button "Yes / OK" at bounding box center [748, 340] width 41 height 9
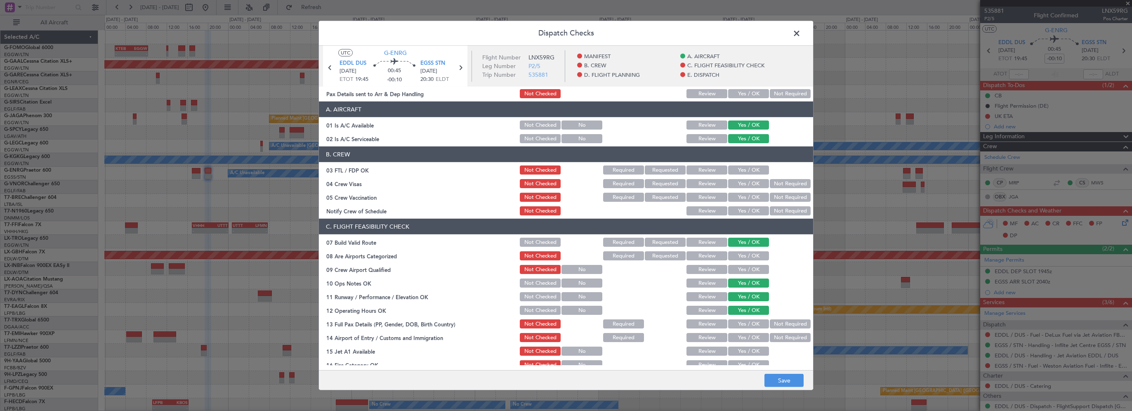
scroll to position [41, 0]
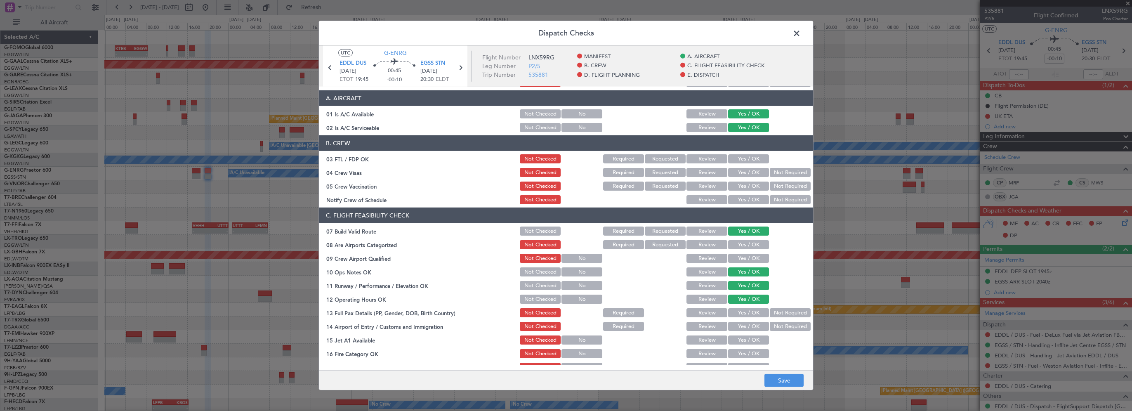
drag, startPoint x: 746, startPoint y: 310, endPoint x: 745, endPoint y: 322, distance: 12.4
click at [745, 310] on button "Yes / OK" at bounding box center [748, 312] width 41 height 9
drag, startPoint x: 745, startPoint y: 322, endPoint x: 745, endPoint y: 331, distance: 9.5
click at [746, 325] on button "Yes / OK" at bounding box center [748, 326] width 41 height 9
click at [745, 332] on section "C. FLIGHT FEASIBILITY CHECK 07 Build Valid Route Not Checked Required Requested…" at bounding box center [566, 318] width 494 height 220
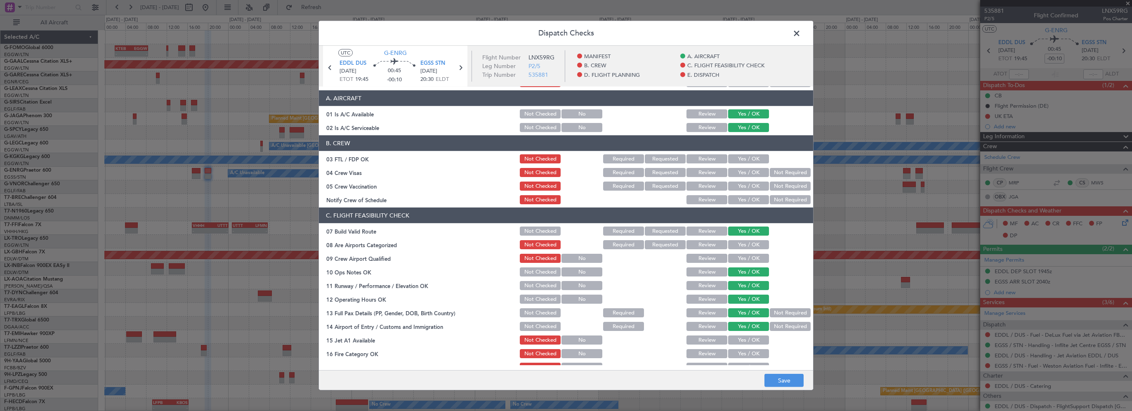
click at [746, 340] on button "Yes / OK" at bounding box center [748, 340] width 41 height 9
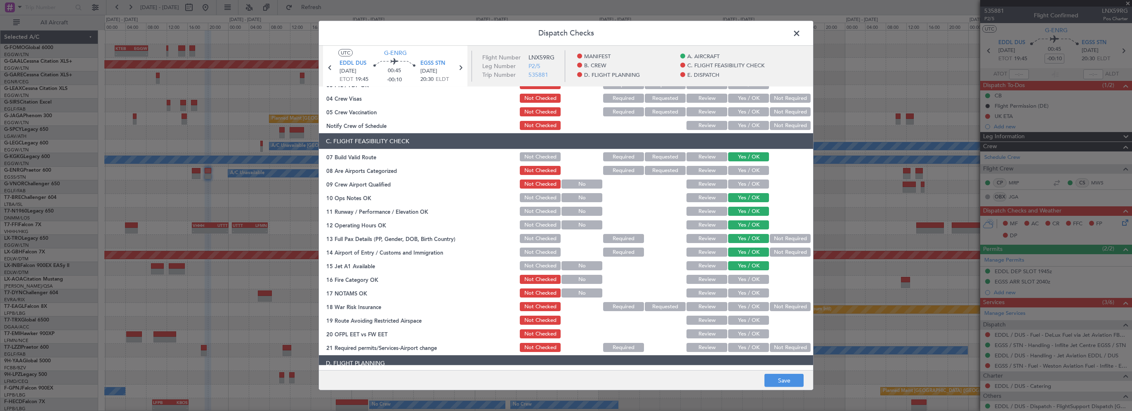
scroll to position [206, 0]
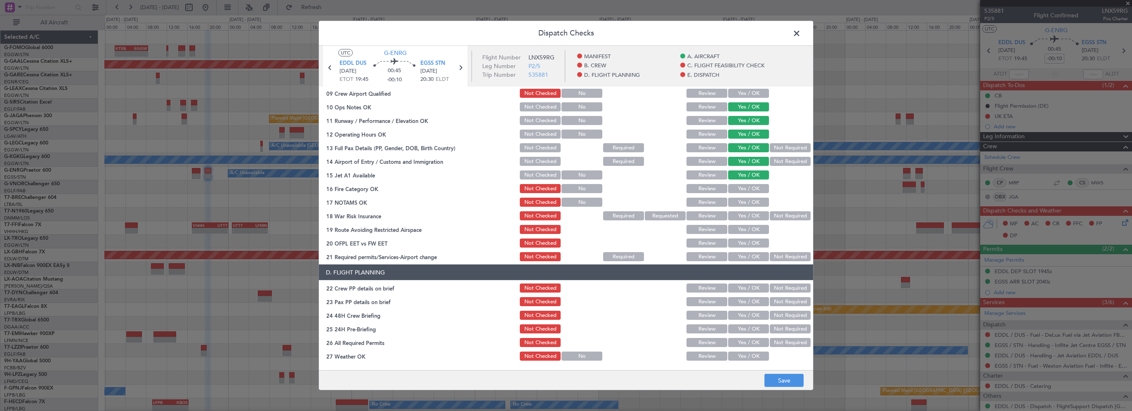
click at [750, 186] on button "Yes / OK" at bounding box center [748, 188] width 41 height 9
drag, startPoint x: 752, startPoint y: 202, endPoint x: 756, endPoint y: 206, distance: 6.4
click at [752, 202] on button "Yes / OK" at bounding box center [748, 202] width 41 height 9
click at [777, 218] on button "Not Required" at bounding box center [790, 215] width 41 height 9
click at [746, 228] on button "Yes / OK" at bounding box center [748, 229] width 41 height 9
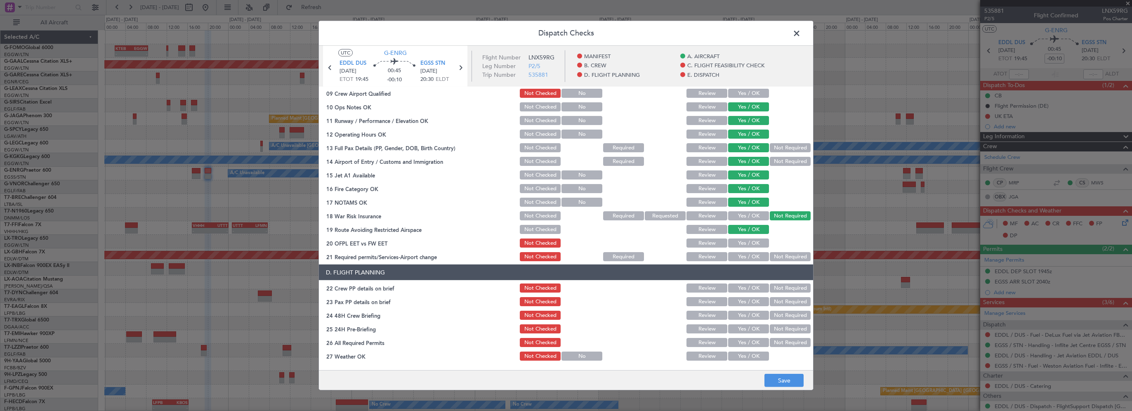
drag, startPoint x: 746, startPoint y: 243, endPoint x: 743, endPoint y: 258, distance: 15.9
click at [746, 243] on button "Yes / OK" at bounding box center [748, 243] width 41 height 9
click at [742, 260] on button "Yes / OK" at bounding box center [748, 256] width 41 height 9
click at [744, 288] on button "Yes / OK" at bounding box center [748, 288] width 41 height 9
click at [743, 297] on button "Yes / OK" at bounding box center [748, 301] width 41 height 9
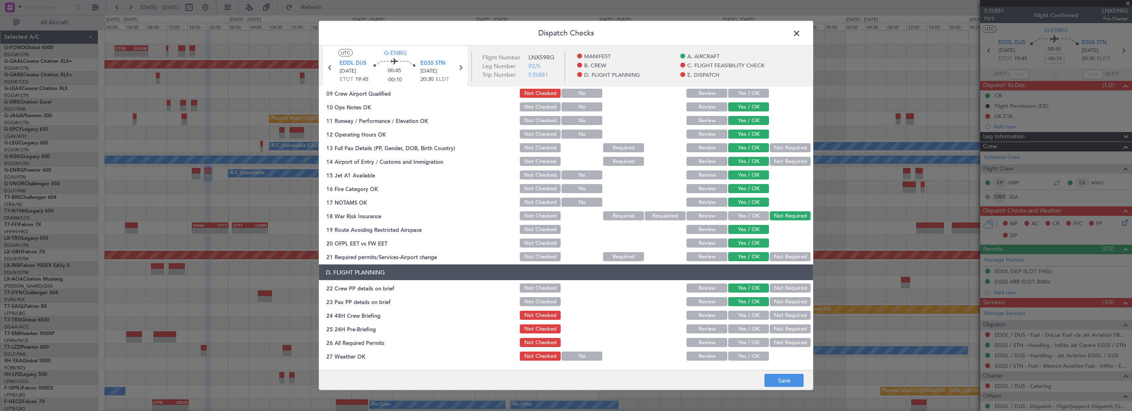
click at [741, 312] on button "Yes / OK" at bounding box center [748, 315] width 41 height 9
click at [774, 329] on button "Not Required" at bounding box center [790, 328] width 41 height 9
click at [781, 379] on button "Save" at bounding box center [784, 380] width 39 height 13
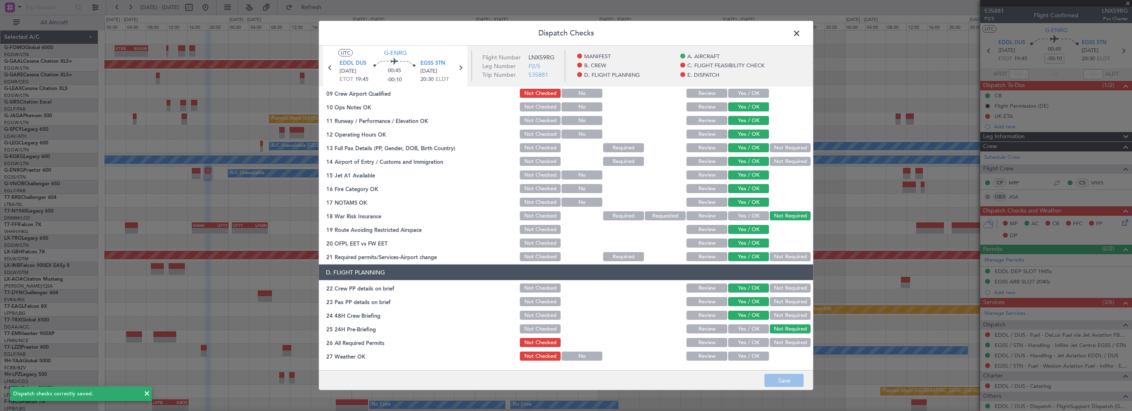
click at [801, 35] on span at bounding box center [801, 35] width 0 height 17
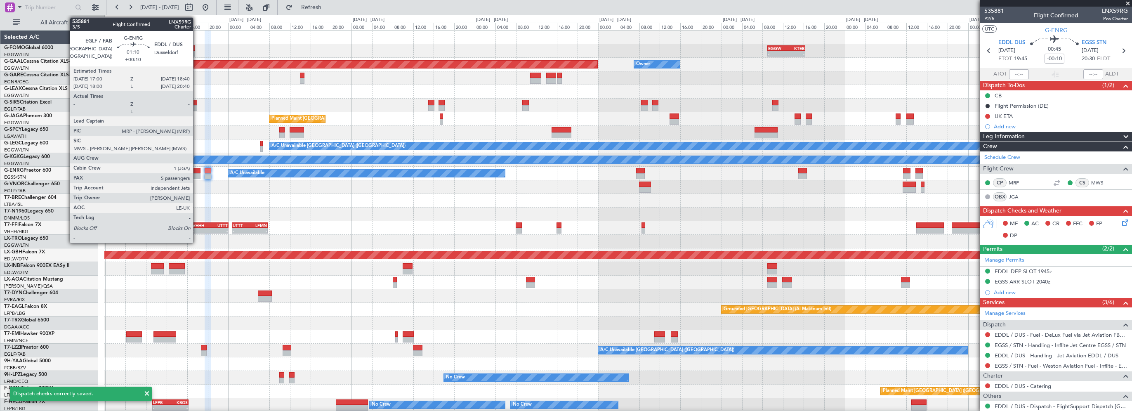
click at [197, 169] on div at bounding box center [196, 171] width 9 height 6
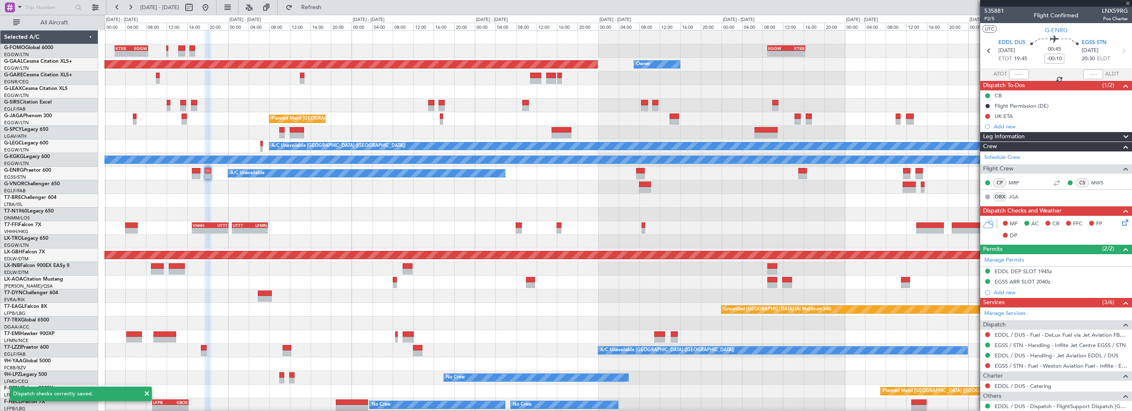
type input "+00:10"
type input "5"
click at [988, 95] on button at bounding box center [988, 95] width 5 height 5
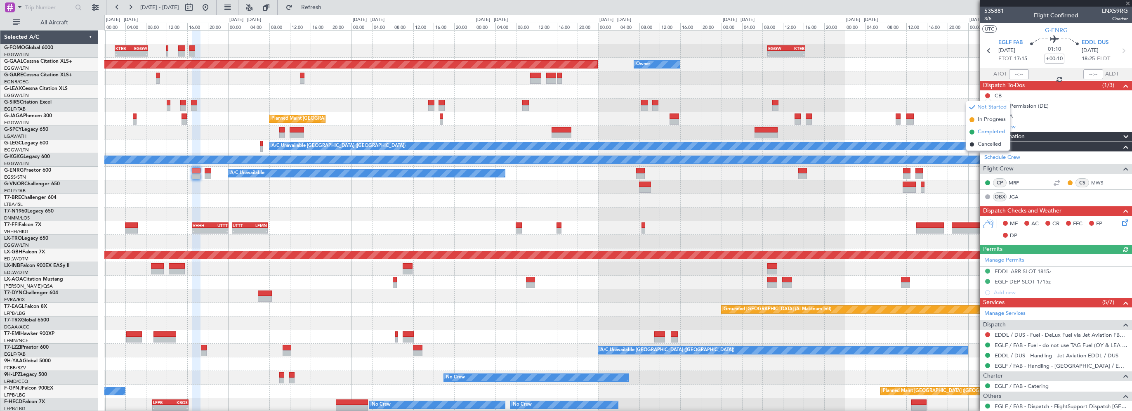
click at [986, 134] on span "Completed" at bounding box center [991, 132] width 27 height 8
click at [1121, 224] on icon at bounding box center [1124, 221] width 7 height 7
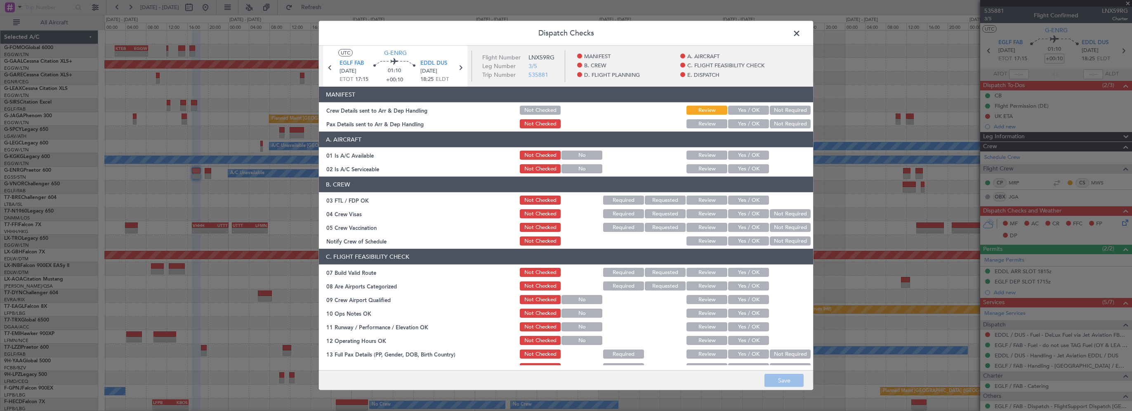
drag, startPoint x: 742, startPoint y: 152, endPoint x: 738, endPoint y: 167, distance: 15.3
click at [742, 153] on button "Yes / OK" at bounding box center [748, 155] width 41 height 9
click at [740, 168] on button "Yes / OK" at bounding box center [748, 168] width 41 height 9
click at [749, 269] on button "Yes / OK" at bounding box center [748, 272] width 41 height 9
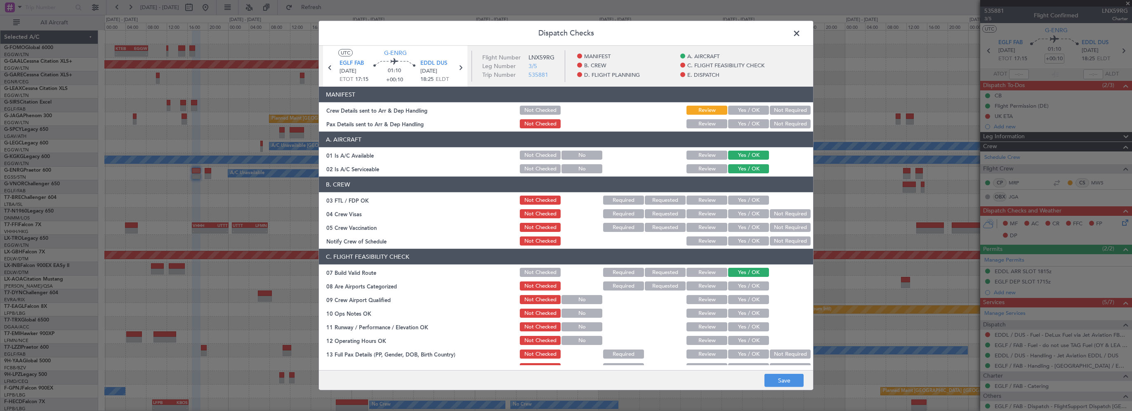
click at [743, 310] on button "Yes / OK" at bounding box center [748, 313] width 41 height 9
click at [743, 328] on button "Yes / OK" at bounding box center [748, 326] width 41 height 9
click at [740, 342] on button "Yes / OK" at bounding box center [748, 340] width 41 height 9
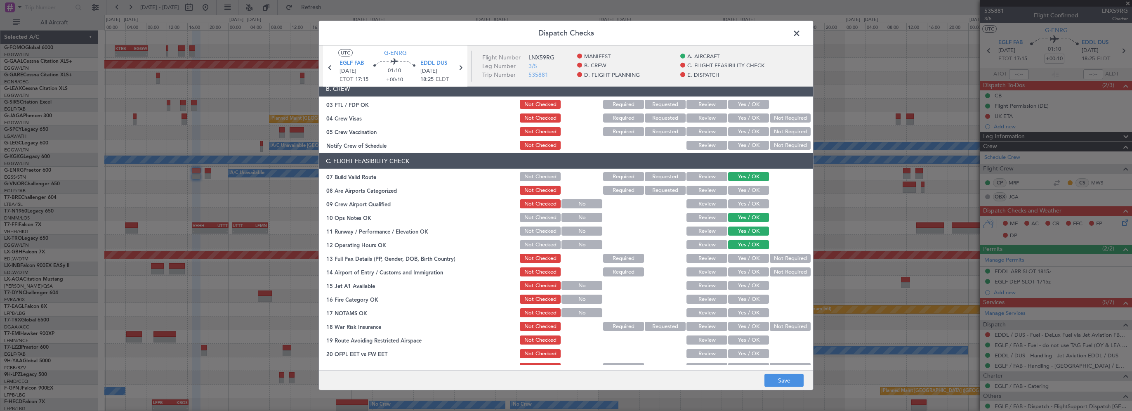
scroll to position [165, 0]
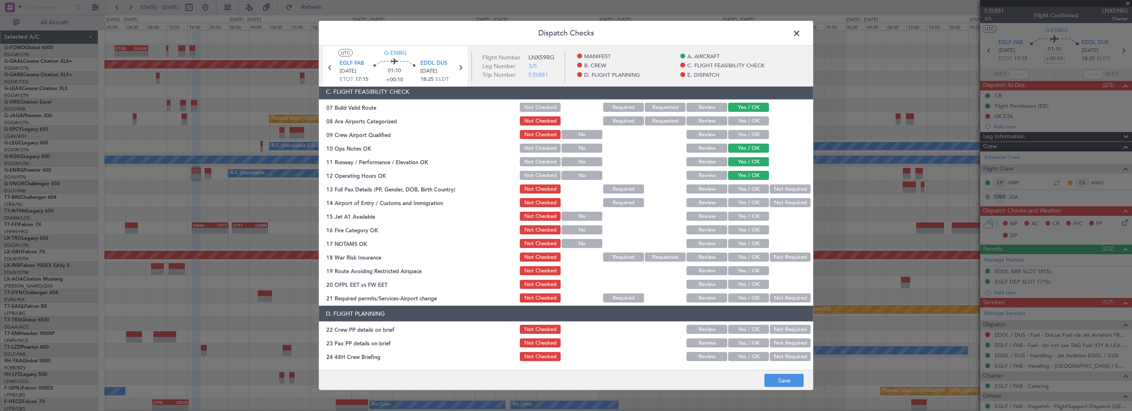
click at [756, 190] on button "Yes / OK" at bounding box center [748, 188] width 41 height 9
click at [754, 203] on button "Yes / OK" at bounding box center [748, 202] width 41 height 9
click at [750, 221] on div "Yes / OK" at bounding box center [748, 216] width 42 height 12
click at [750, 215] on button "Yes / OK" at bounding box center [748, 216] width 41 height 9
click at [744, 230] on button "Yes / OK" at bounding box center [748, 229] width 41 height 9
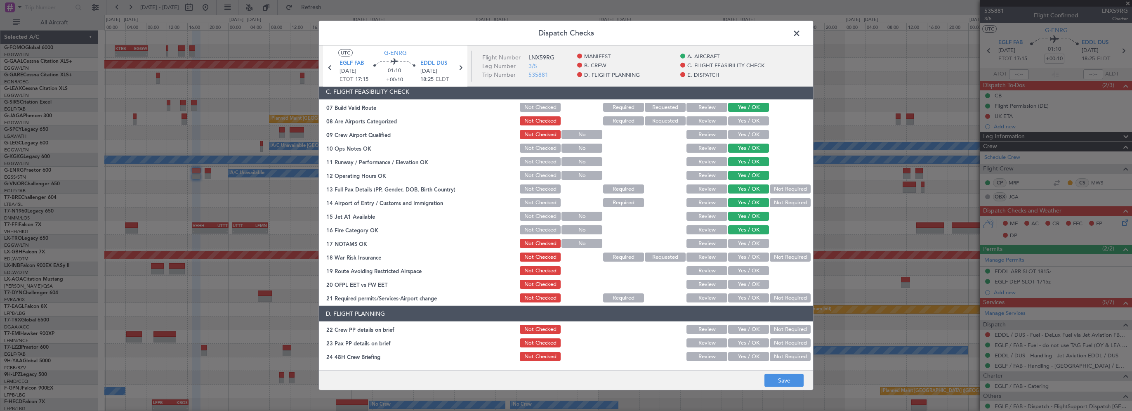
click at [742, 239] on button "Yes / OK" at bounding box center [748, 243] width 41 height 9
click at [770, 258] on button "Not Required" at bounding box center [790, 257] width 41 height 9
click at [752, 270] on button "Yes / OK" at bounding box center [748, 270] width 41 height 9
click at [749, 286] on button "Yes / OK" at bounding box center [748, 284] width 41 height 9
click at [746, 298] on button "Yes / OK" at bounding box center [748, 297] width 41 height 9
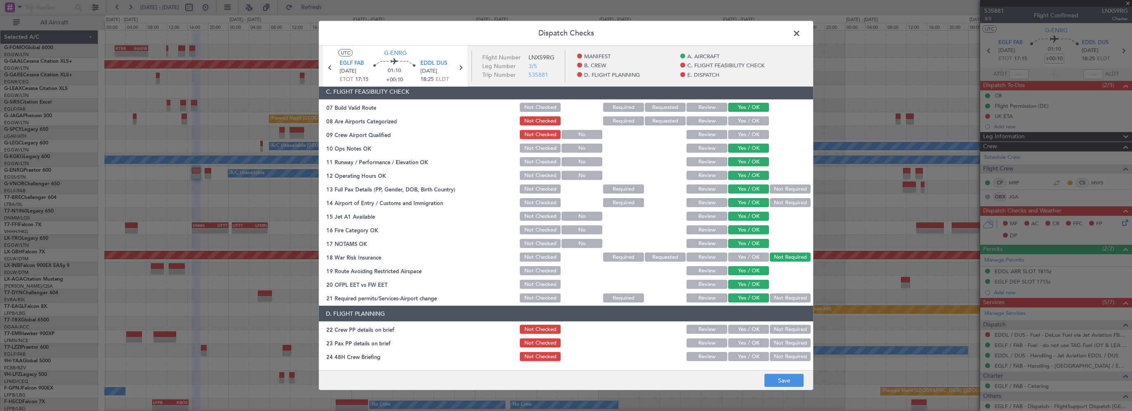
scroll to position [289, 0]
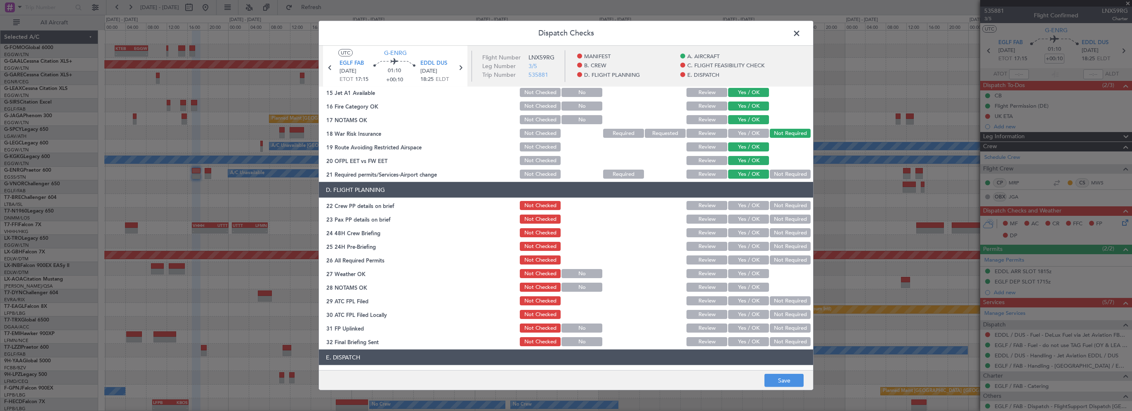
click at [753, 207] on button "Yes / OK" at bounding box center [748, 205] width 41 height 9
drag, startPoint x: 749, startPoint y: 222, endPoint x: 748, endPoint y: 226, distance: 4.3
click at [749, 222] on button "Yes / OK" at bounding box center [748, 219] width 41 height 9
click at [745, 237] on div "Yes / OK" at bounding box center [748, 233] width 42 height 12
click at [758, 236] on button "Yes / OK" at bounding box center [748, 232] width 41 height 9
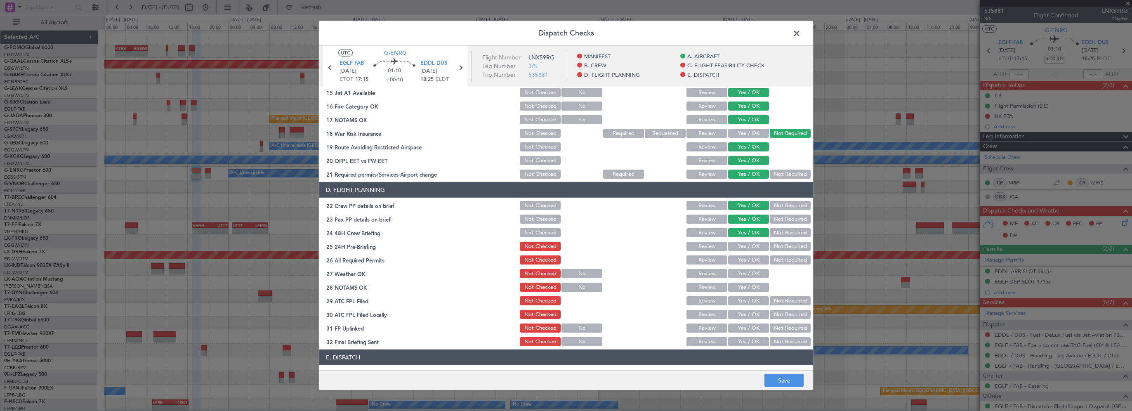
click at [773, 244] on button "Not Required" at bounding box center [790, 246] width 41 height 9
click at [777, 377] on button "Save" at bounding box center [784, 380] width 39 height 13
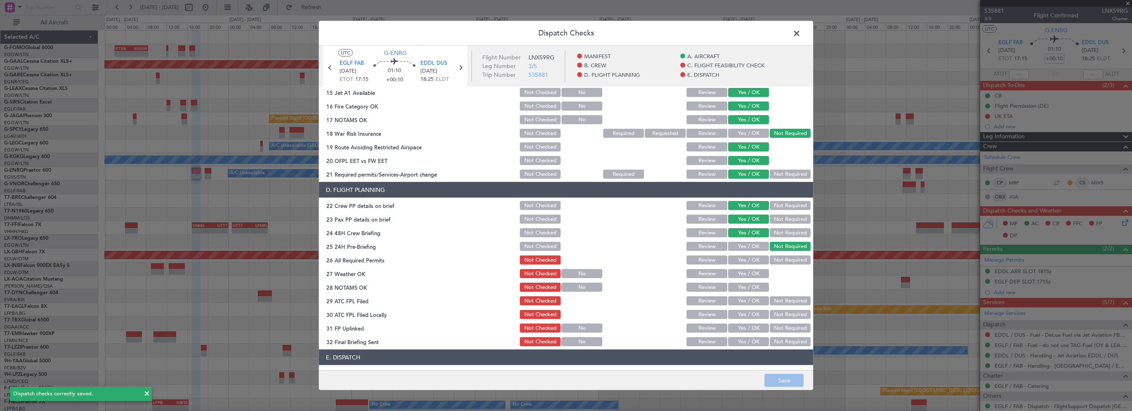
click at [801, 34] on span at bounding box center [801, 35] width 0 height 17
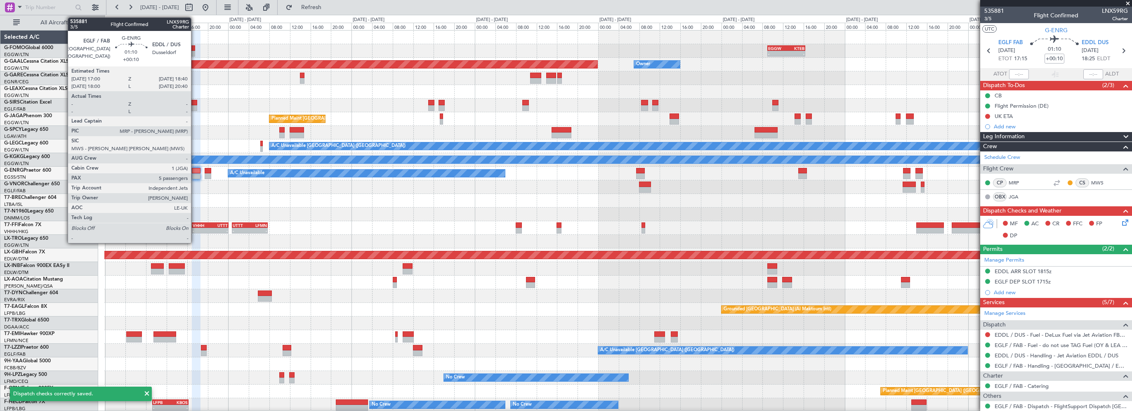
click at [195, 170] on div at bounding box center [196, 171] width 9 height 6
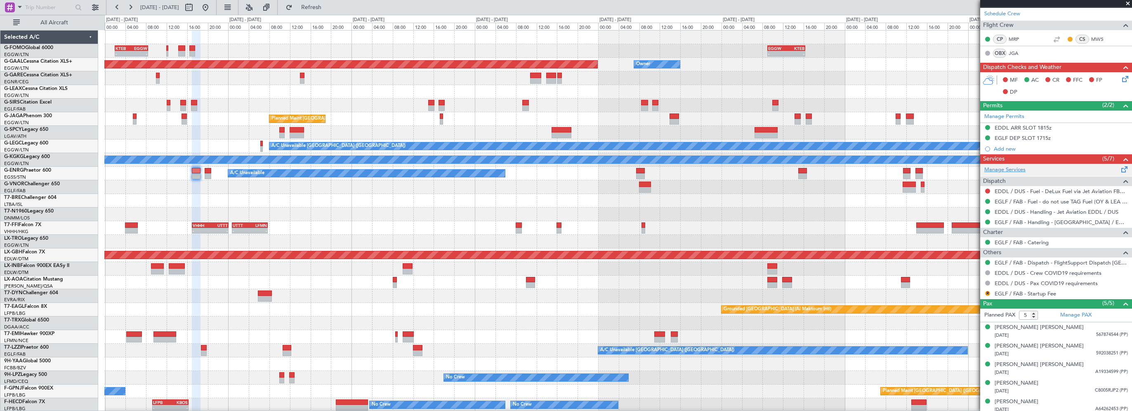
scroll to position [146, 0]
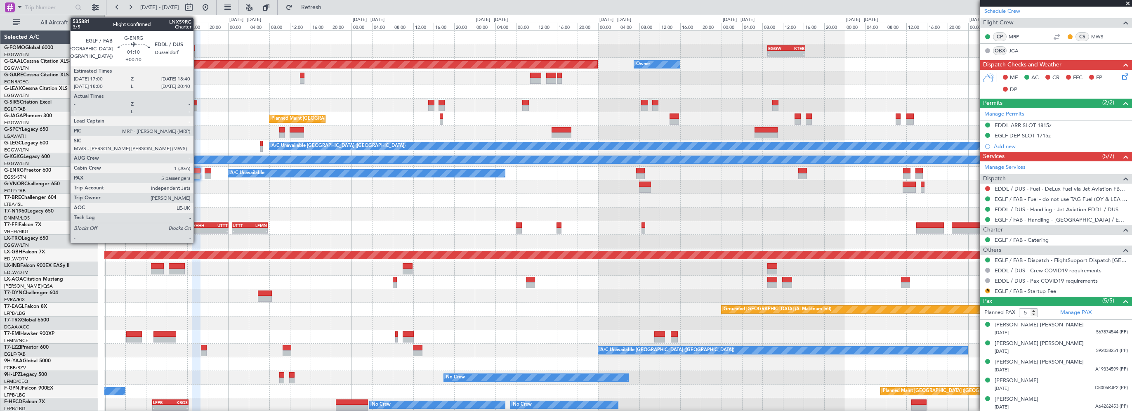
click at [197, 171] on div at bounding box center [196, 171] width 9 height 6
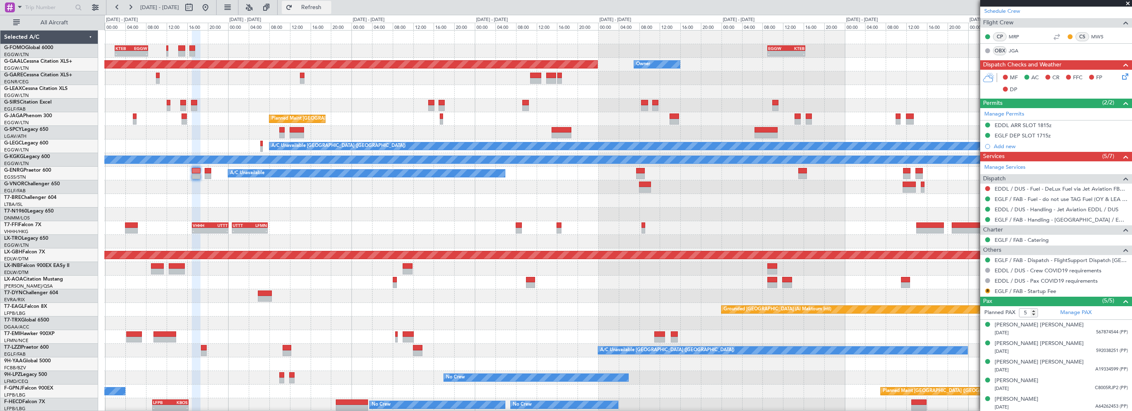
click at [329, 5] on span "Refresh" at bounding box center [311, 8] width 35 height 6
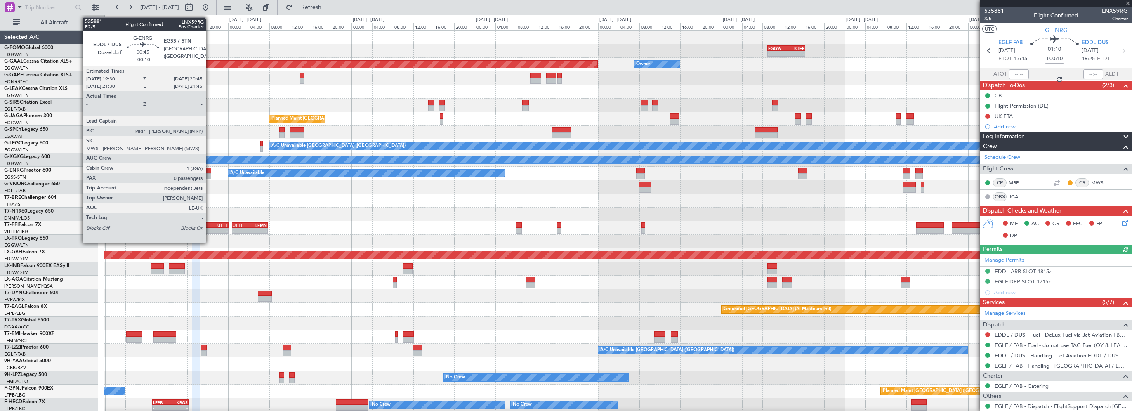
click at [210, 169] on div at bounding box center [208, 171] width 7 height 6
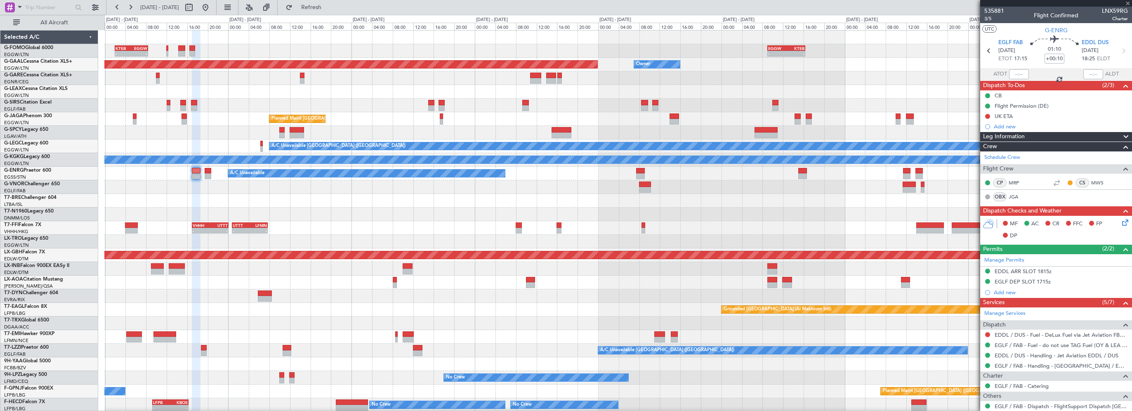
type input "-00:10"
type input "0"
click at [186, 199] on div at bounding box center [618, 201] width 1028 height 14
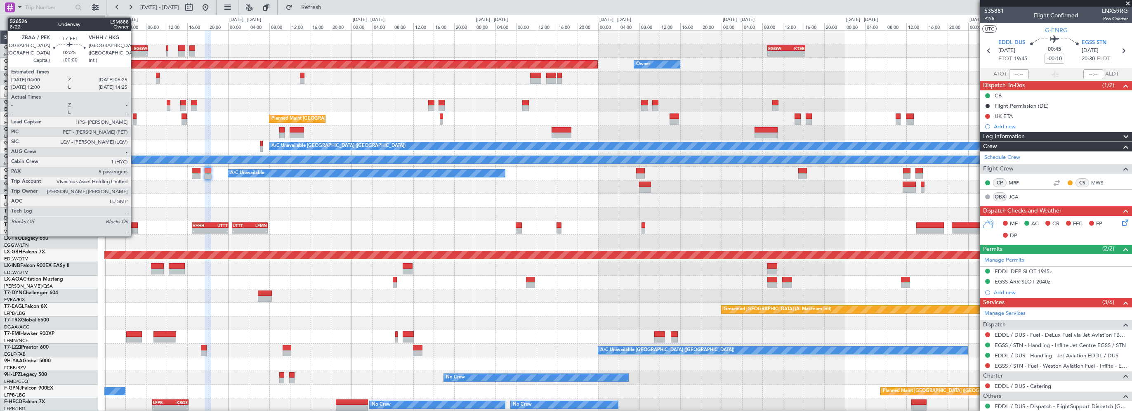
click at [135, 226] on div at bounding box center [131, 225] width 13 height 6
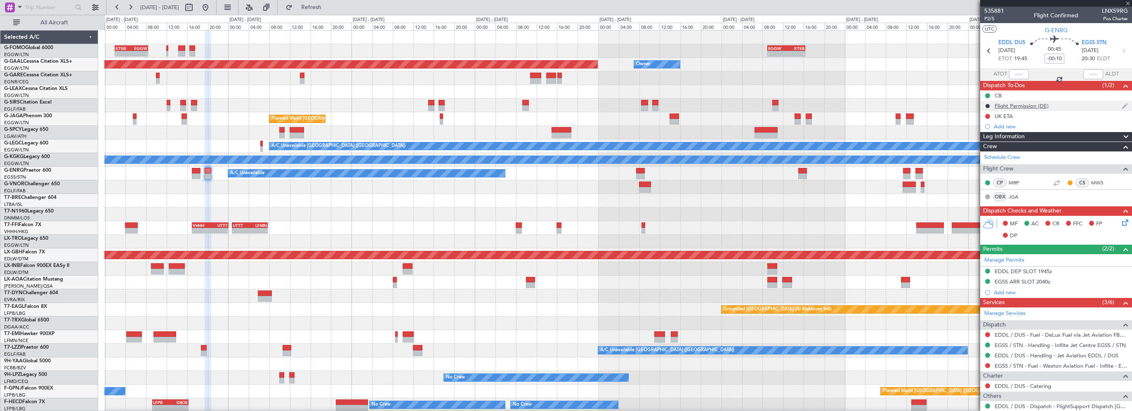
type input "5"
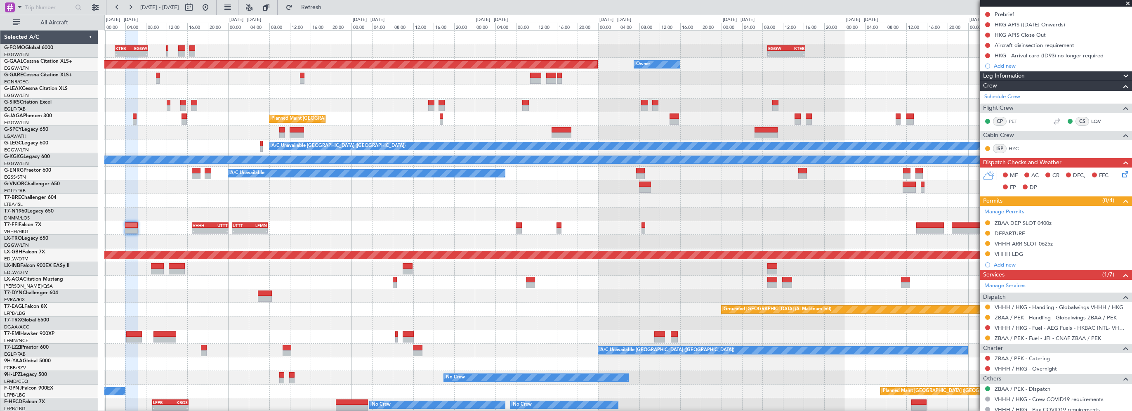
scroll to position [210, 0]
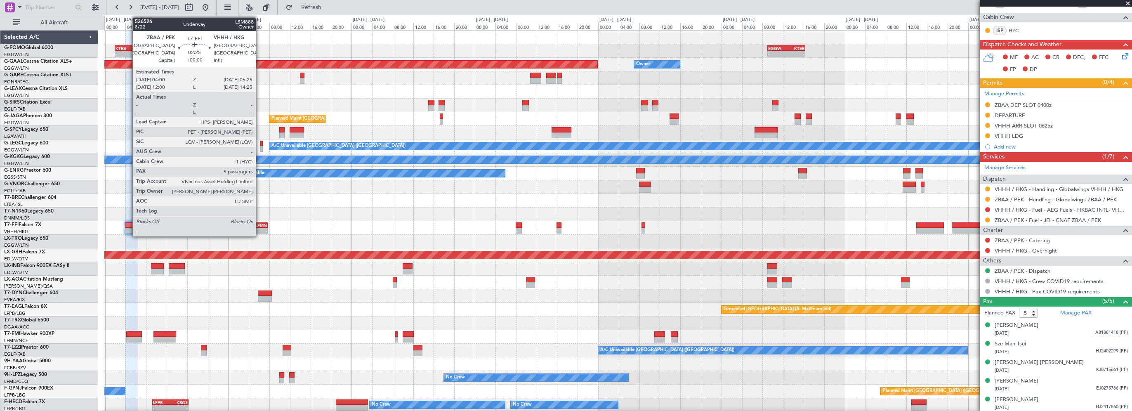
click at [129, 225] on div at bounding box center [131, 225] width 13 height 6
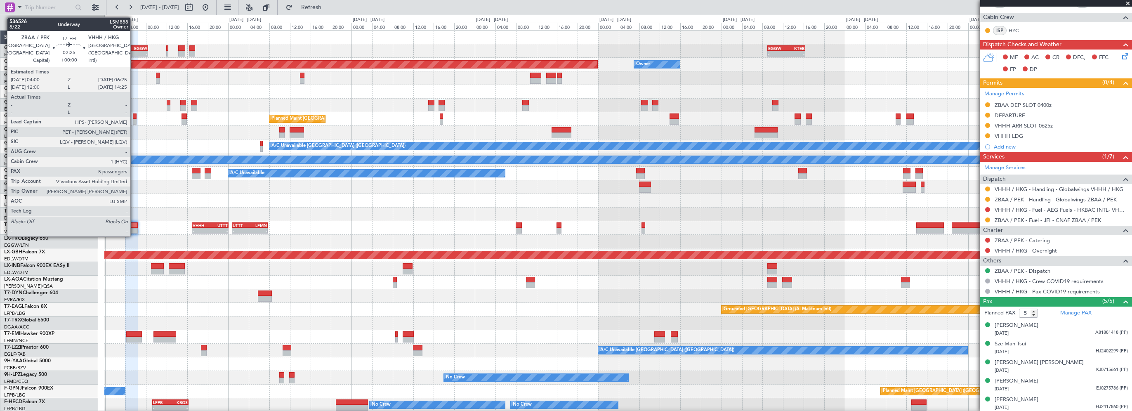
click at [134, 222] on div at bounding box center [131, 225] width 13 height 6
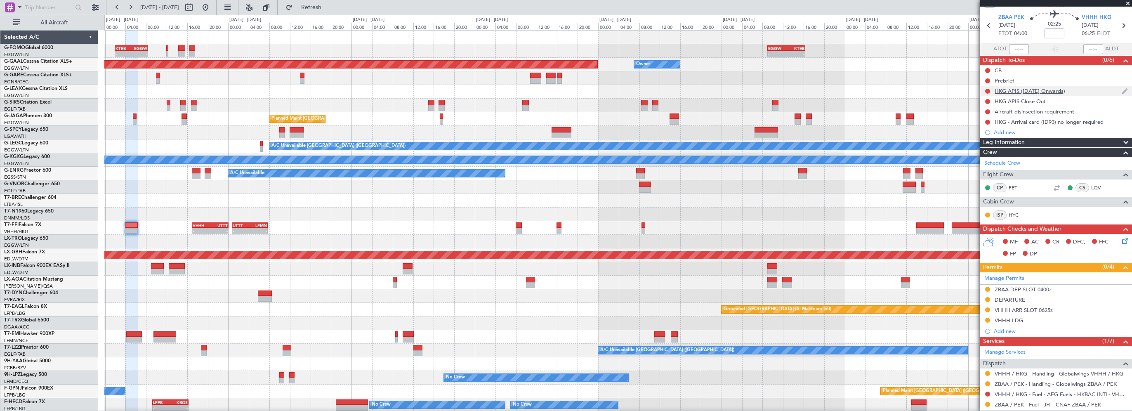
scroll to position [0, 0]
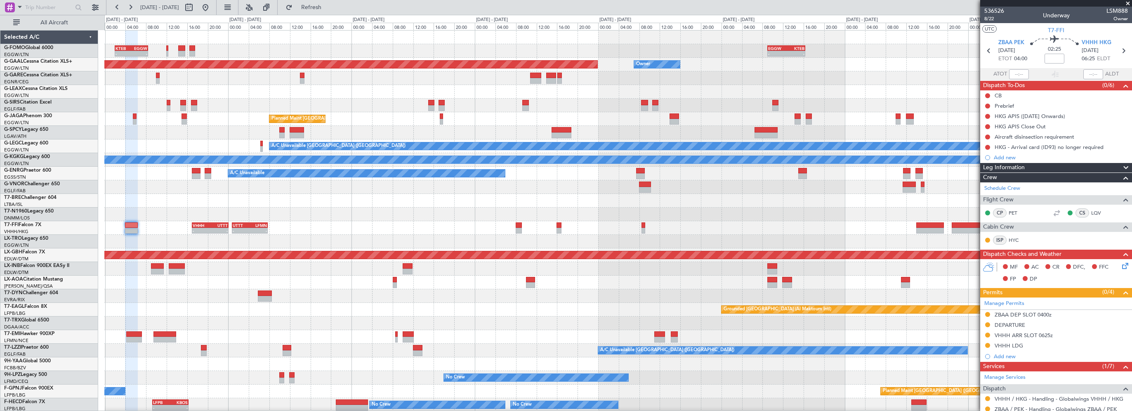
click at [1030, 168] on div "Leg Information" at bounding box center [1057, 167] width 152 height 9
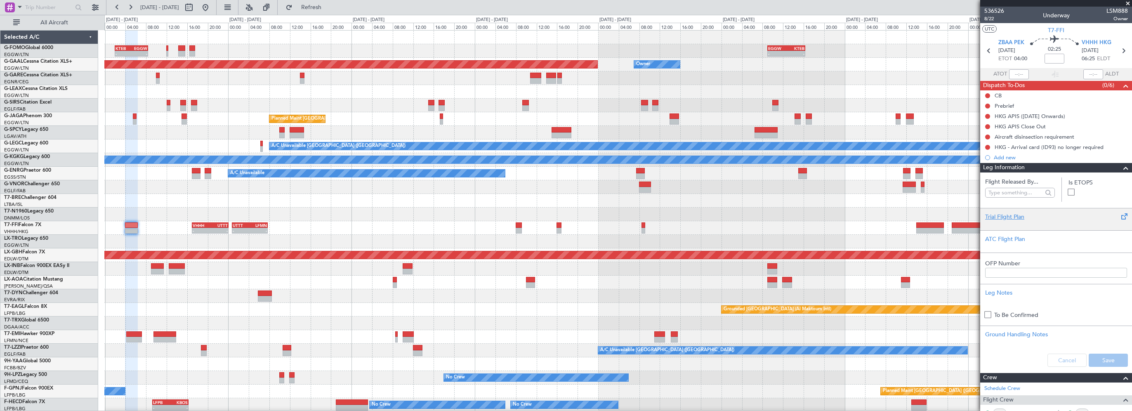
click at [1001, 215] on div "Trial Flight Plan" at bounding box center [1057, 217] width 142 height 9
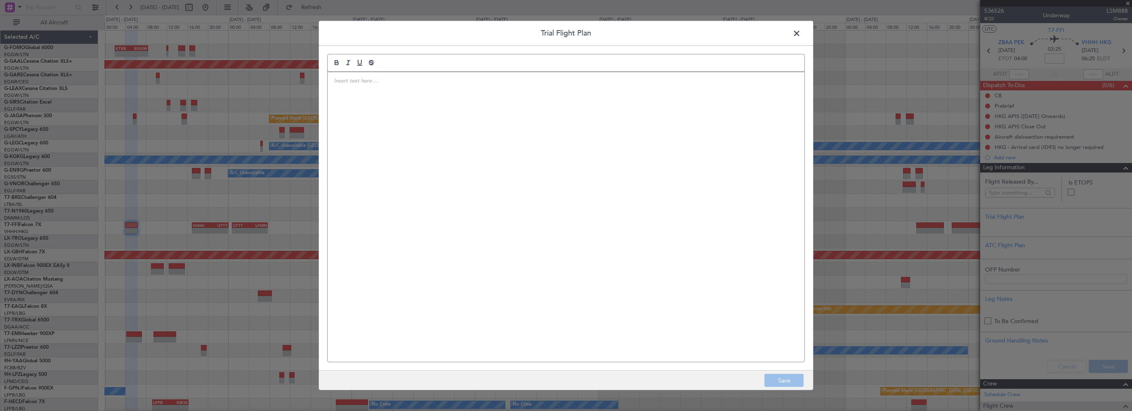
drag, startPoint x: 489, startPoint y: 160, endPoint x: 481, endPoint y: 158, distance: 8.4
click at [484, 159] on div at bounding box center [566, 217] width 477 height 290
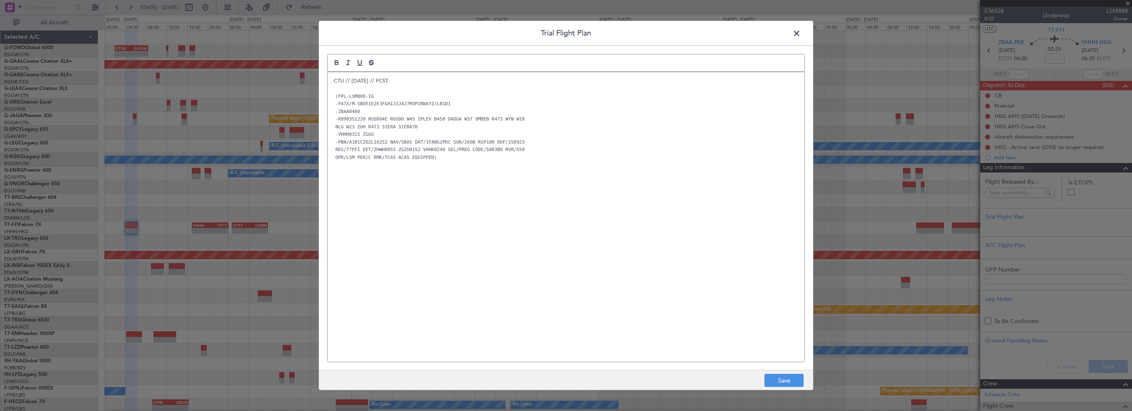
drag, startPoint x: 475, startPoint y: 165, endPoint x: 520, endPoint y: 239, distance: 85.8
click at [481, 234] on div "CTU // [DATE] // FCST (FPL-LSM888-IG -FA7X/M-SBDE1E2E3FGHIJ3J4J7M3P2RWXYZ/LB1D1…" at bounding box center [566, 217] width 477 height 290
click at [786, 378] on button "Save" at bounding box center [784, 380] width 39 height 13
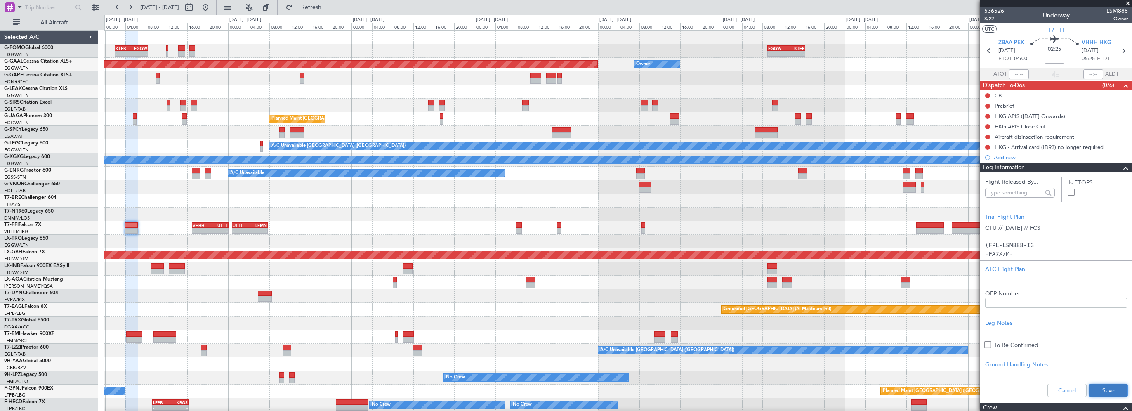
click at [1097, 388] on button "Save" at bounding box center [1108, 390] width 39 height 13
click at [1057, 57] on mat-tooltip-component "Flight Time" at bounding box center [1053, 65] width 38 height 22
drag, startPoint x: 1053, startPoint y: 58, endPoint x: 1064, endPoint y: 59, distance: 11.6
click at [1053, 58] on input at bounding box center [1055, 59] width 20 height 10
type input "+09:10"
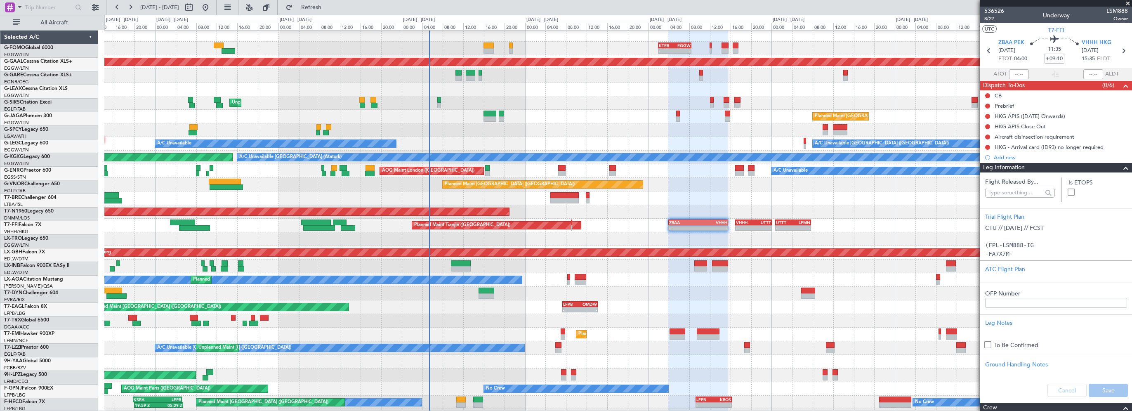
click at [827, 74] on div at bounding box center [618, 76] width 1028 height 14
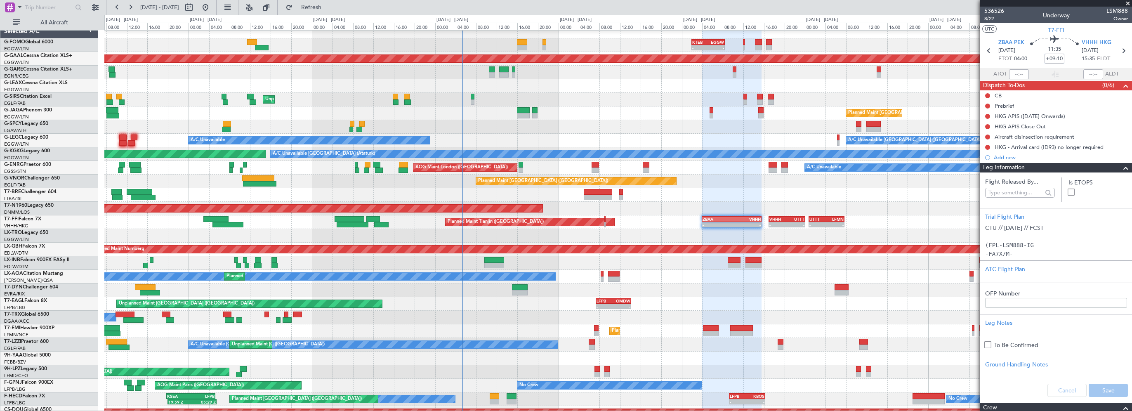
click at [733, 80] on div at bounding box center [618, 86] width 1028 height 14
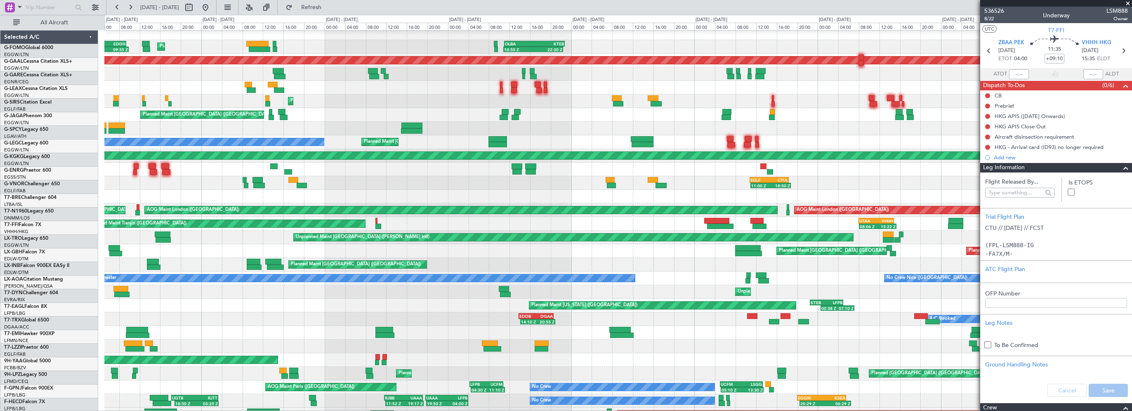
click at [693, 83] on div "Planned Maint [GEOGRAPHIC_DATA] ([GEOGRAPHIC_DATA])" at bounding box center [618, 88] width 1028 height 14
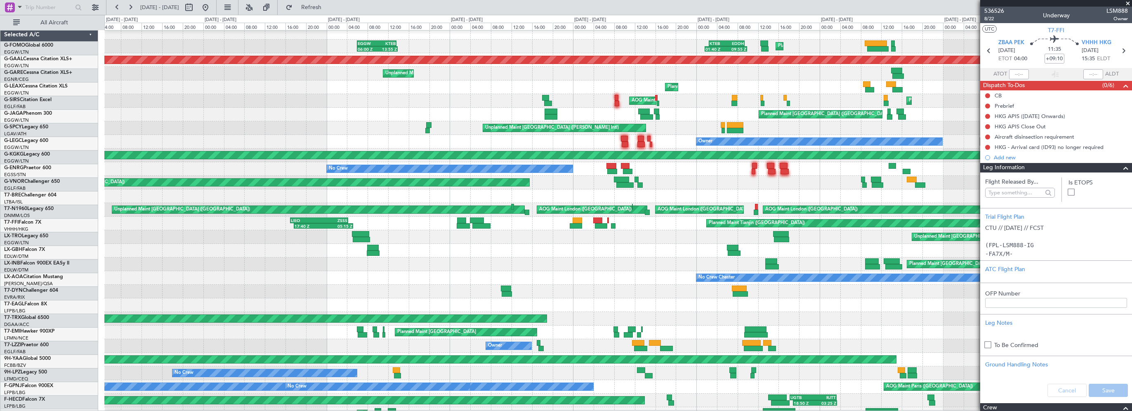
scroll to position [5, 0]
click at [588, 85] on div "Planned Maint [GEOGRAPHIC_DATA] ([GEOGRAPHIC_DATA])" at bounding box center [618, 87] width 1028 height 14
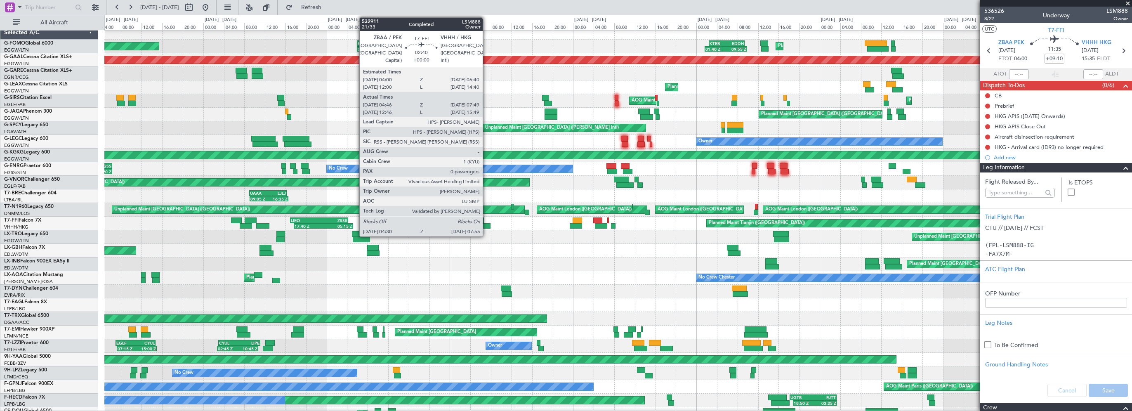
click at [487, 226] on div at bounding box center [482, 226] width 18 height 6
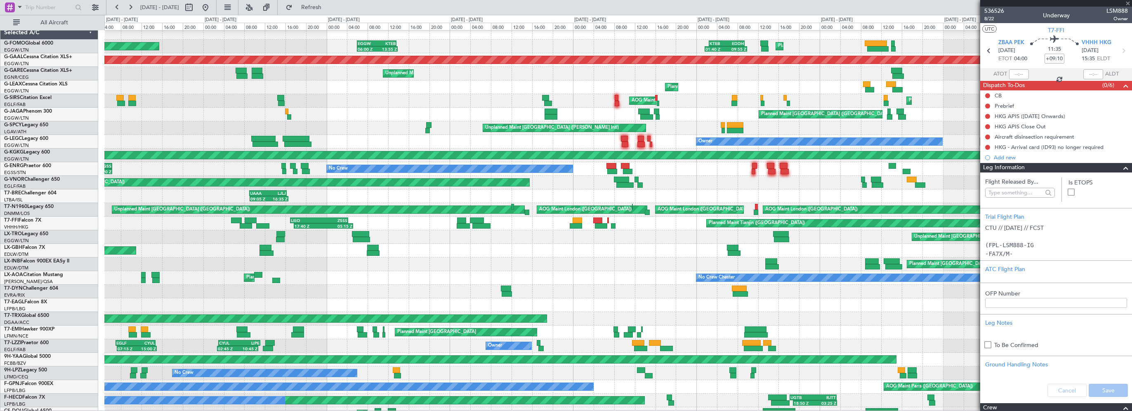
type input "04:46"
type input "07:49"
type input "0"
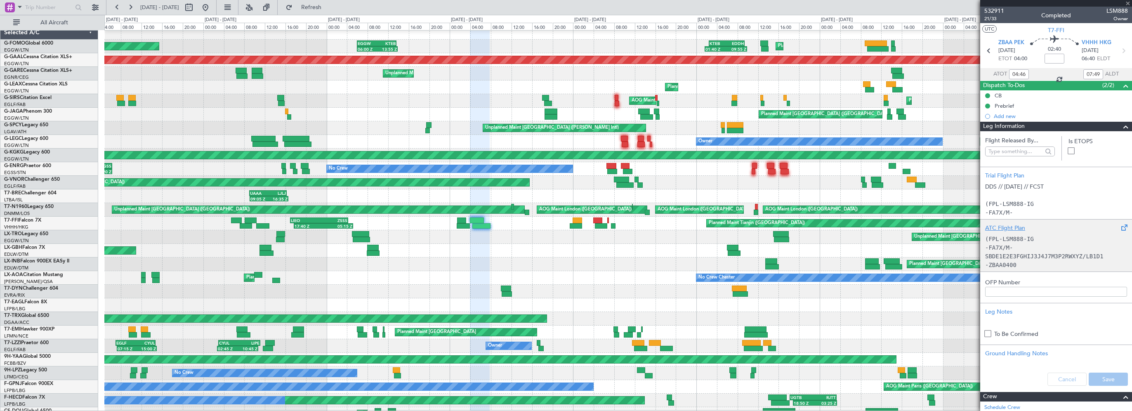
click at [1010, 228] on div "ATC Flight Plan" at bounding box center [1057, 228] width 142 height 9
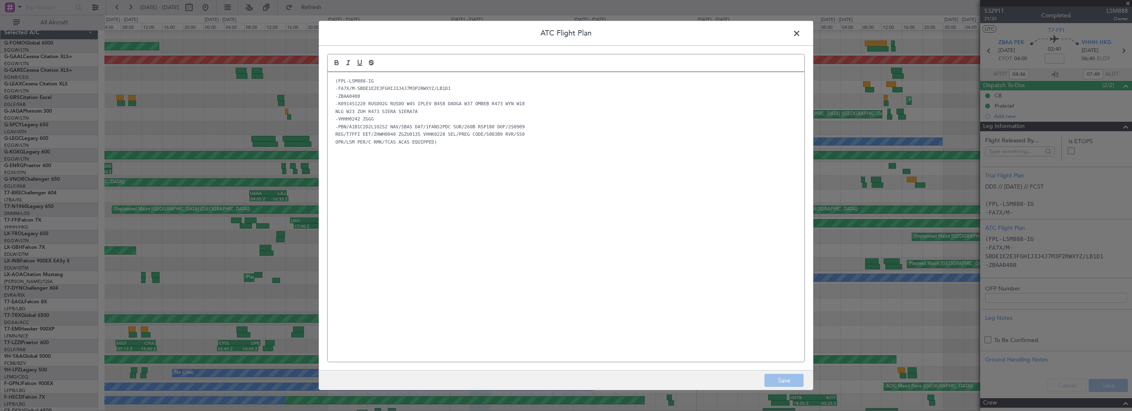
click at [801, 34] on span at bounding box center [801, 35] width 0 height 17
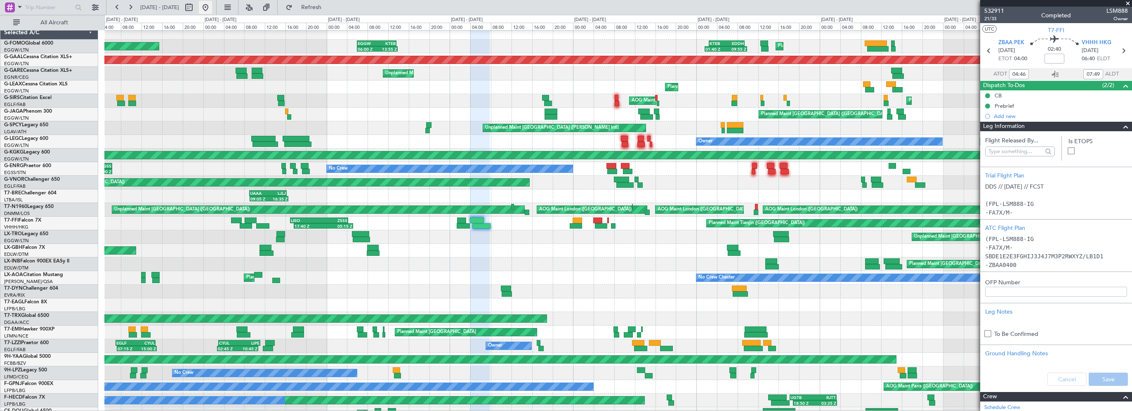
click at [212, 8] on button at bounding box center [205, 7] width 13 height 13
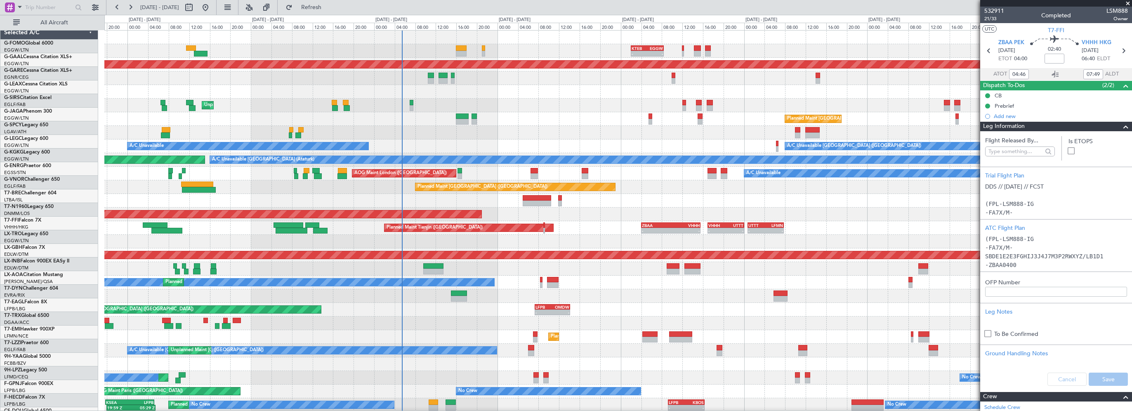
scroll to position [0, 0]
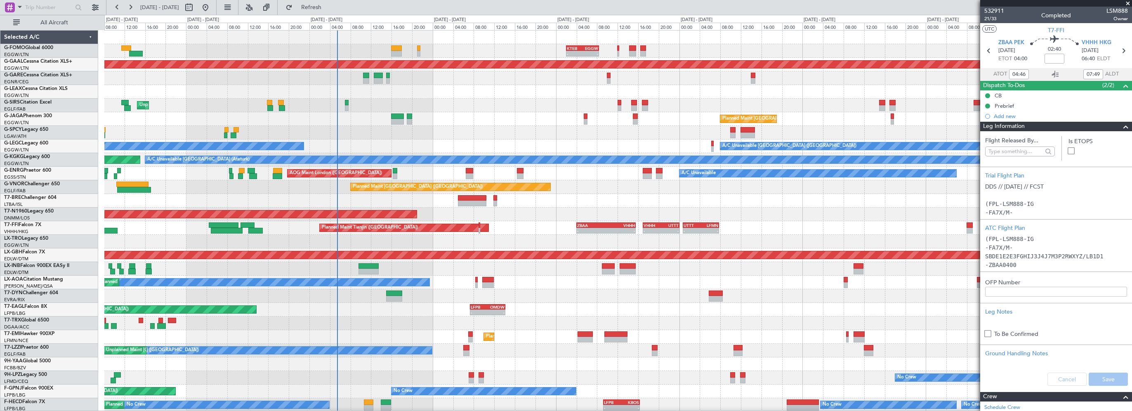
click at [462, 179] on div "- - KTEB 02:00 Z EGGW 08:25 Z - - EGGW 09:00 Z KTEB 16:20 Z Planned Maint Dusse…" at bounding box center [618, 262] width 1028 height 463
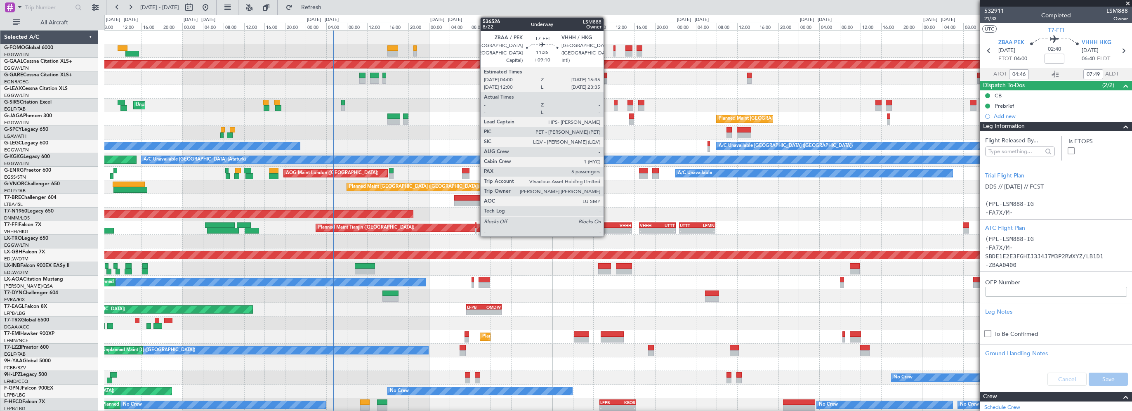
click at [607, 223] on div "VHHH" at bounding box center [617, 225] width 29 height 5
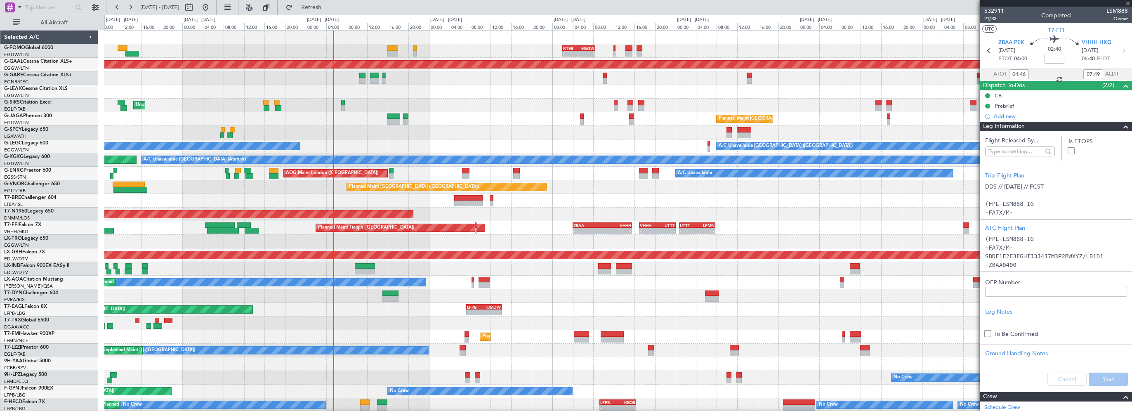
type input "+09:10"
type input "5"
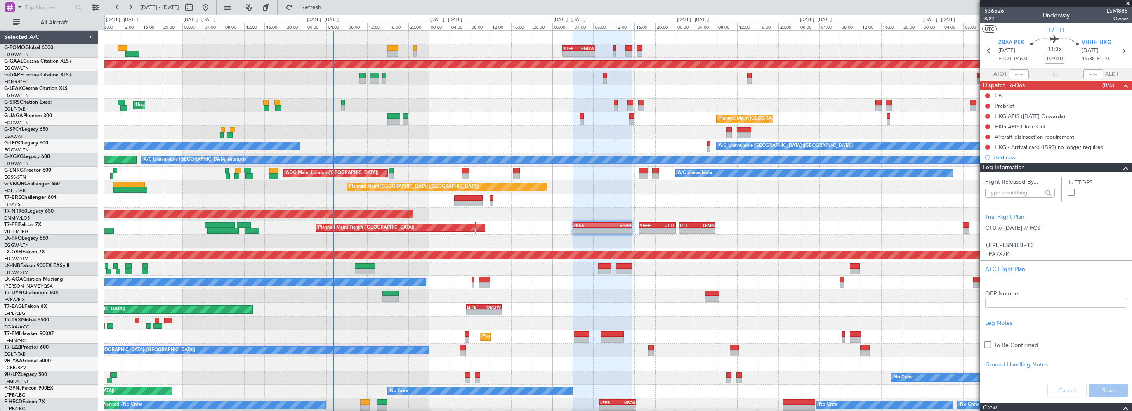
click at [1055, 61] on input "+09:10" at bounding box center [1055, 59] width 20 height 10
type input "+00:00"
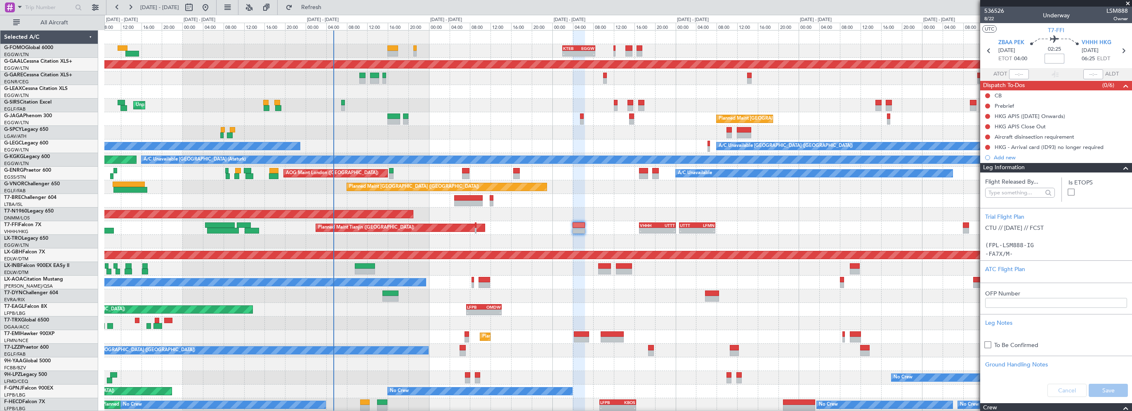
click at [827, 221] on div "Planned Maint Tianjin (Binhai) - - VHHH 17:00 Z UTTT 00:05 Z - - UTTT 00:45 Z L…" at bounding box center [618, 228] width 1028 height 14
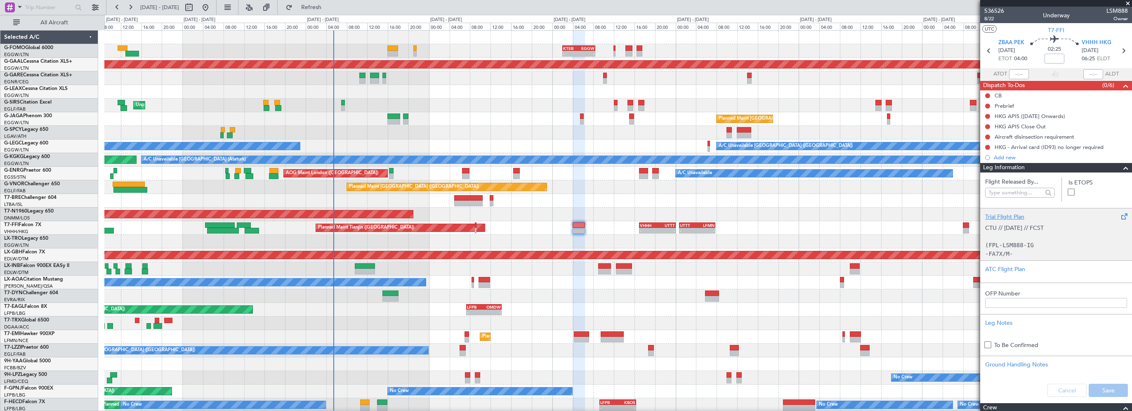
click at [1006, 217] on div "Trial Flight Plan" at bounding box center [1057, 217] width 142 height 9
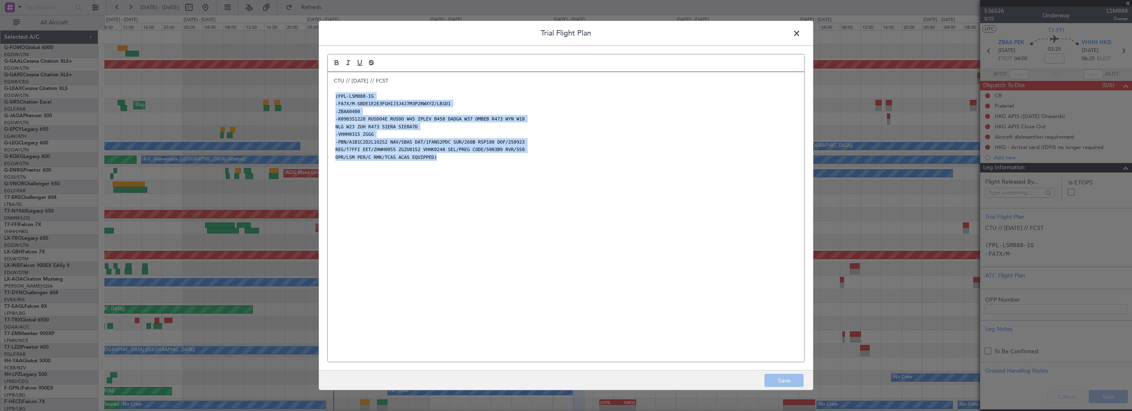
drag, startPoint x: 456, startPoint y: 163, endPoint x: 329, endPoint y: 97, distance: 143.3
click at [329, 97] on div "CTU // [DATE] // FCST (FPL-LSM888-IG -FA7X/M-SBDE1E2E3FGHIJ3J4J7M3P2RWXYZ/LB1D1…" at bounding box center [566, 217] width 477 height 290
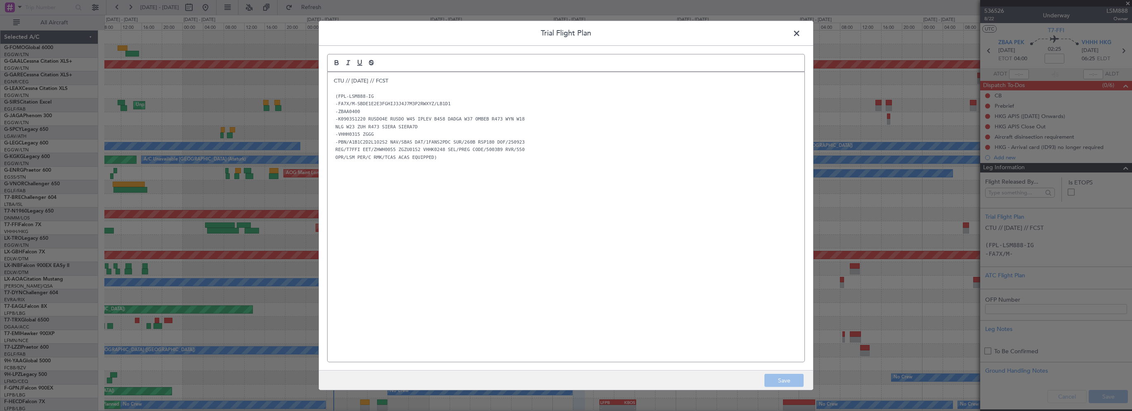
click at [548, 246] on div "CTU // [DATE] // FCST (FPL-LSM888-IG -FA7X/M-SBDE1E2E3FGHIJ3J4J7M3P2RWXYZ/LB1D1…" at bounding box center [566, 217] width 477 height 290
drag, startPoint x: 792, startPoint y: 382, endPoint x: 800, endPoint y: 379, distance: 8.2
click at [792, 381] on footer "Save" at bounding box center [566, 380] width 494 height 20
click at [804, 32] on header "Trial Flight Plan" at bounding box center [566, 33] width 494 height 25
click at [801, 33] on span at bounding box center [801, 35] width 0 height 17
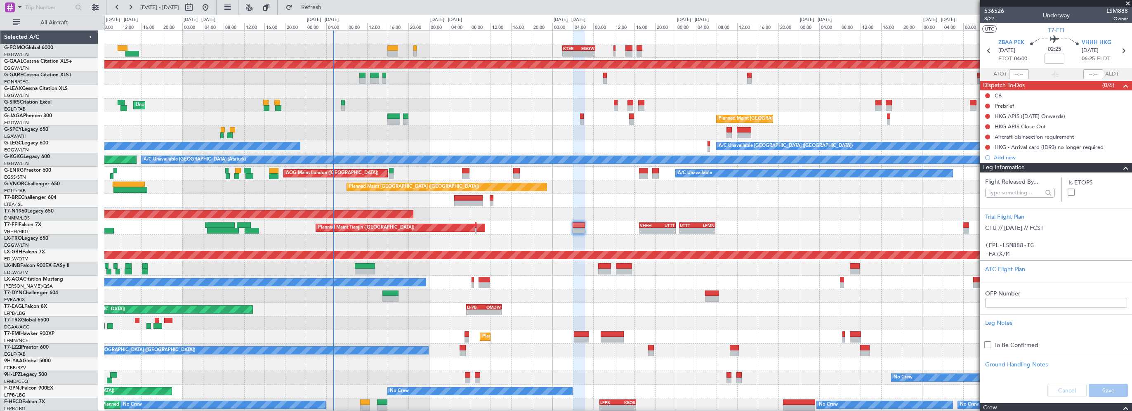
click at [1121, 169] on span at bounding box center [1126, 168] width 10 height 10
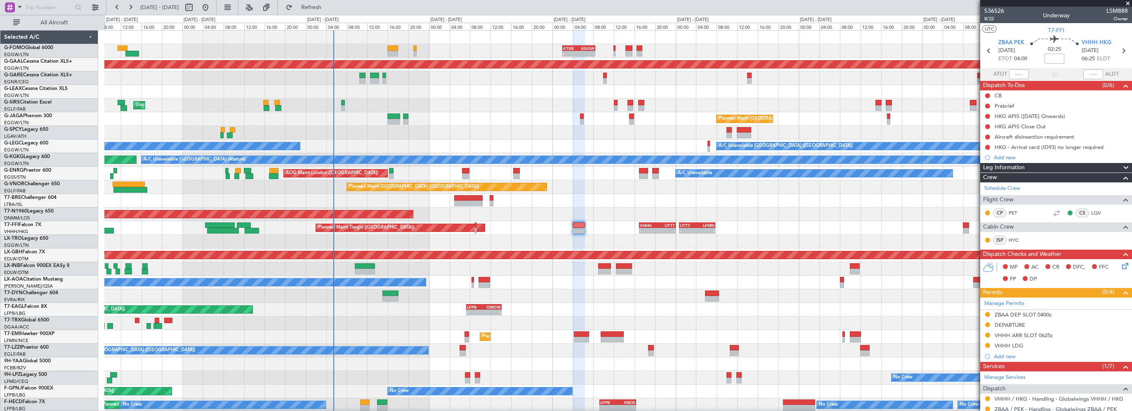
click at [1050, 54] on mat-tooltip-component "Flight Time" at bounding box center [1053, 65] width 38 height 22
click at [1054, 59] on div "Flight Time" at bounding box center [1053, 64] width 26 height 10
drag, startPoint x: 1053, startPoint y: 58, endPoint x: 1068, endPoint y: 59, distance: 14.5
click at [1053, 58] on input at bounding box center [1055, 59] width 20 height 10
click at [988, 94] on button at bounding box center [988, 95] width 5 height 5
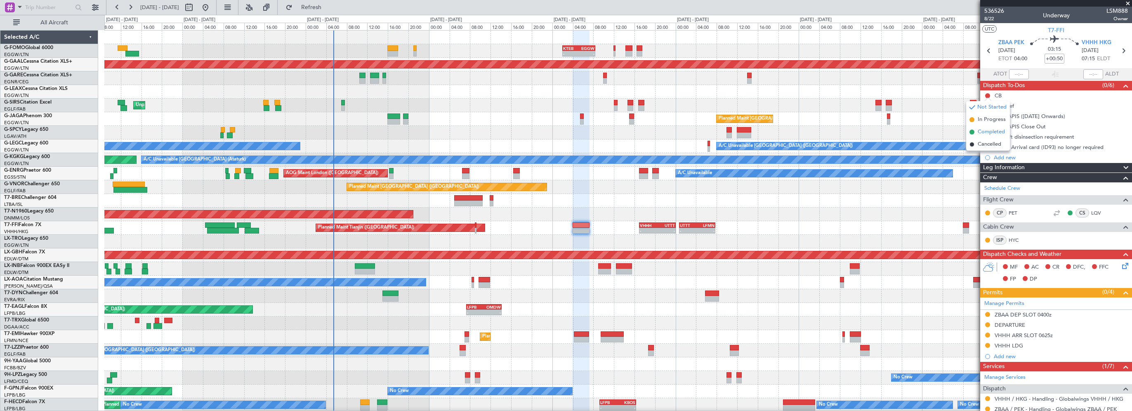
click at [995, 130] on span "Completed" at bounding box center [991, 132] width 27 height 8
click at [989, 103] on nimbus-traffic-light at bounding box center [988, 106] width 7 height 7
click at [988, 105] on button at bounding box center [988, 106] width 5 height 5
click at [989, 130] on span "In Progress" at bounding box center [992, 130] width 28 height 8
click at [1121, 267] on icon at bounding box center [1124, 264] width 7 height 7
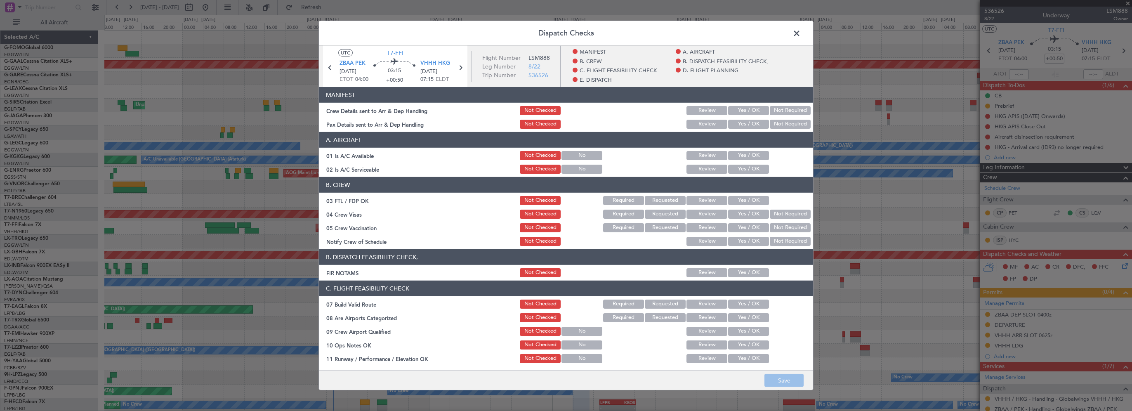
click at [749, 152] on button "Yes / OK" at bounding box center [748, 155] width 41 height 9
click at [748, 173] on button "Yes / OK" at bounding box center [748, 169] width 41 height 9
click at [735, 271] on button "Yes / OK" at bounding box center [748, 272] width 41 height 9
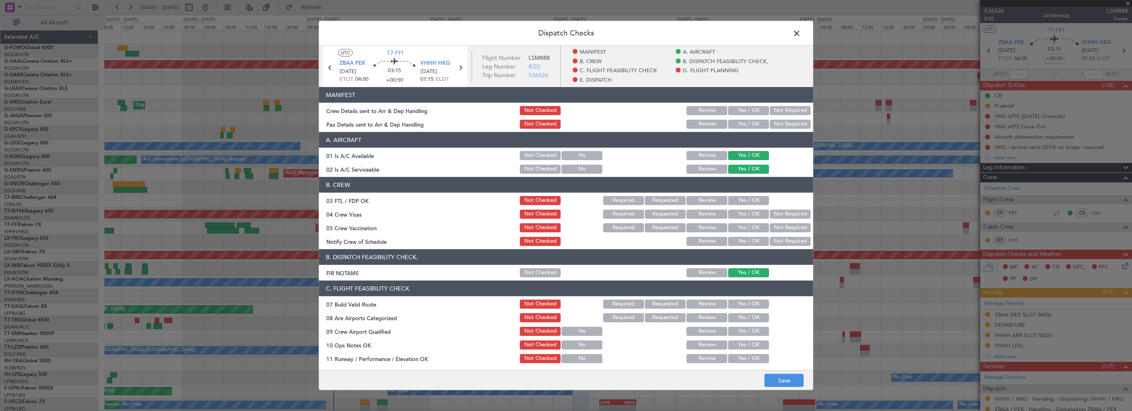
click at [737, 300] on button "Yes / OK" at bounding box center [748, 304] width 41 height 9
click at [738, 345] on button "Yes / OK" at bounding box center [748, 344] width 41 height 9
click at [736, 355] on button "Yes / OK" at bounding box center [748, 358] width 41 height 9
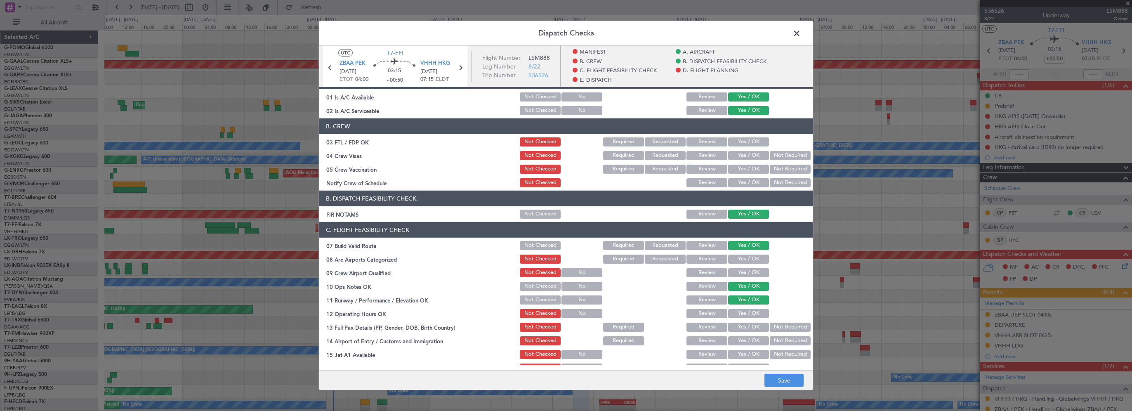
scroll to position [83, 0]
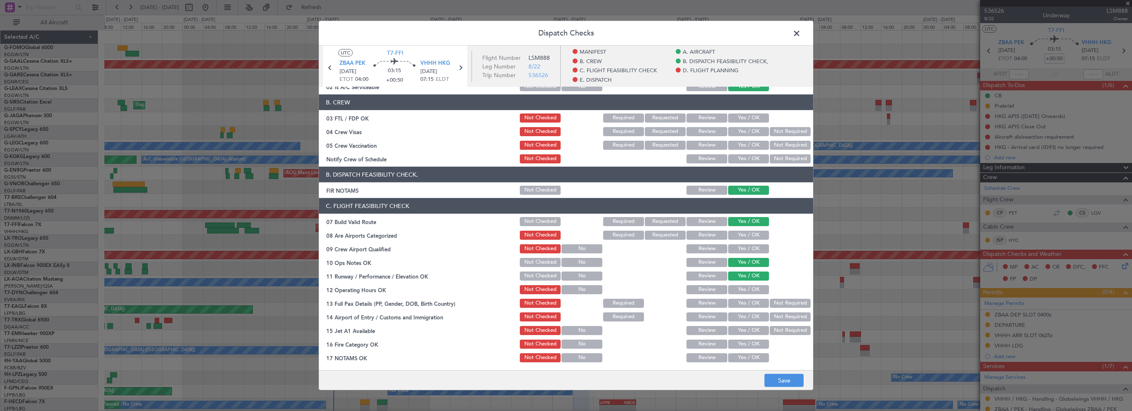
click at [747, 289] on button "Yes / OK" at bounding box center [748, 289] width 41 height 9
click at [745, 306] on button "Yes / OK" at bounding box center [748, 303] width 41 height 9
click at [746, 317] on button "Yes / OK" at bounding box center [748, 316] width 41 height 9
click at [743, 329] on button "Yes / OK" at bounding box center [748, 330] width 41 height 9
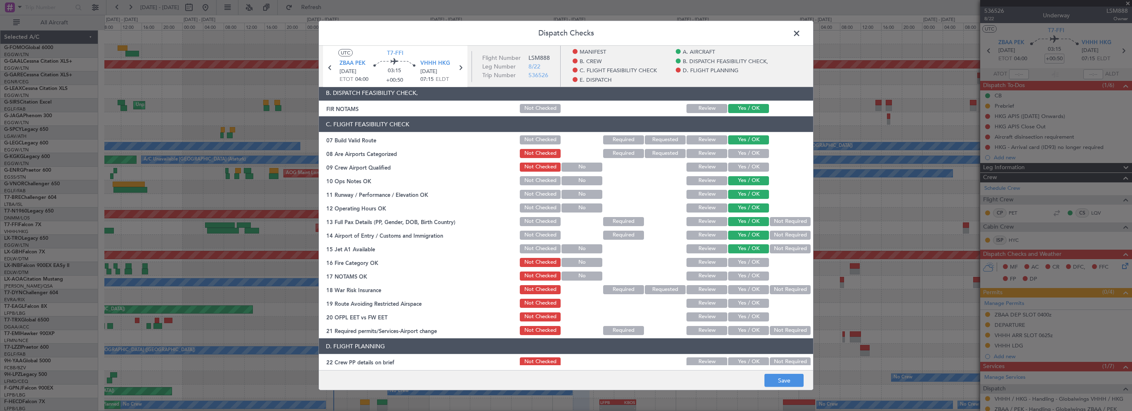
scroll to position [248, 0]
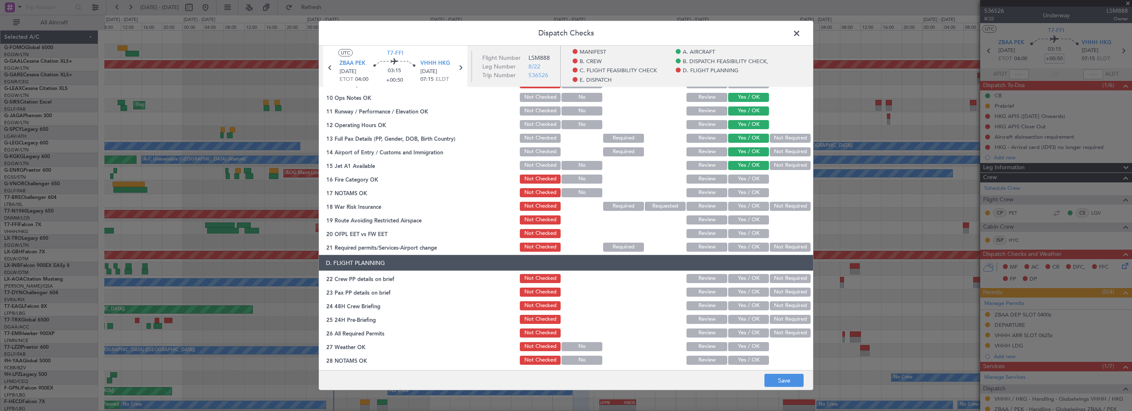
drag, startPoint x: 753, startPoint y: 180, endPoint x: 753, endPoint y: 184, distance: 4.5
click at [753, 180] on button "Yes / OK" at bounding box center [748, 179] width 41 height 9
click at [751, 188] on button "Yes / OK" at bounding box center [748, 192] width 41 height 9
click at [786, 206] on button "Not Required" at bounding box center [790, 206] width 41 height 9
drag, startPoint x: 752, startPoint y: 219, endPoint x: 747, endPoint y: 227, distance: 10.0
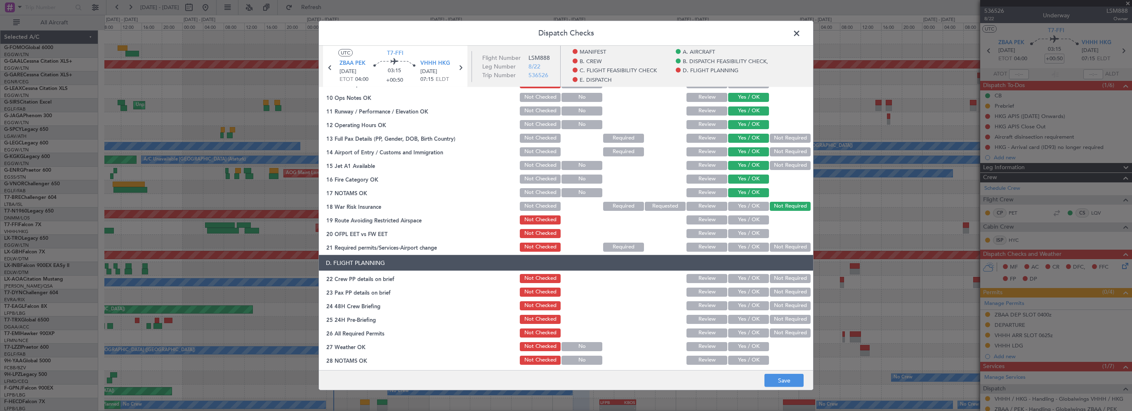
click at [752, 219] on button "Yes / OK" at bounding box center [748, 219] width 41 height 9
click at [745, 232] on button "Yes / OK" at bounding box center [748, 233] width 41 height 9
click at [741, 249] on button "Yes / OK" at bounding box center [748, 247] width 41 height 9
click at [744, 278] on button "Yes / OK" at bounding box center [748, 278] width 41 height 9
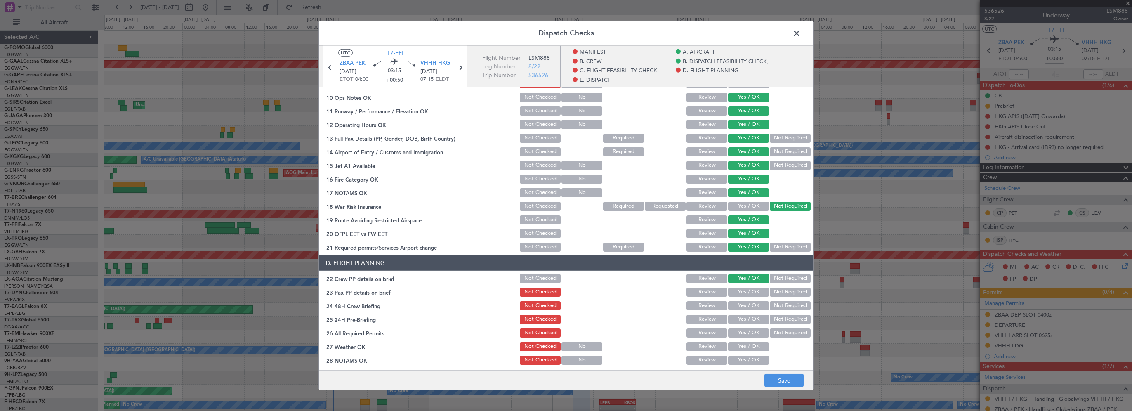
click at [742, 292] on button "Yes / OK" at bounding box center [748, 292] width 41 height 9
click at [743, 307] on button "Yes / OK" at bounding box center [748, 305] width 41 height 9
click at [773, 320] on button "Not Required" at bounding box center [790, 319] width 41 height 9
click at [779, 380] on button "Save" at bounding box center [784, 380] width 39 height 13
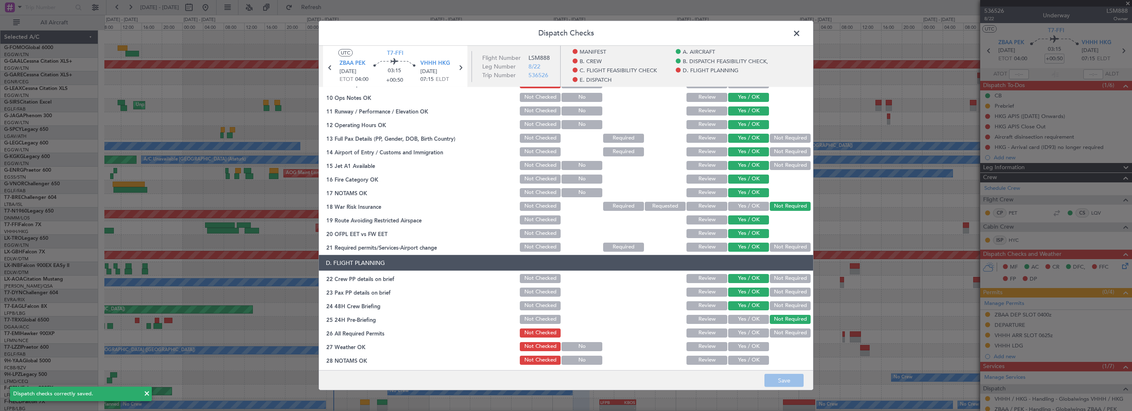
click at [801, 35] on span at bounding box center [801, 35] width 0 height 17
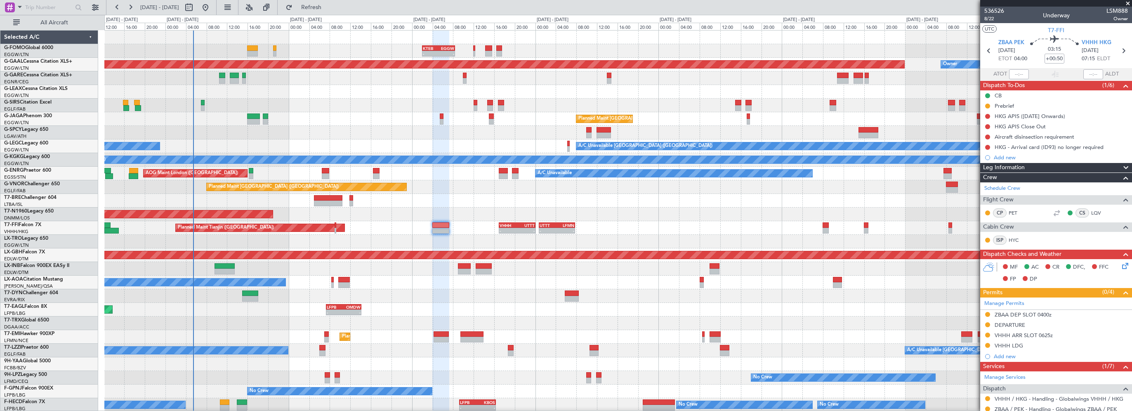
click at [503, 203] on div "- - KTEB 02:00 Z EGGW 08:25 Z - - EGGW 09:00 Z KTEB 16:20 Z Planned Maint Dusse…" at bounding box center [618, 262] width 1028 height 463
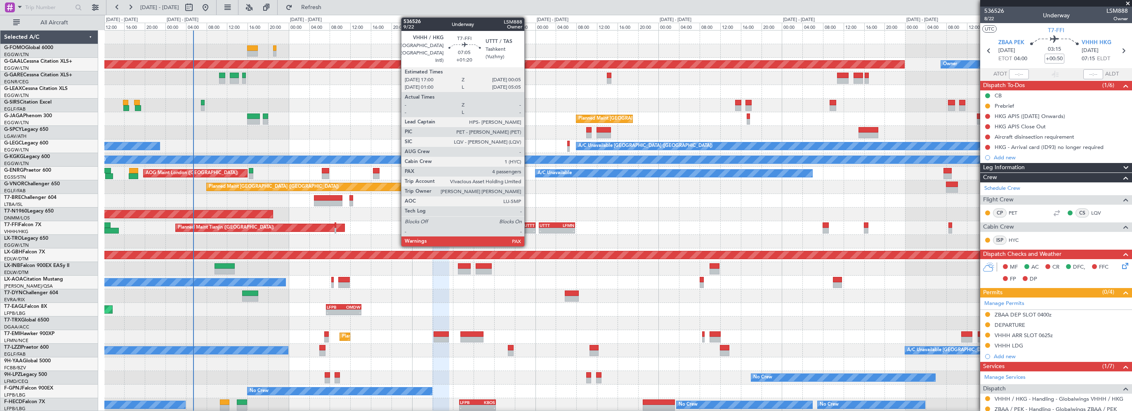
click at [529, 225] on div "UTTT" at bounding box center [526, 225] width 17 height 5
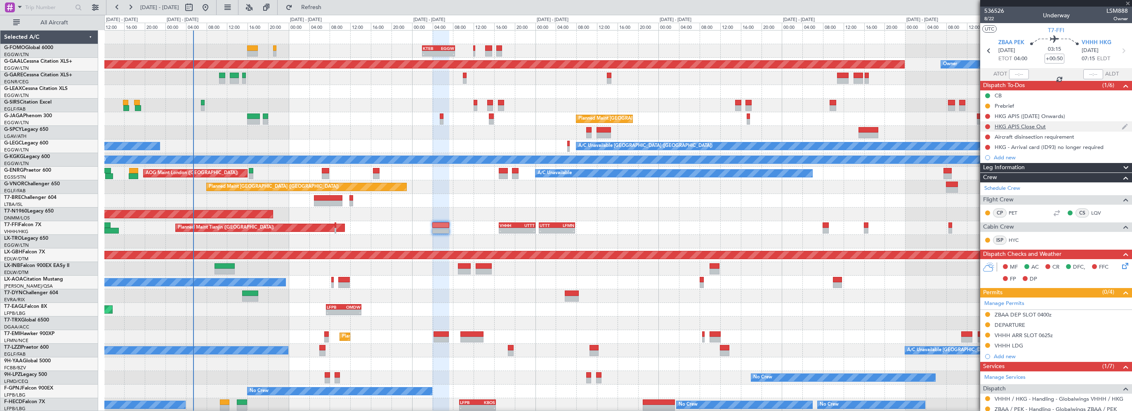
type input "+01:20"
